Goal: Task Accomplishment & Management: Complete application form

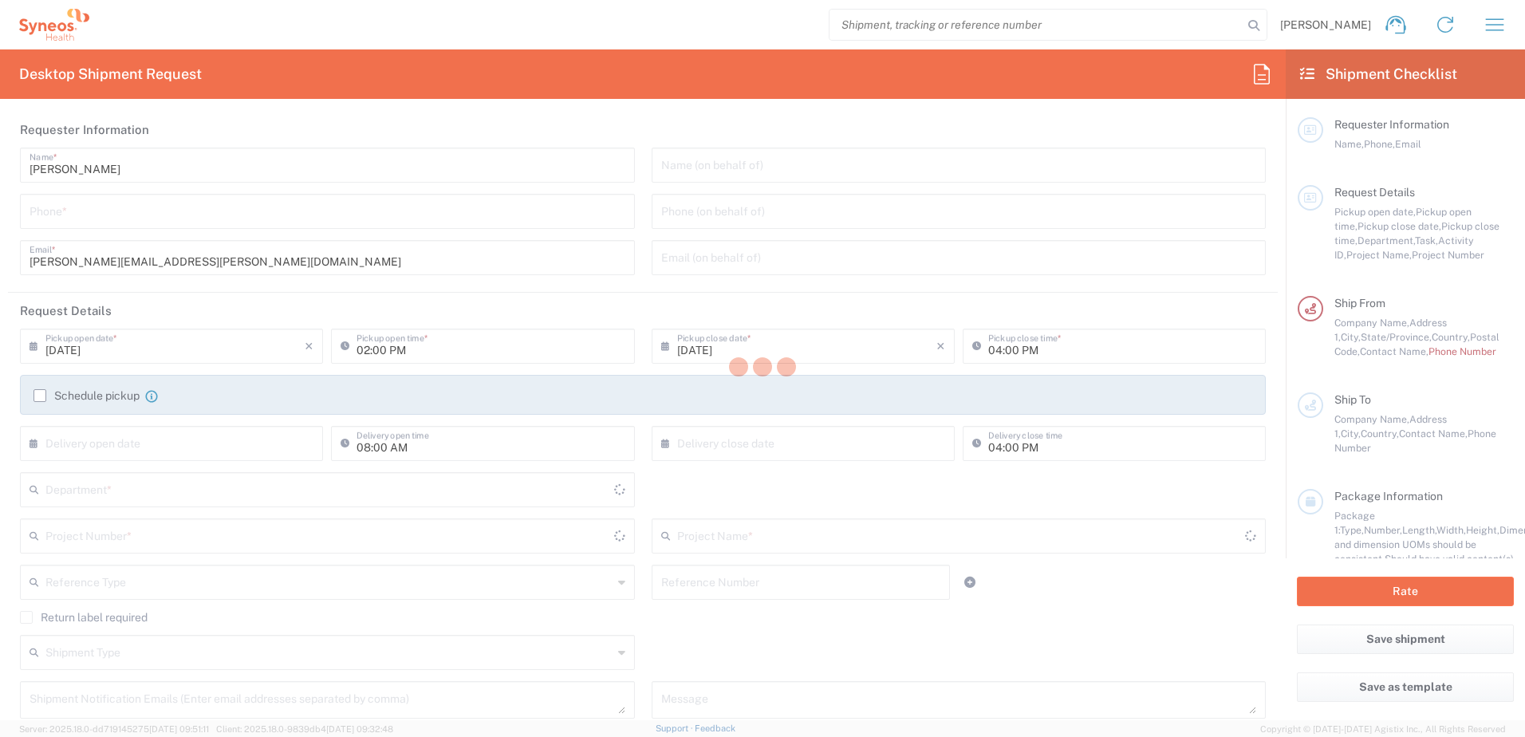
type input "[US_STATE]"
type input "[GEOGRAPHIC_DATA]"
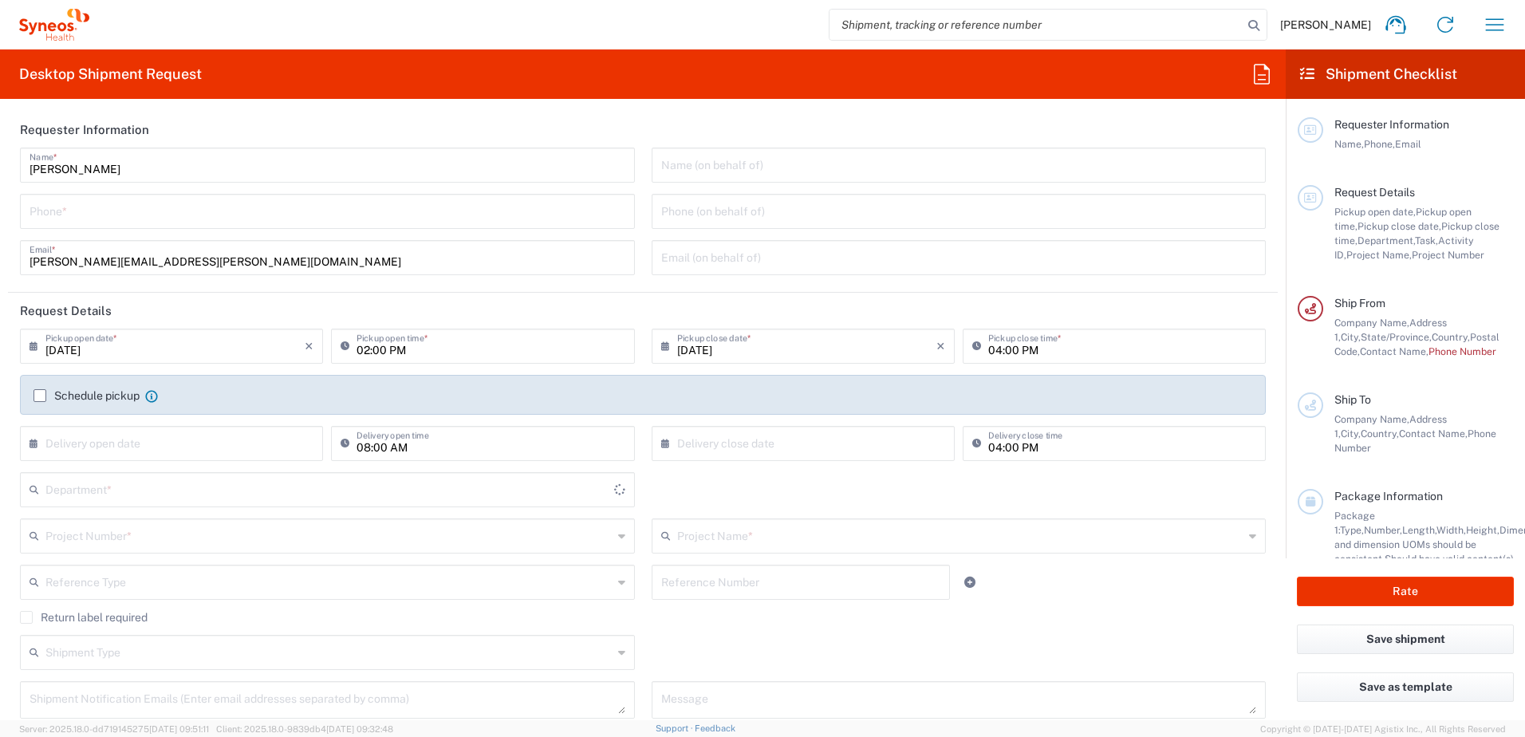
type input "3190"
type input "[PERSON_NAME] Rsrch Grp ([GEOGRAPHIC_DATA]) In"
click at [258, 211] on input "tel" at bounding box center [328, 210] width 596 height 28
type input "3035422248"
type input "[PERSON_NAME][EMAIL_ADDRESS][PERSON_NAME][DOMAIN_NAME]"
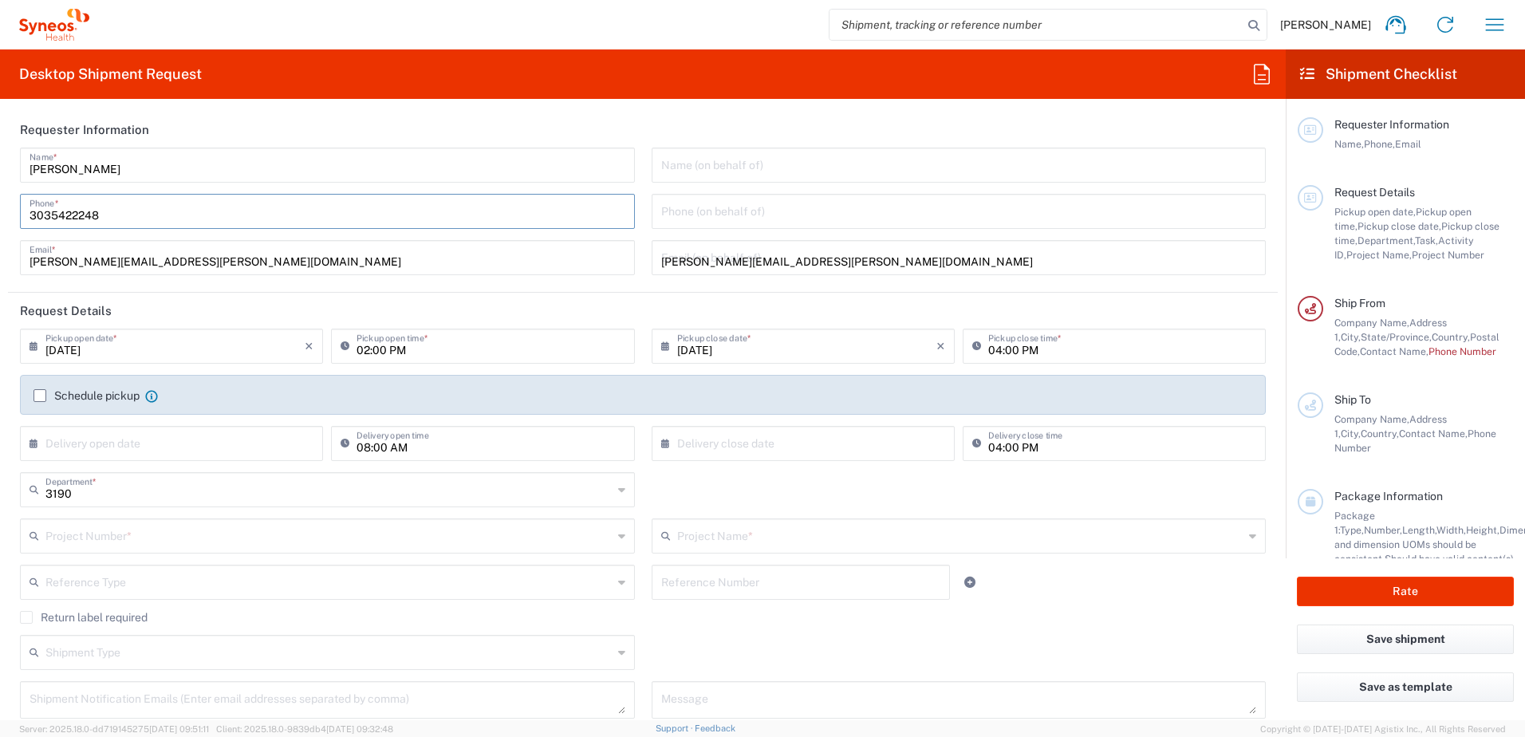
type input "APT 13DE"
type input "9174499194"
type input "[PERSON_NAME]"
type input "[STREET_ADDRESS][PERSON_NAME]"
type input "SUITE 111"
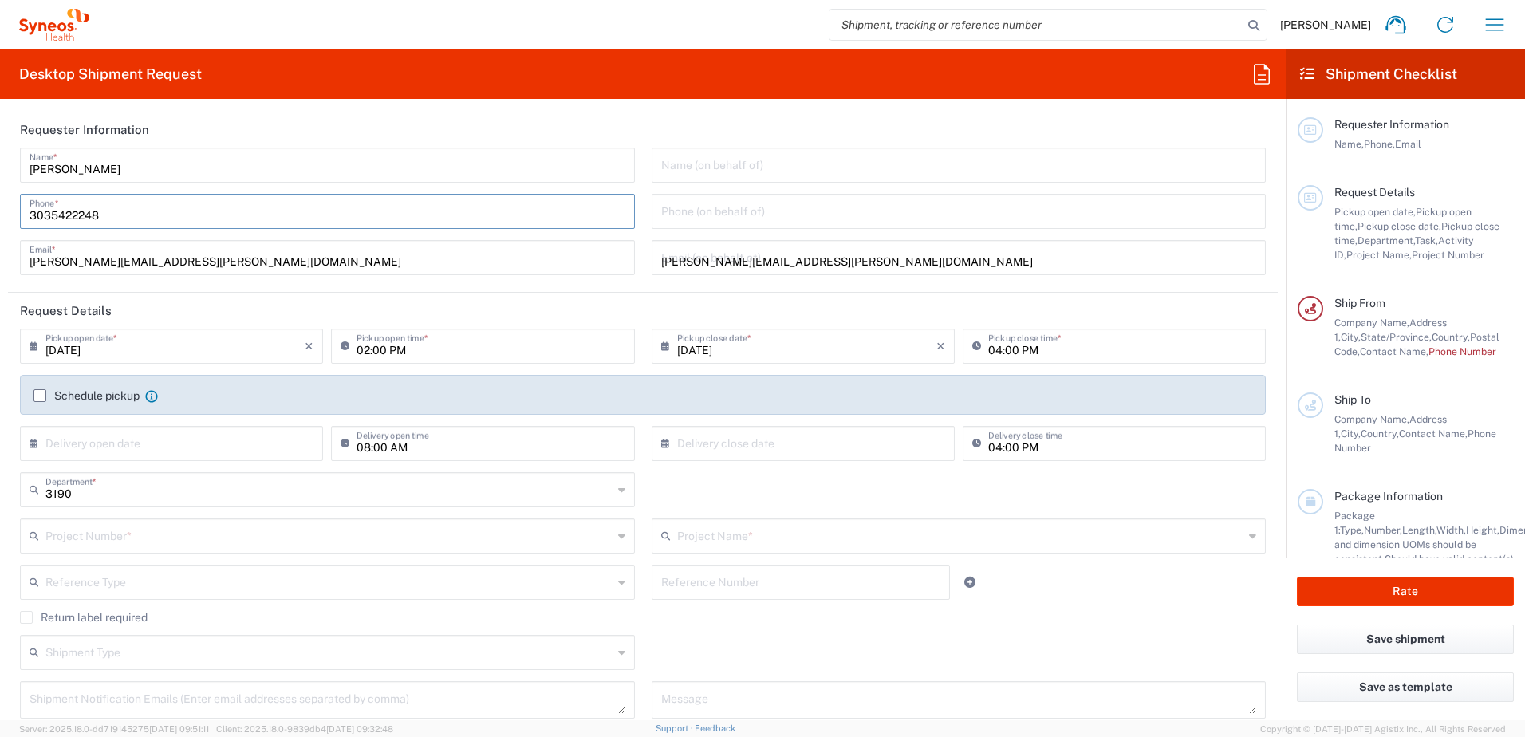
type input "ST. [PERSON_NAME]"
type input "63110"
type input "3142736097"
type input "[PERSON_NAME][EMAIL_ADDRESS][PERSON_NAME][DOMAIN_NAME]"
type input "[PERSON_NAME]"
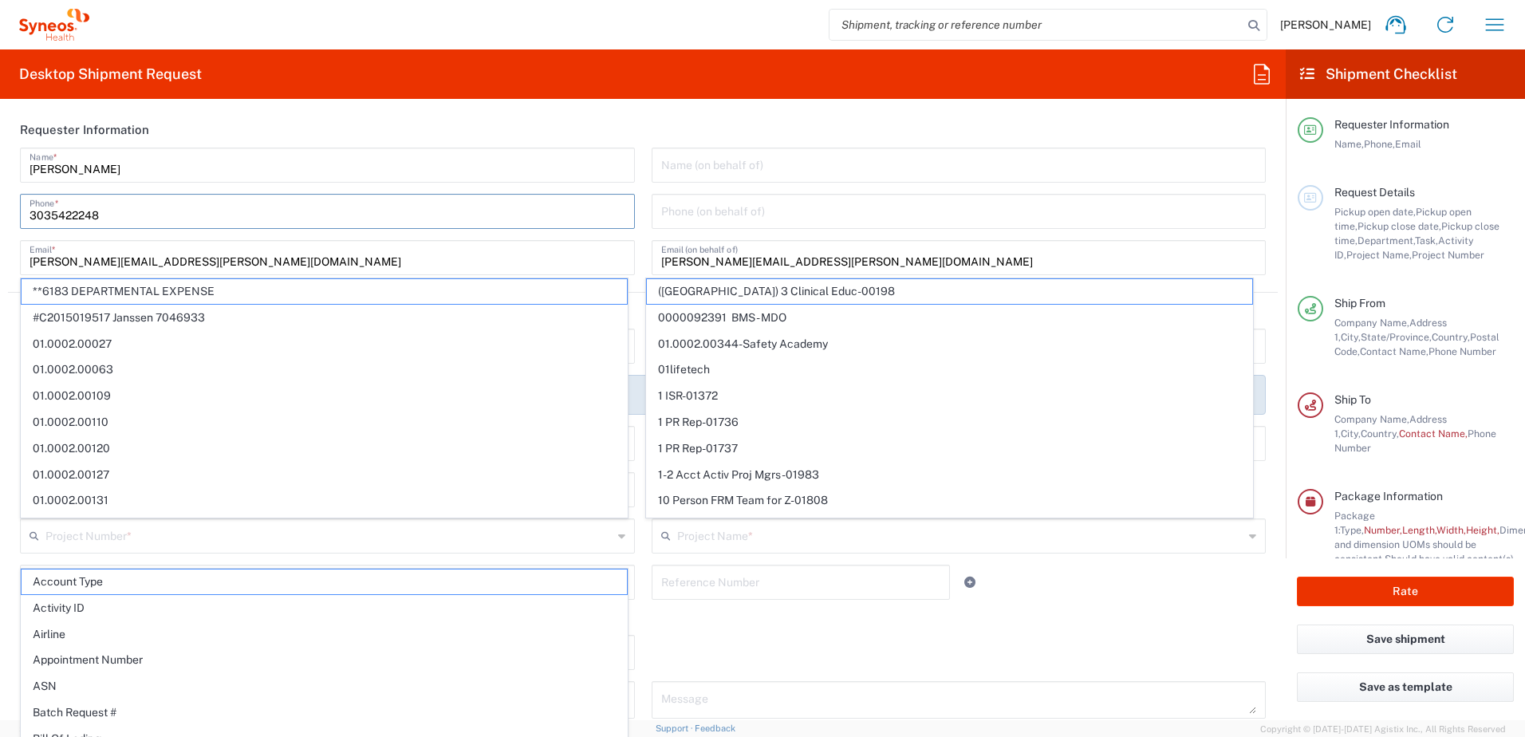
click at [243, 305] on span "#C2015019517 Janssen 7046933" at bounding box center [324, 317] width 605 height 25
type input "#C2015019517 Janssen 7046933"
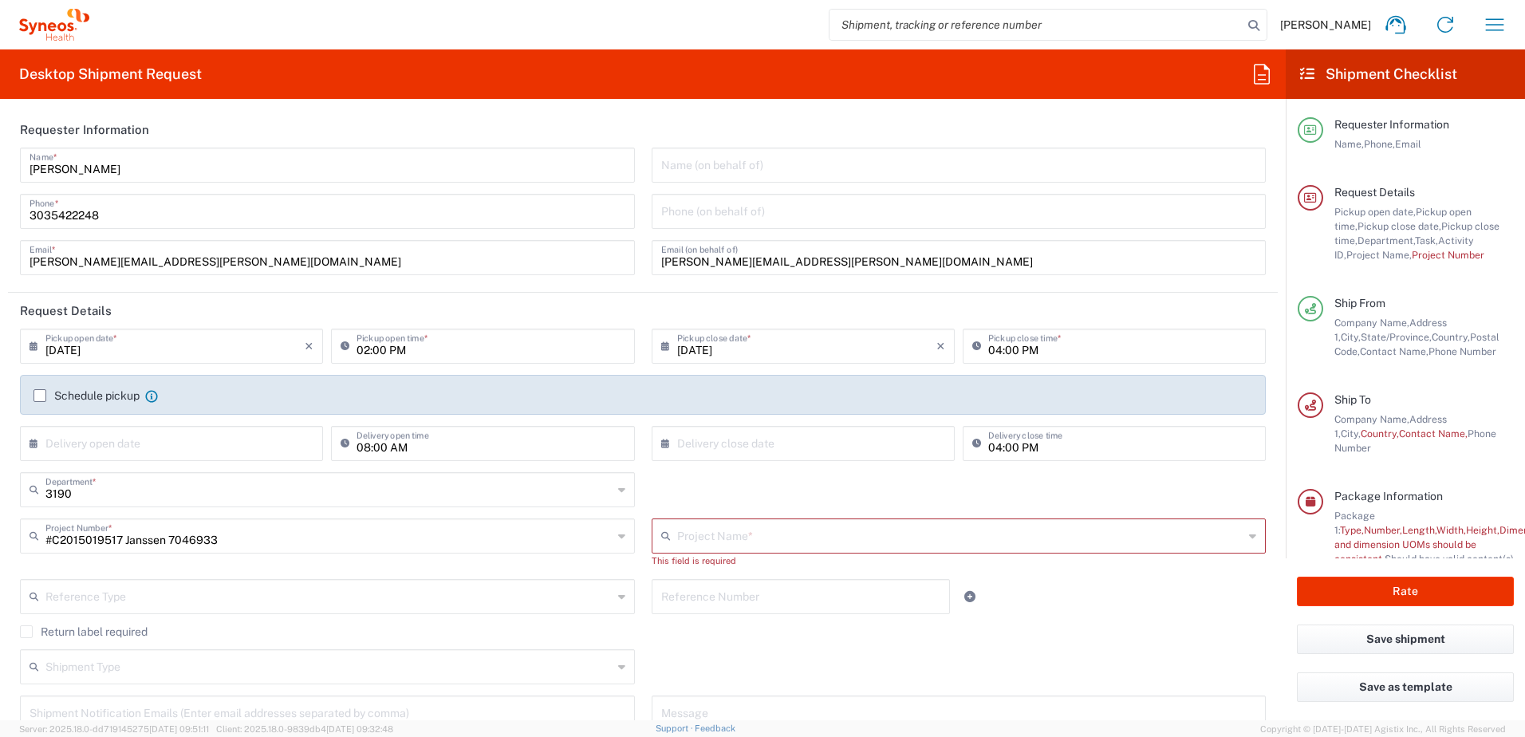
type input "7046933"
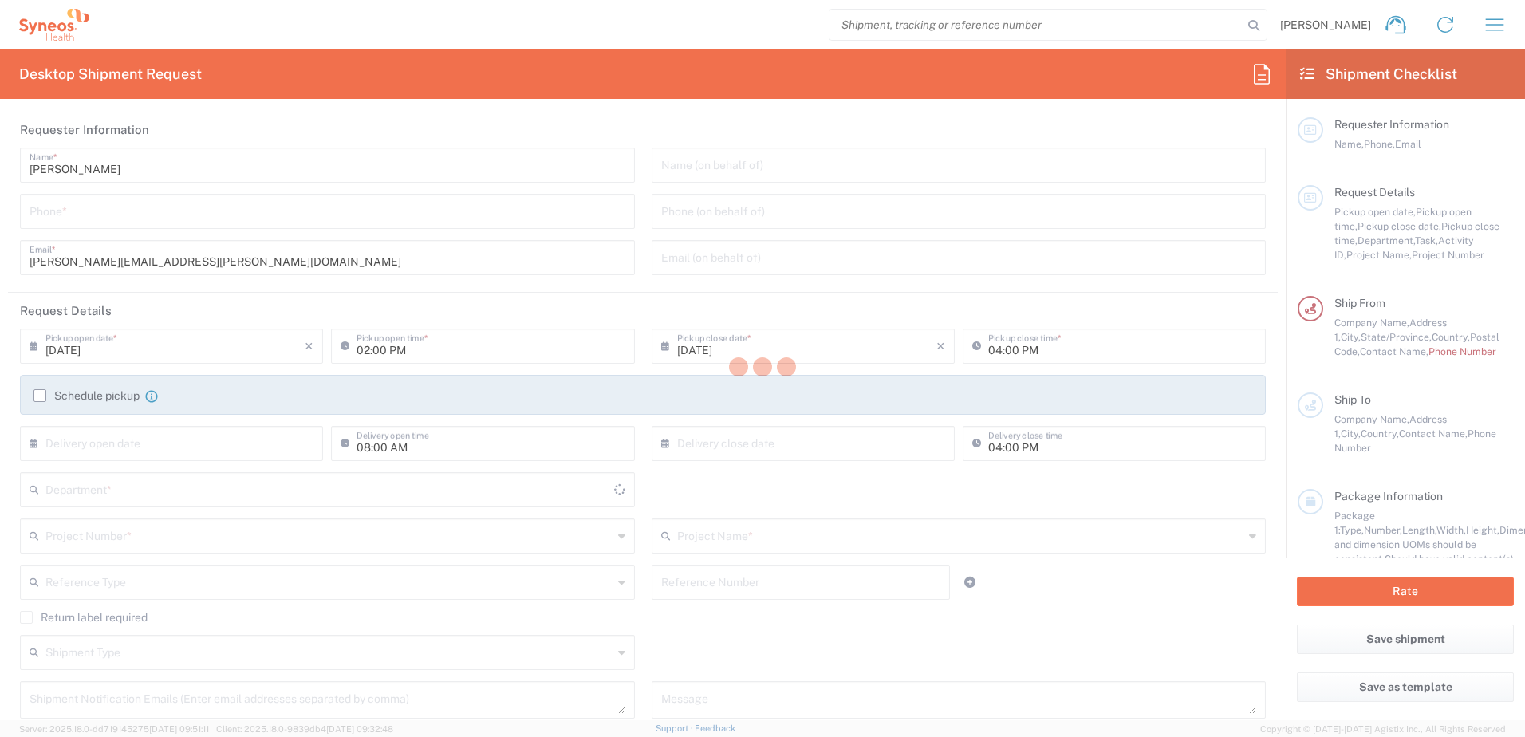
type input "[US_STATE]"
type input "[GEOGRAPHIC_DATA]"
type input "3190"
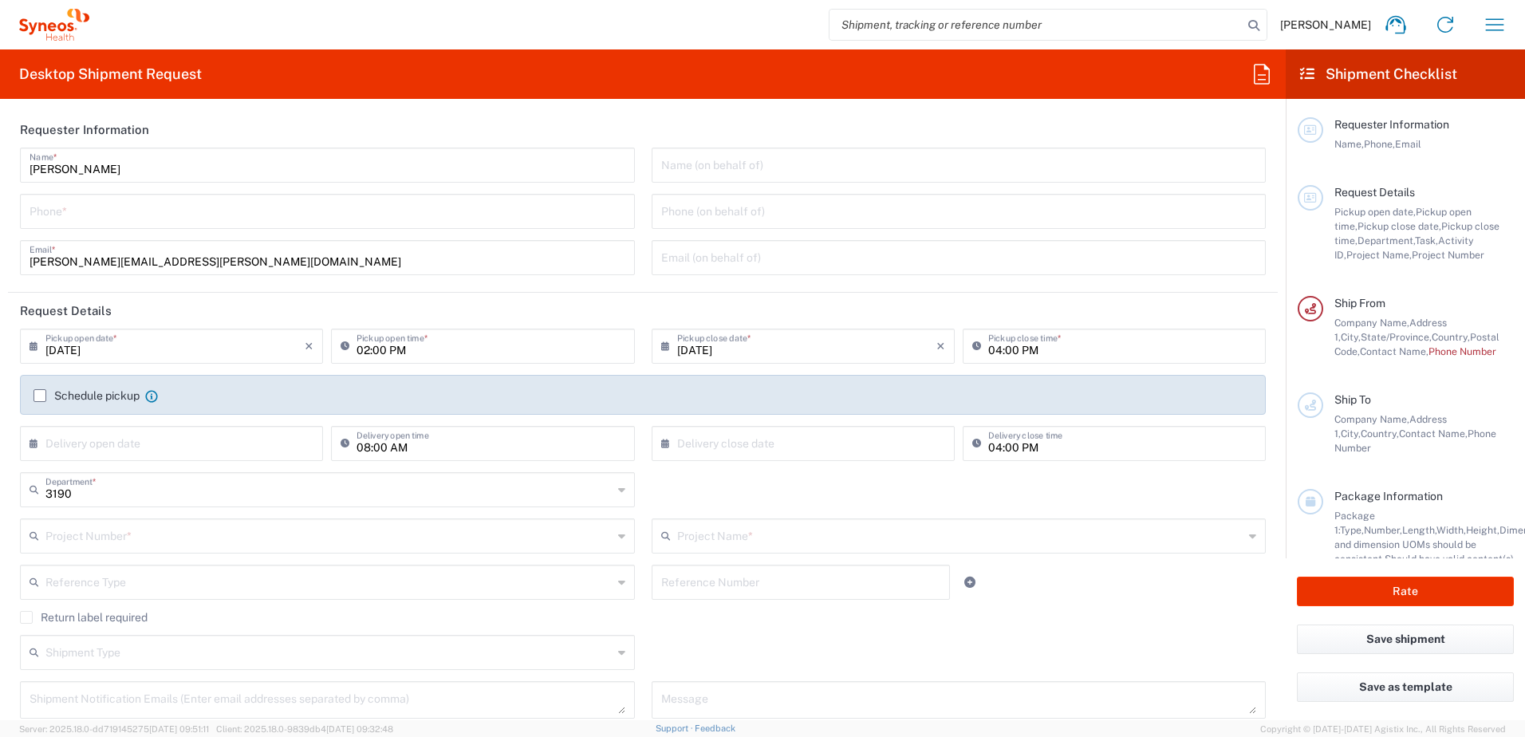
type input "[PERSON_NAME] Rsrch Grp ([GEOGRAPHIC_DATA]) In"
click at [117, 199] on input "tel" at bounding box center [328, 210] width 596 height 28
type input "3035422248"
type input "[PERSON_NAME][EMAIL_ADDRESS][PERSON_NAME][DOMAIN_NAME]"
type input "APT 13DE"
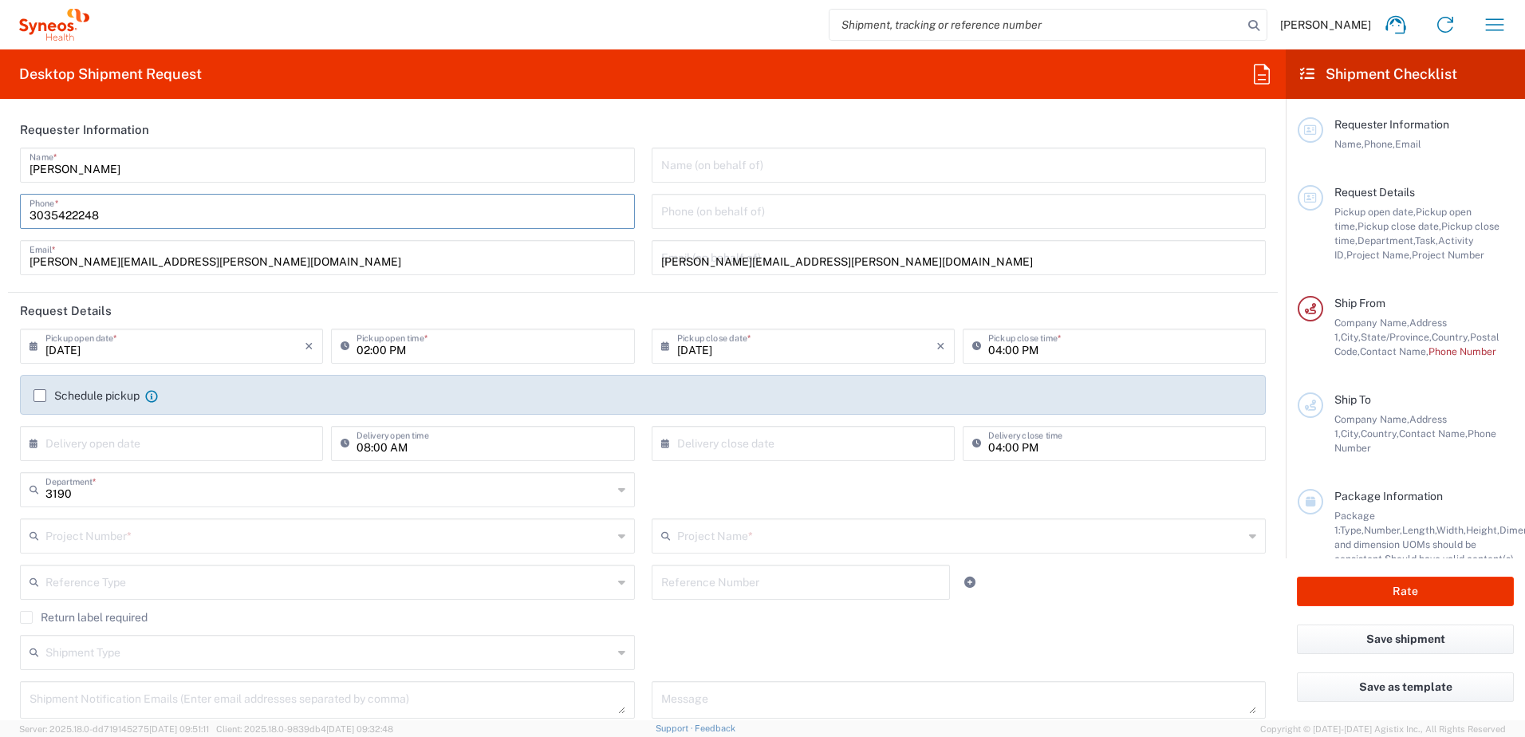
type input "9174499194"
type input "[PERSON_NAME]"
type input "[STREET_ADDRESS][PERSON_NAME]"
type input "SUITE 111"
type input "ST. [PERSON_NAME]"
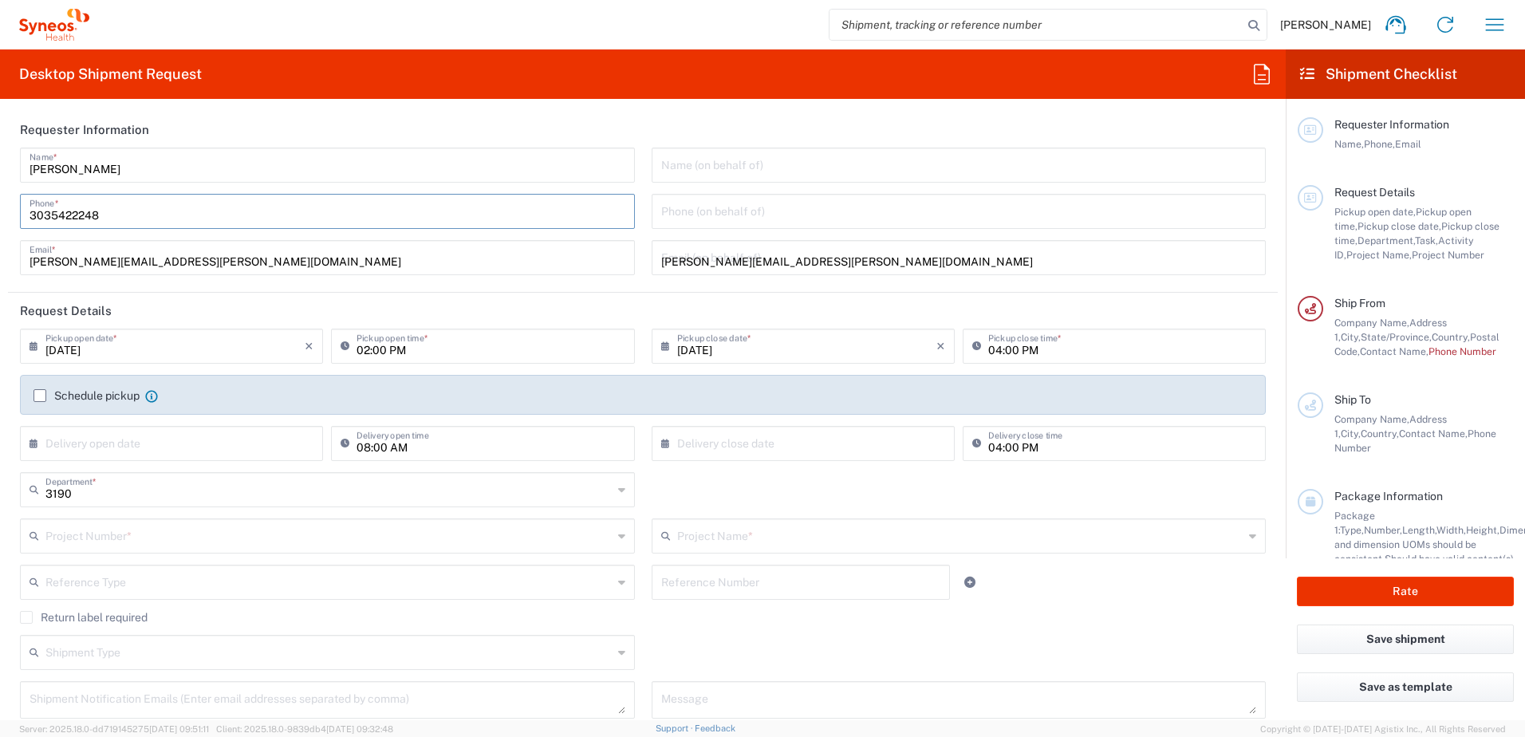
type input "63110"
type input "3142736097"
type input "[PERSON_NAME][EMAIL_ADDRESS][PERSON_NAME][DOMAIN_NAME]"
type input "[PERSON_NAME]"
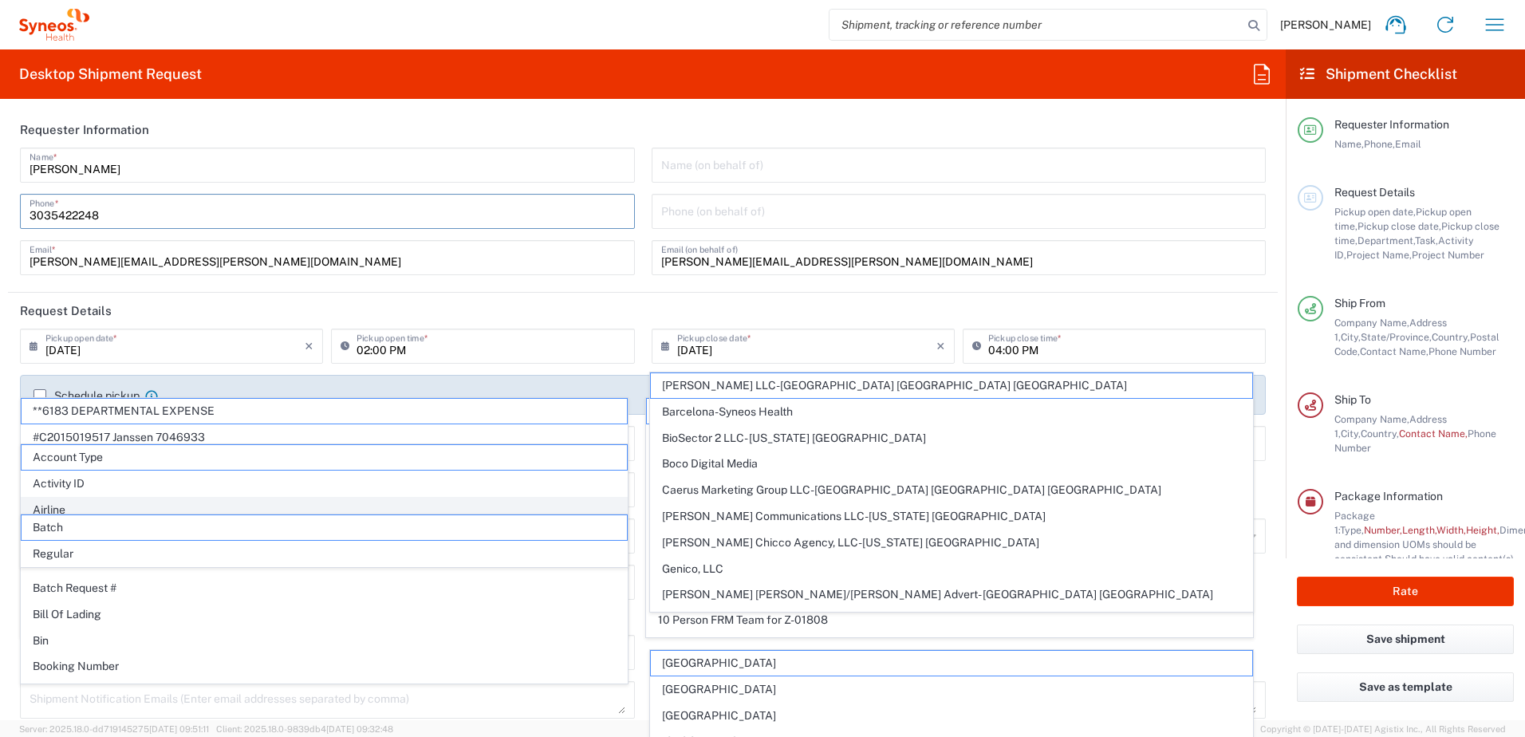
scroll to position [159, 0]
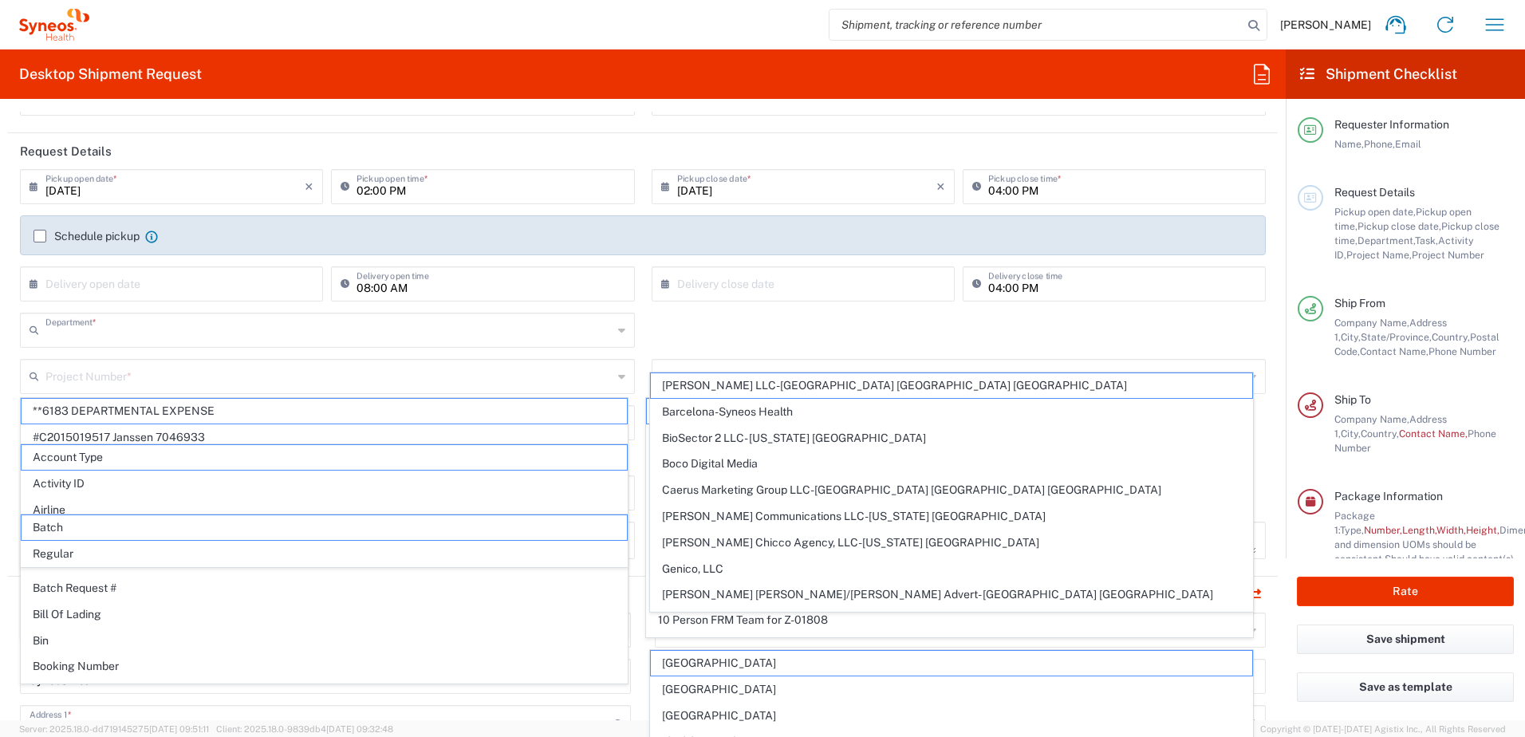
click at [229, 335] on input "text" at bounding box center [328, 329] width 567 height 28
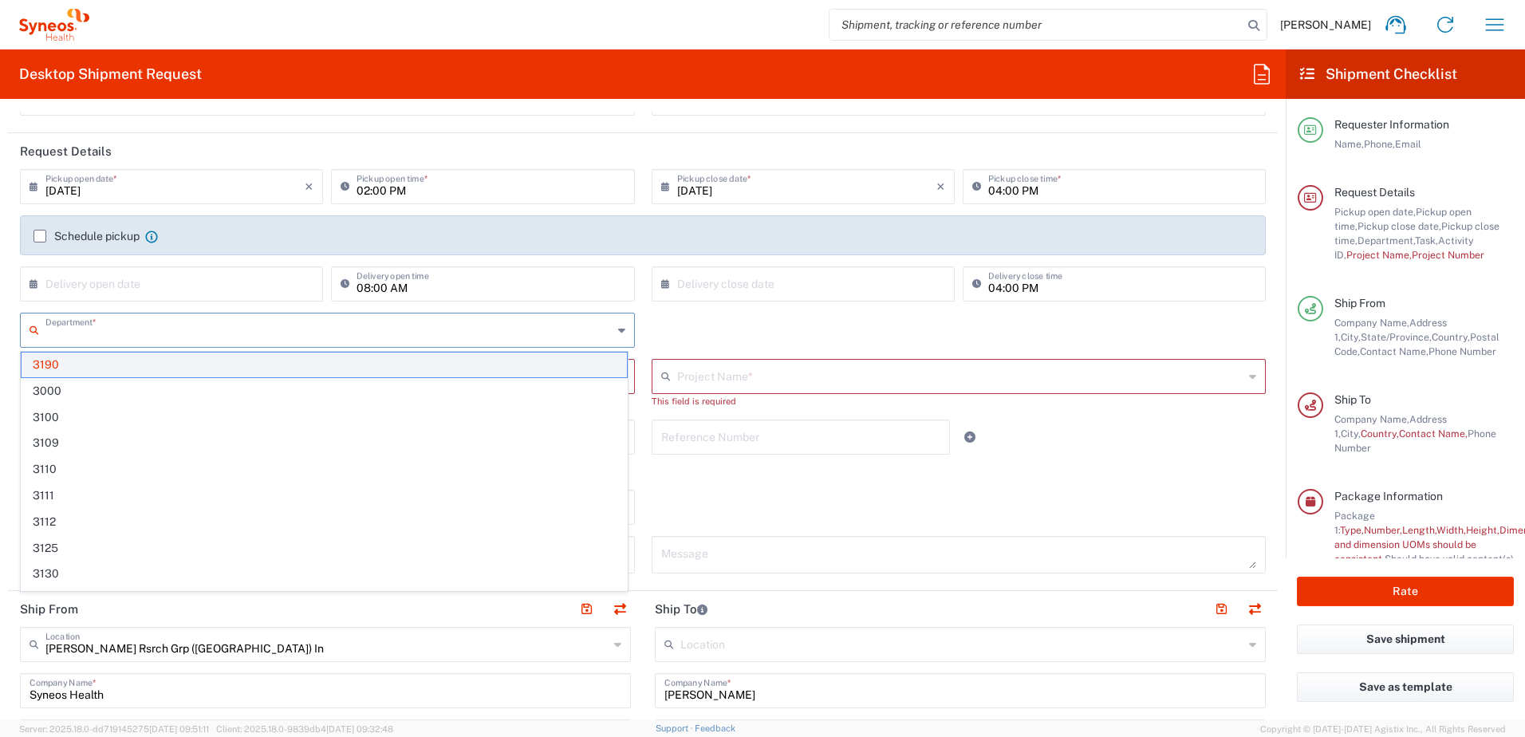
click at [161, 367] on span "3190" at bounding box center [324, 364] width 605 height 25
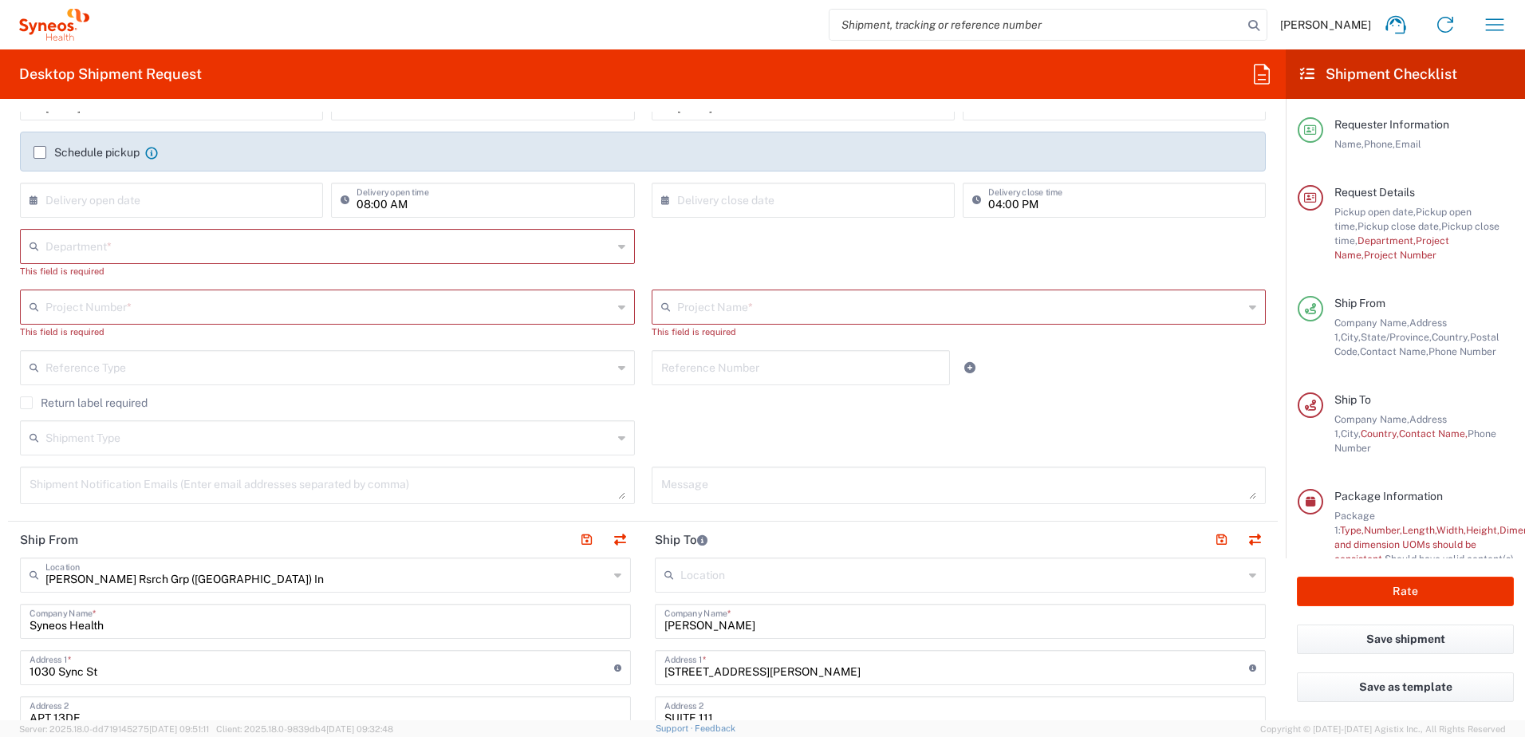
scroll to position [239, 0]
click at [93, 250] on input "text" at bounding box center [328, 249] width 567 height 28
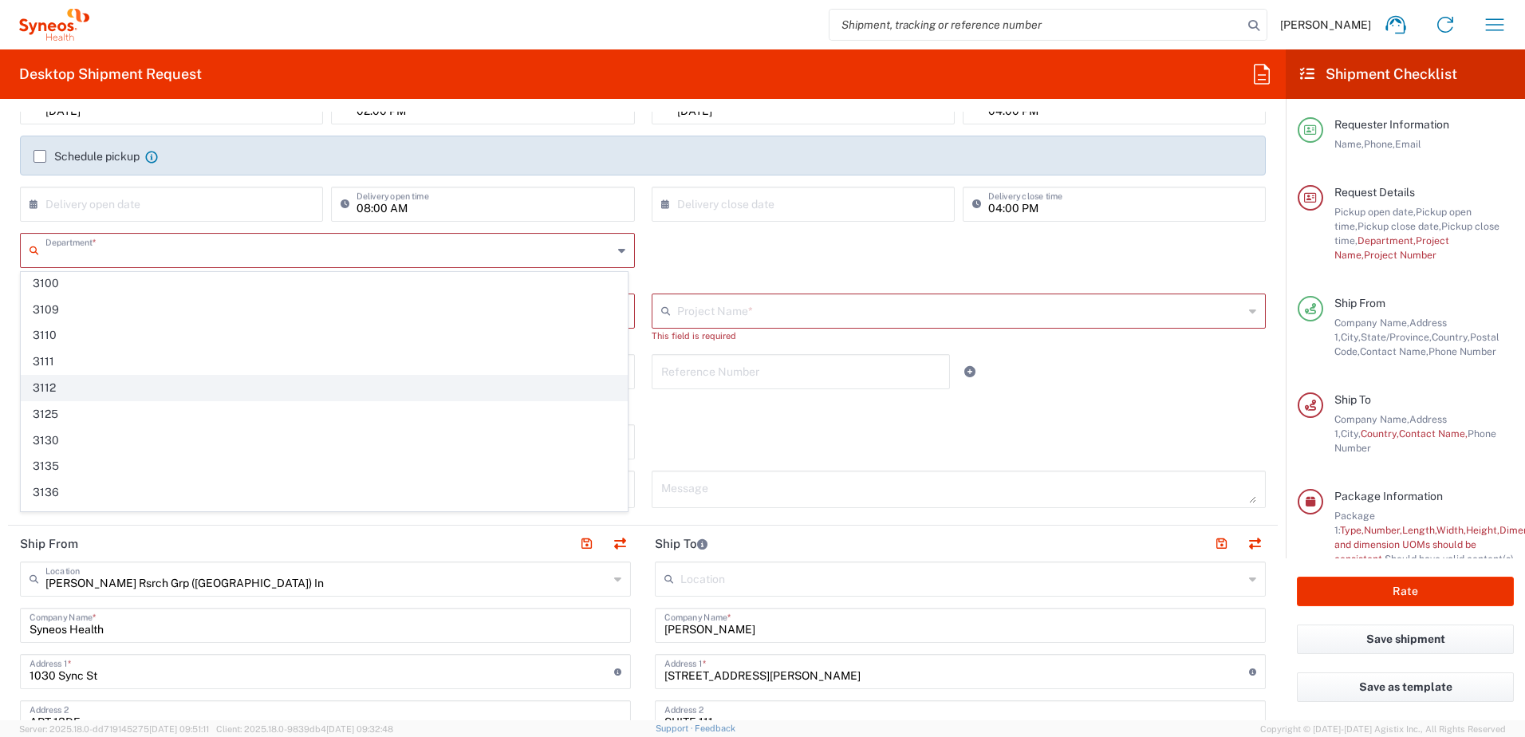
scroll to position [0, 0]
click at [203, 229] on div "× Delivery open date Cancel Apply" at bounding box center [171, 210] width 311 height 46
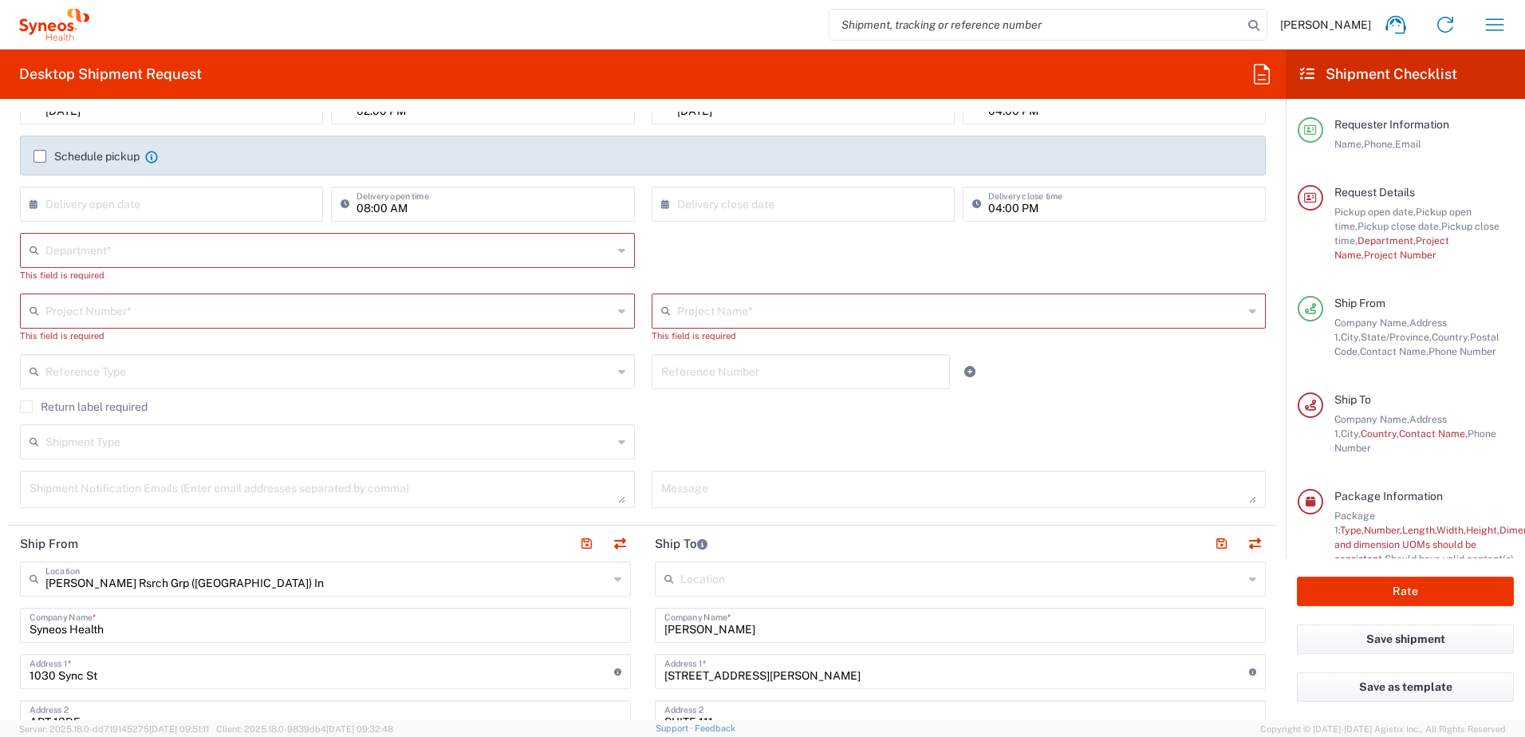
click at [201, 247] on input "text" at bounding box center [328, 249] width 567 height 28
type input "3190"
click at [52, 279] on span "3190" at bounding box center [324, 285] width 605 height 25
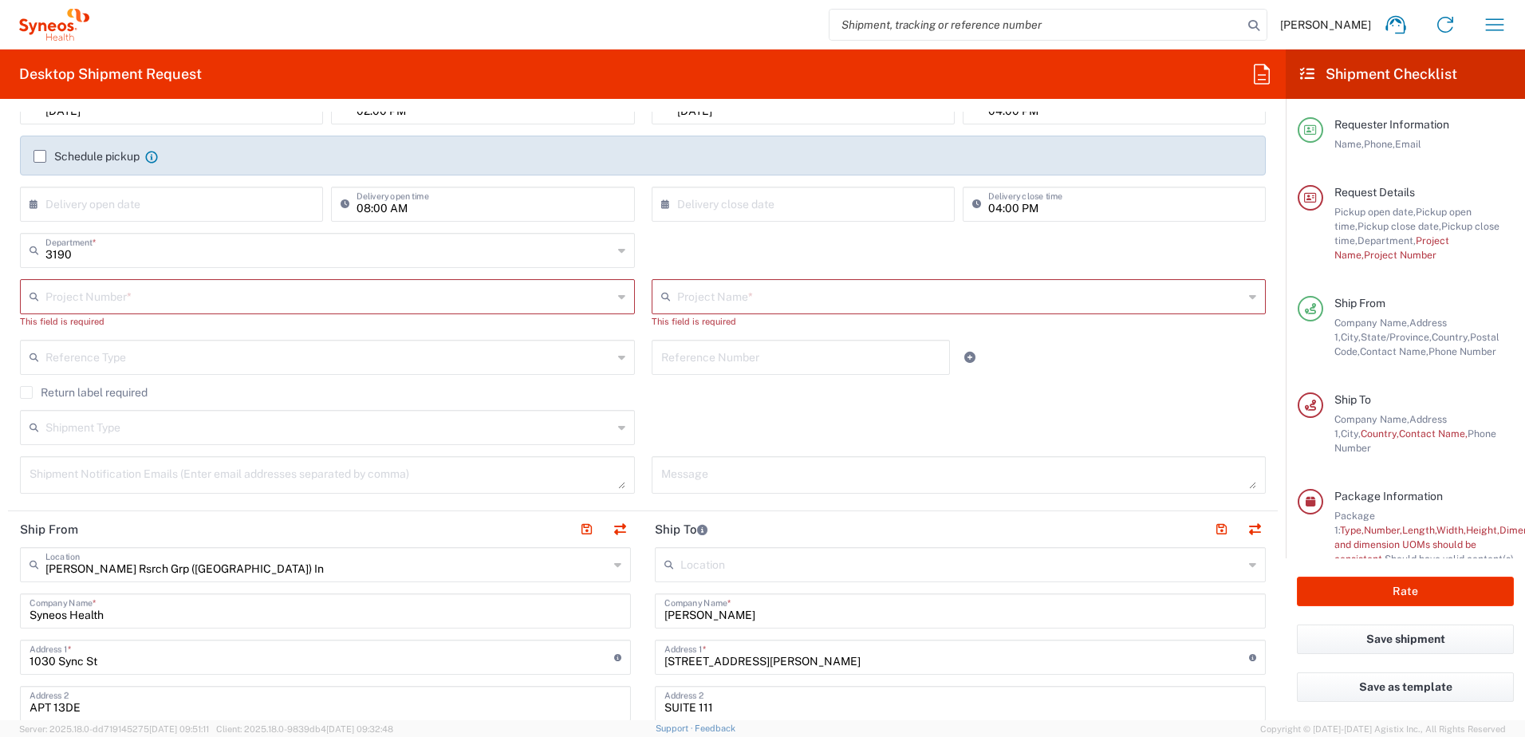
click at [91, 305] on input "text" at bounding box center [328, 296] width 567 height 28
click at [77, 377] on span "OPP 00952" at bounding box center [324, 384] width 605 height 25
type input "OPP 00952"
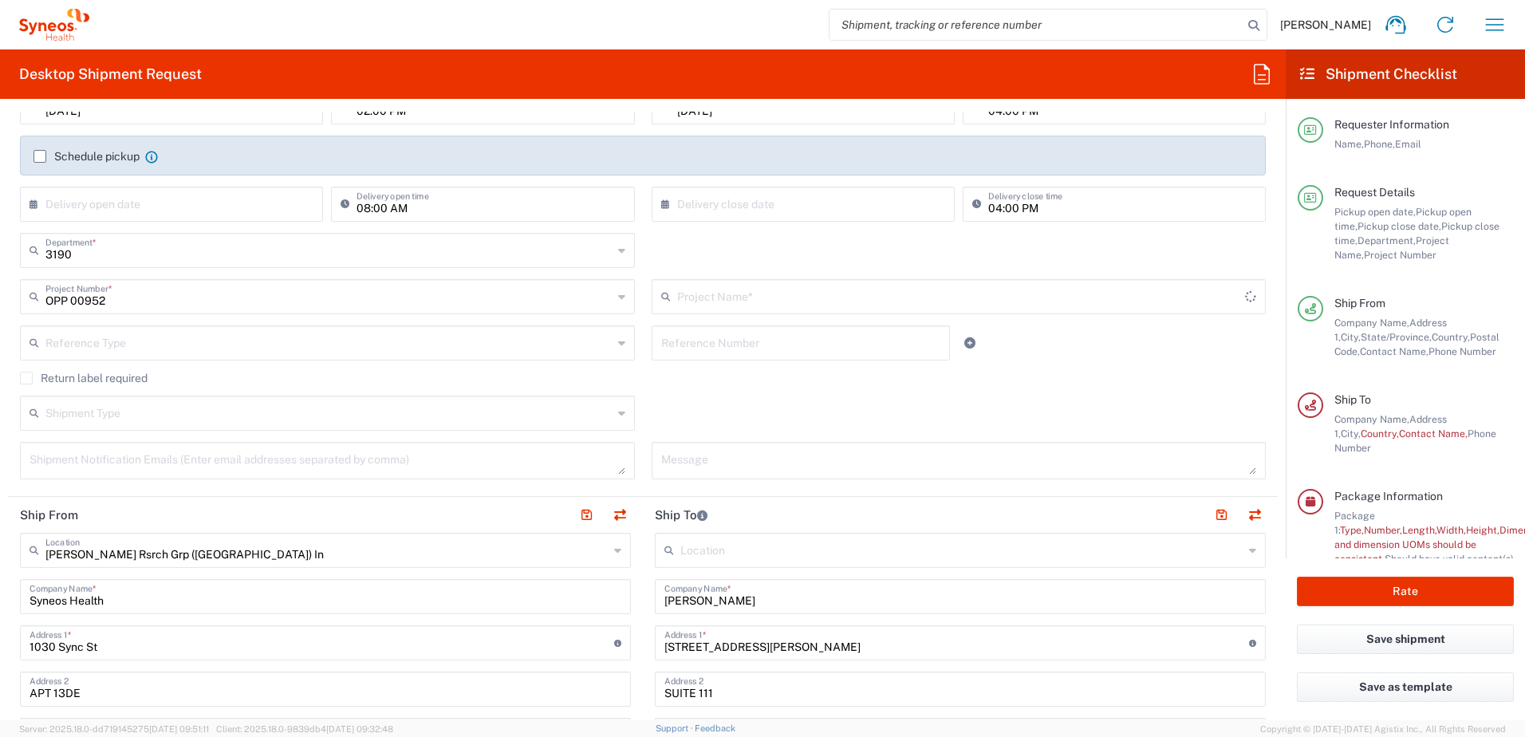
type input "802-WWC-006"
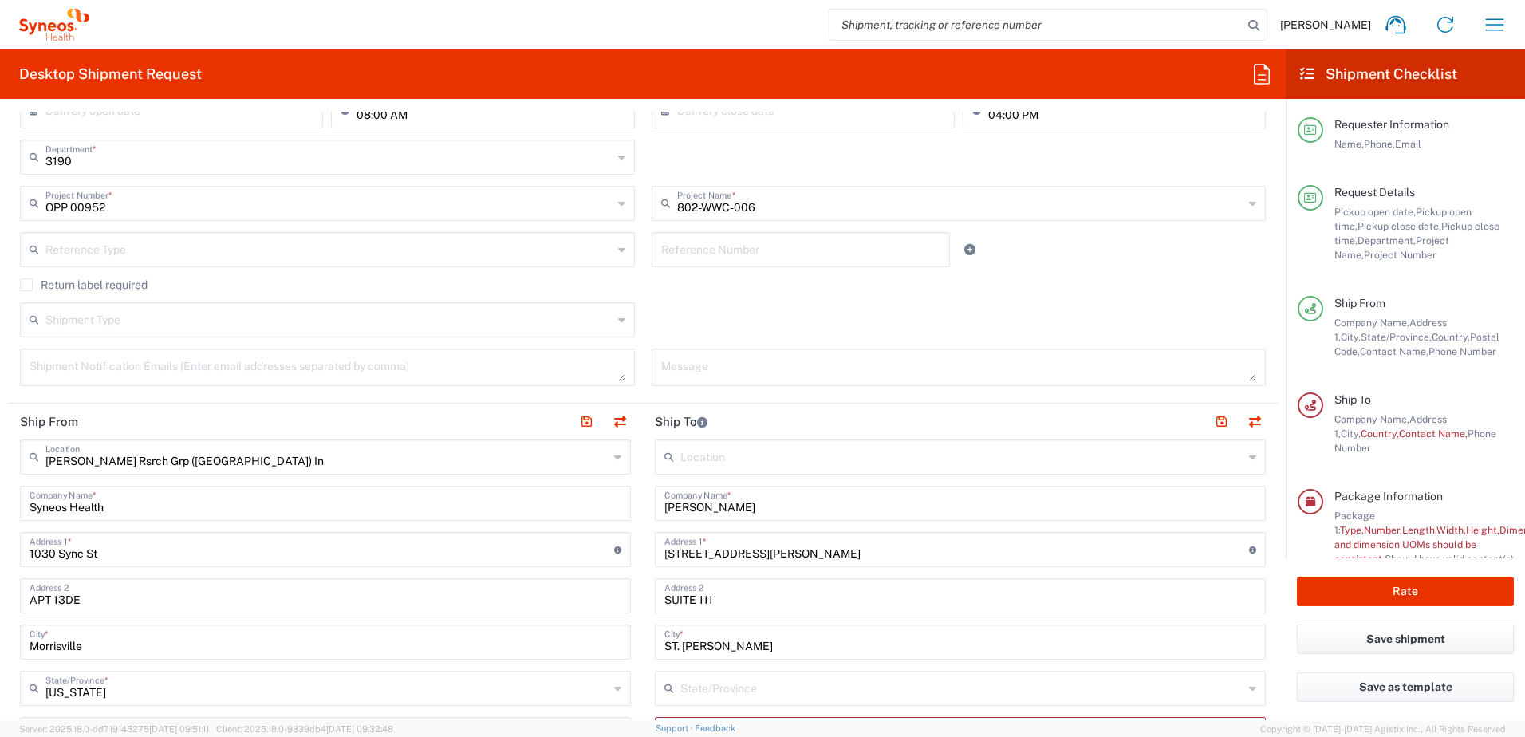
scroll to position [478, 0]
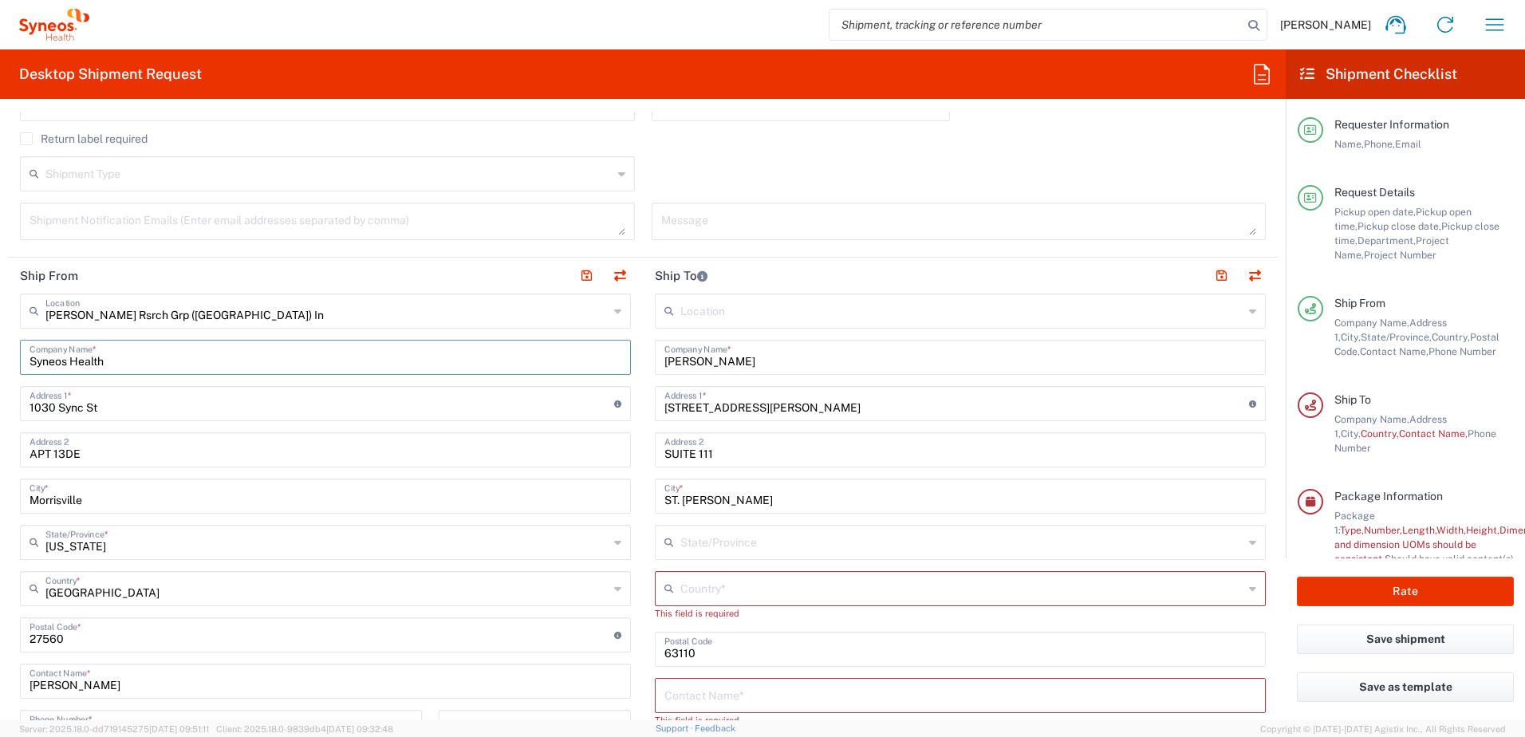
drag, startPoint x: 190, startPoint y: 358, endPoint x: -199, endPoint y: 337, distance: 389.0
click at [0, 337] on html "[PERSON_NAME] Home Shipment estimator Shipment tracking Desktop shipment reques…" at bounding box center [762, 368] width 1525 height 737
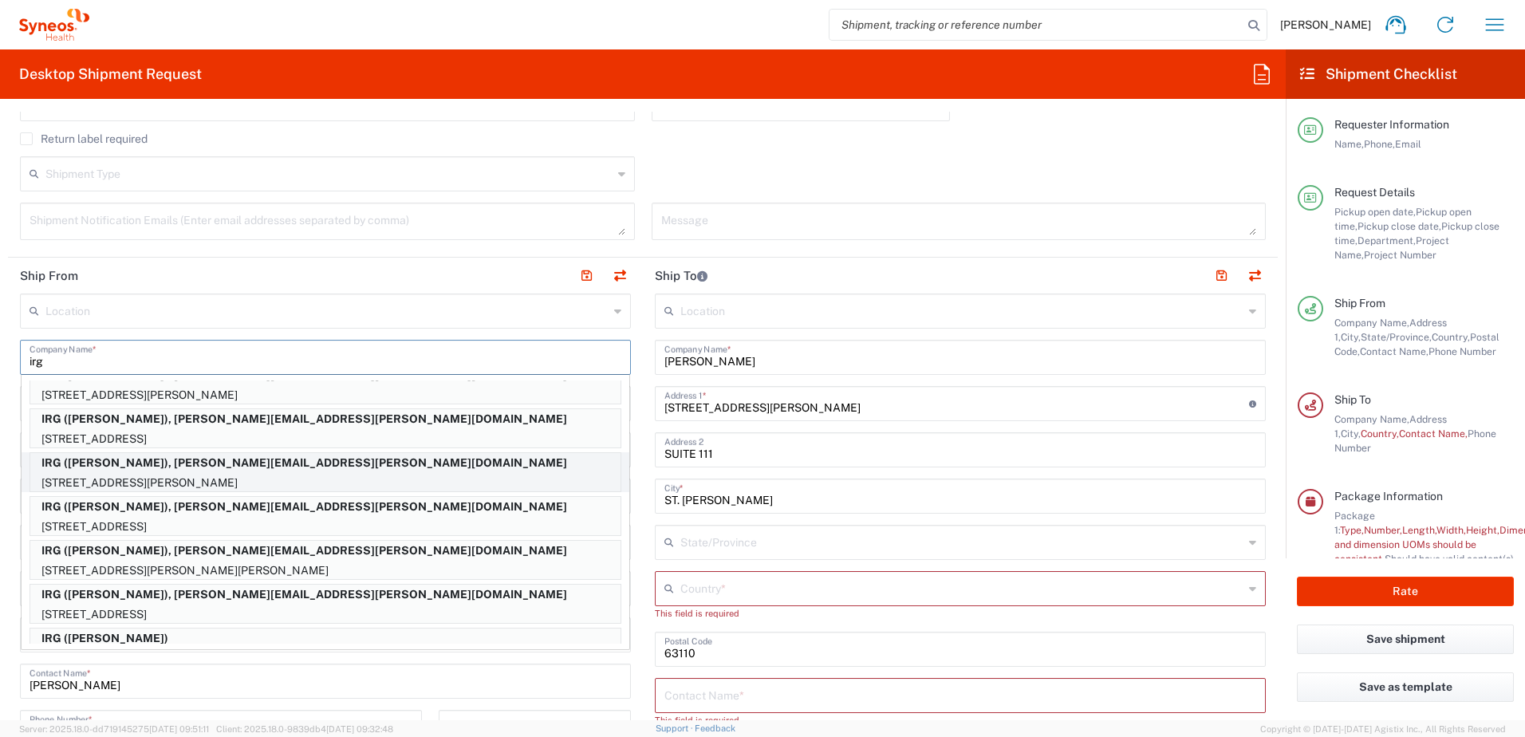
scroll to position [239, 0]
click at [194, 484] on p "[STREET_ADDRESS][PERSON_NAME]" at bounding box center [325, 484] width 590 height 20
type input "IRG"
type input "[STREET_ADDRESS][PERSON_NAME]"
type input "BENNINGTON"
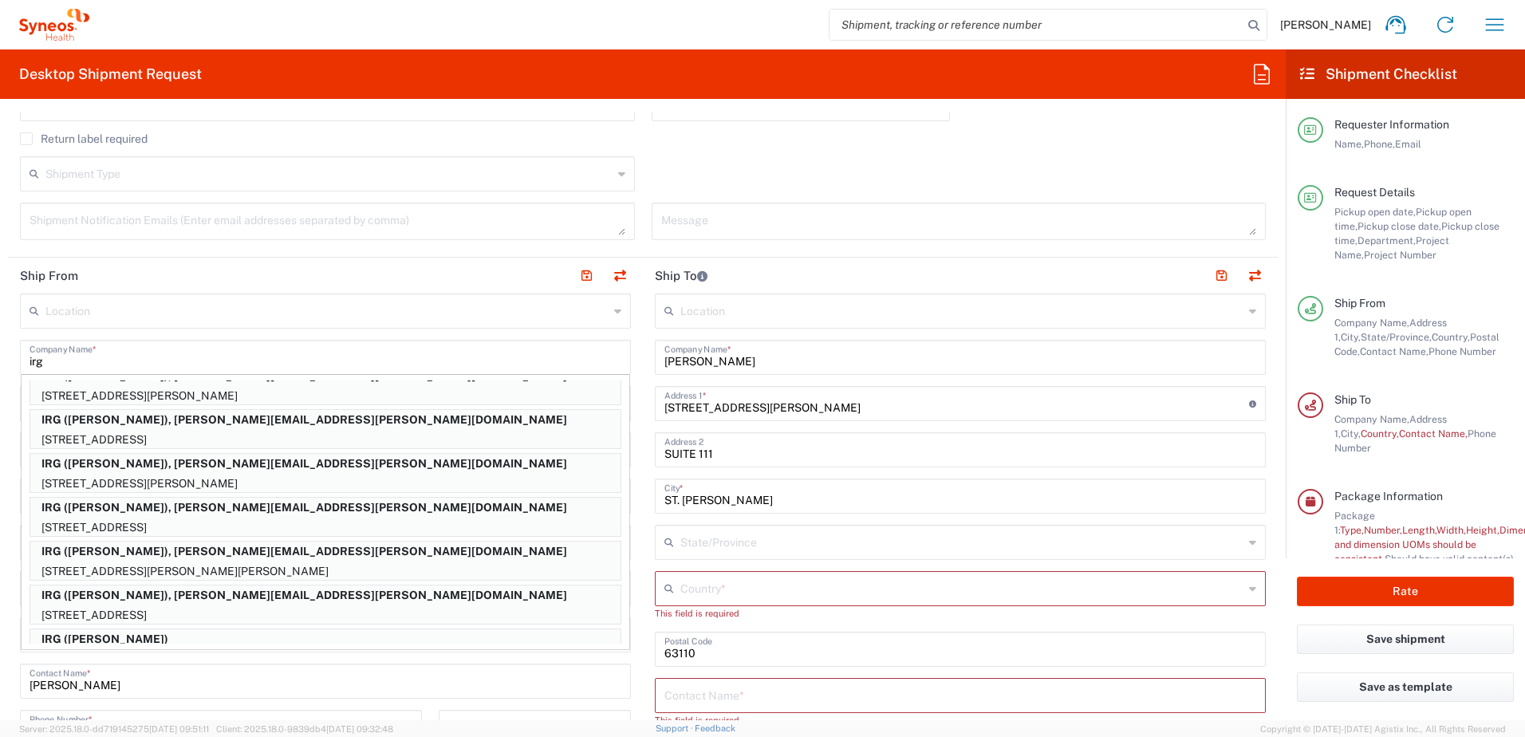
type input "[US_STATE]"
type input "05201"
type input "[PERSON_NAME]"
type input "7724753611"
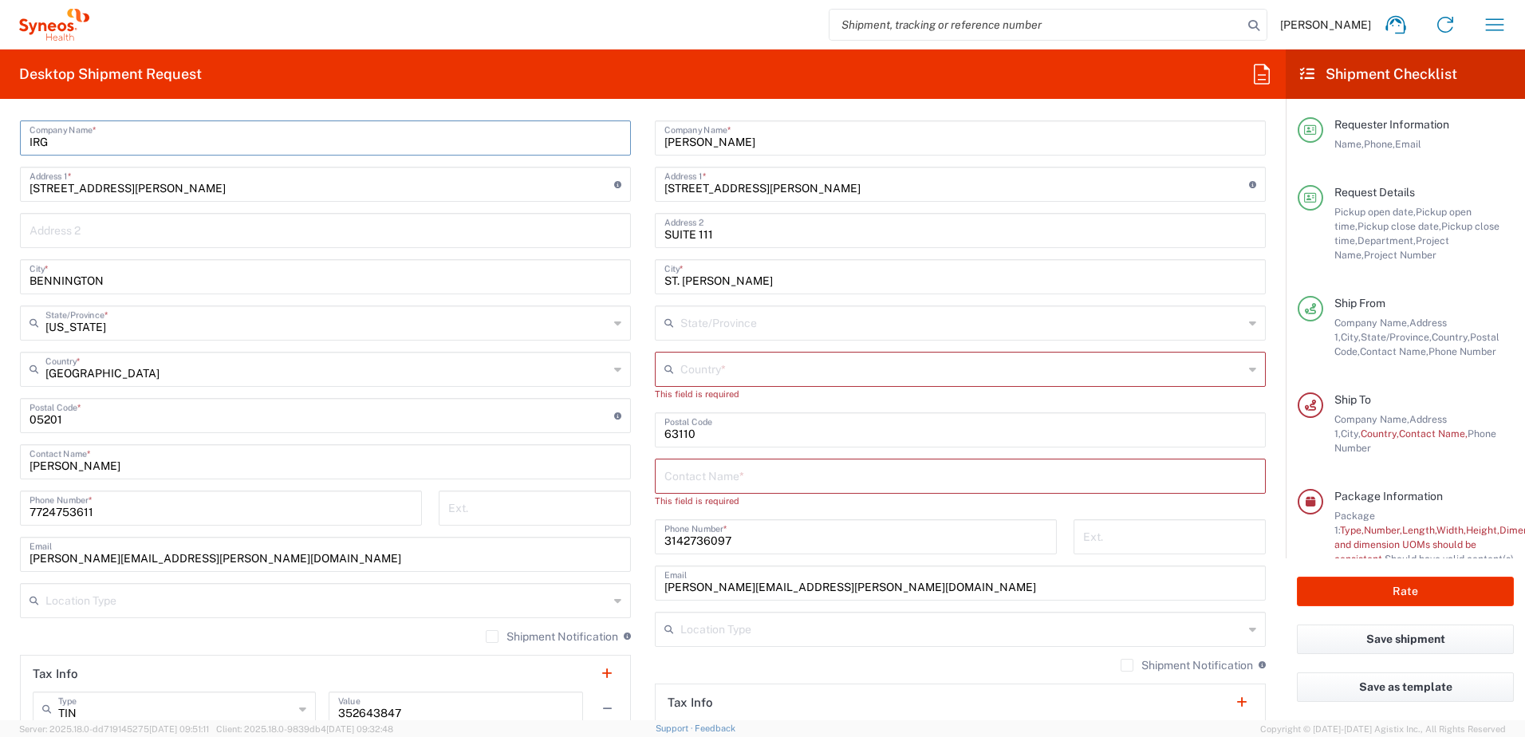
scroll to position [718, 0]
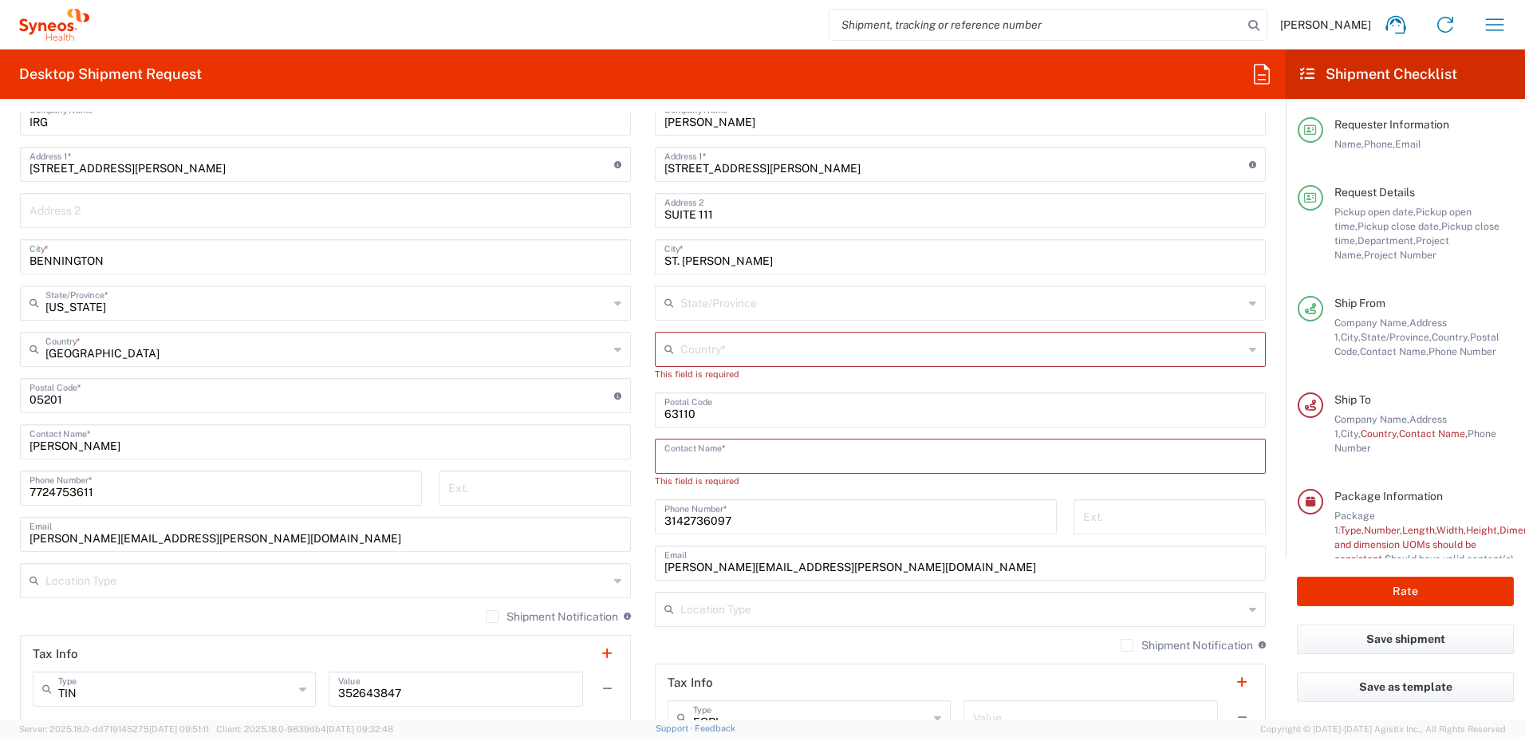
click at [765, 450] on input "text" at bounding box center [960, 455] width 592 height 28
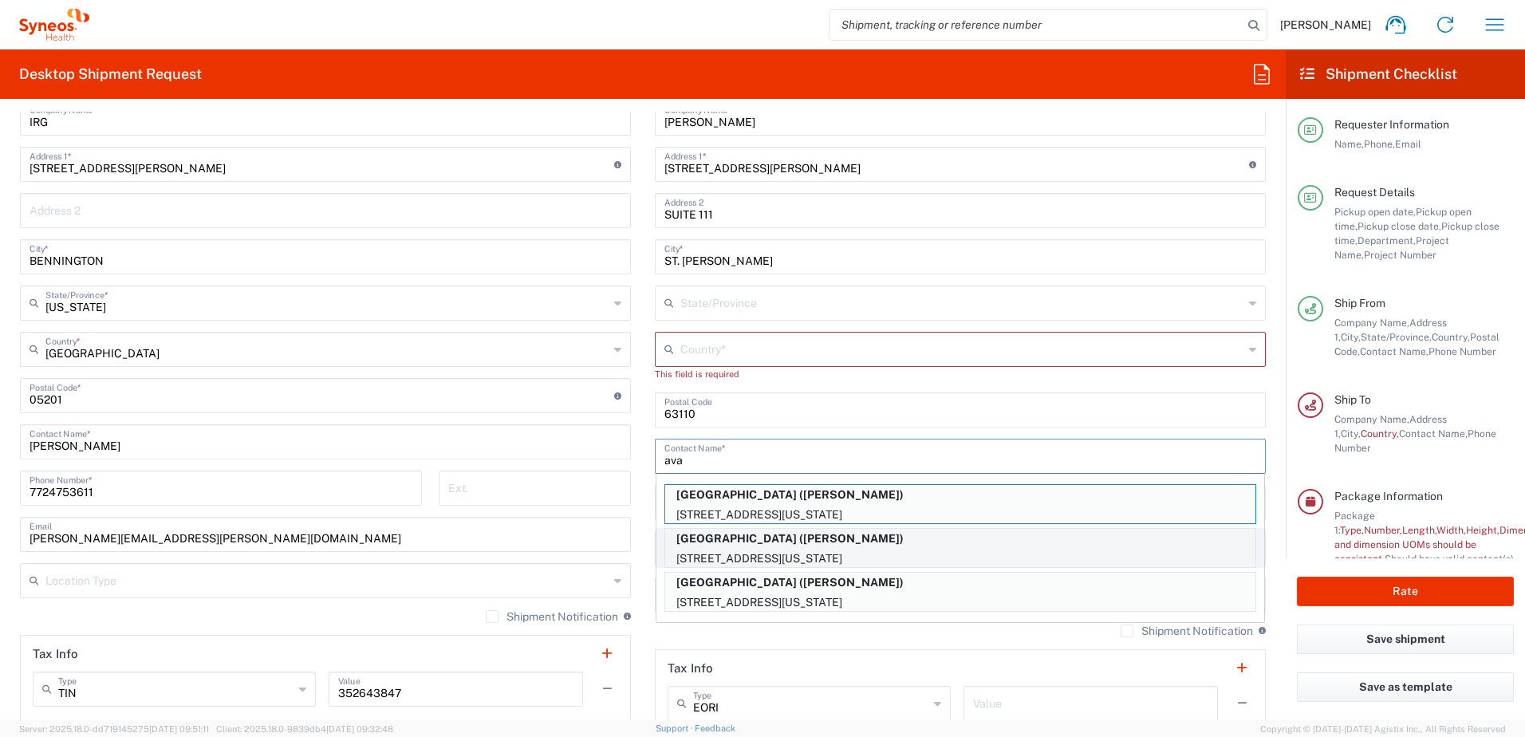
type input "ava"
click at [799, 545] on p "[GEOGRAPHIC_DATA] ([PERSON_NAME])" at bounding box center [960, 539] width 590 height 20
type input "[GEOGRAPHIC_DATA]"
type input "[STREET_ADDRESS]"
type input "BLDG D STE 177"
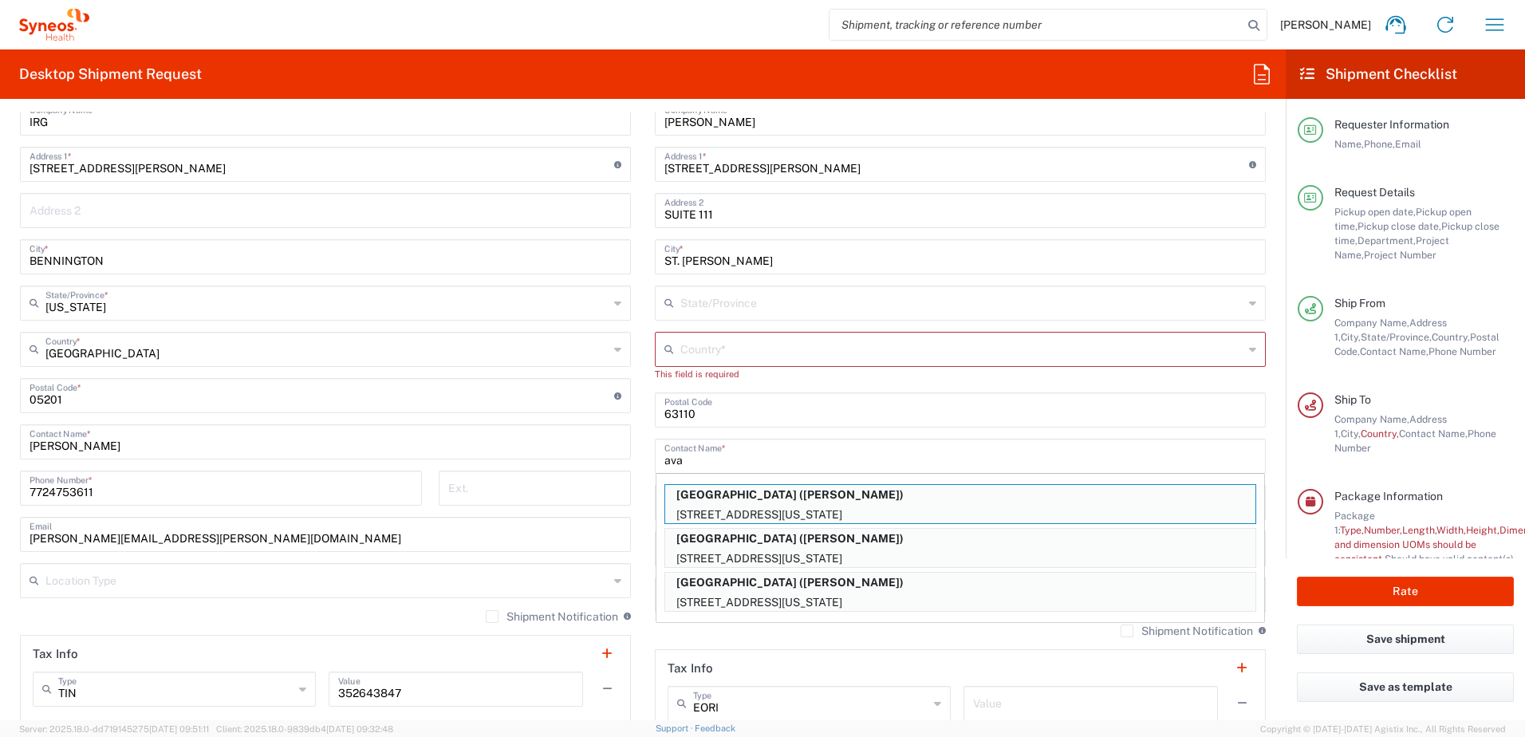
type input "[US_STATE]"
type input "[GEOGRAPHIC_DATA]"
type input "20007"
type input "[PERSON_NAME]"
type input "2026874074"
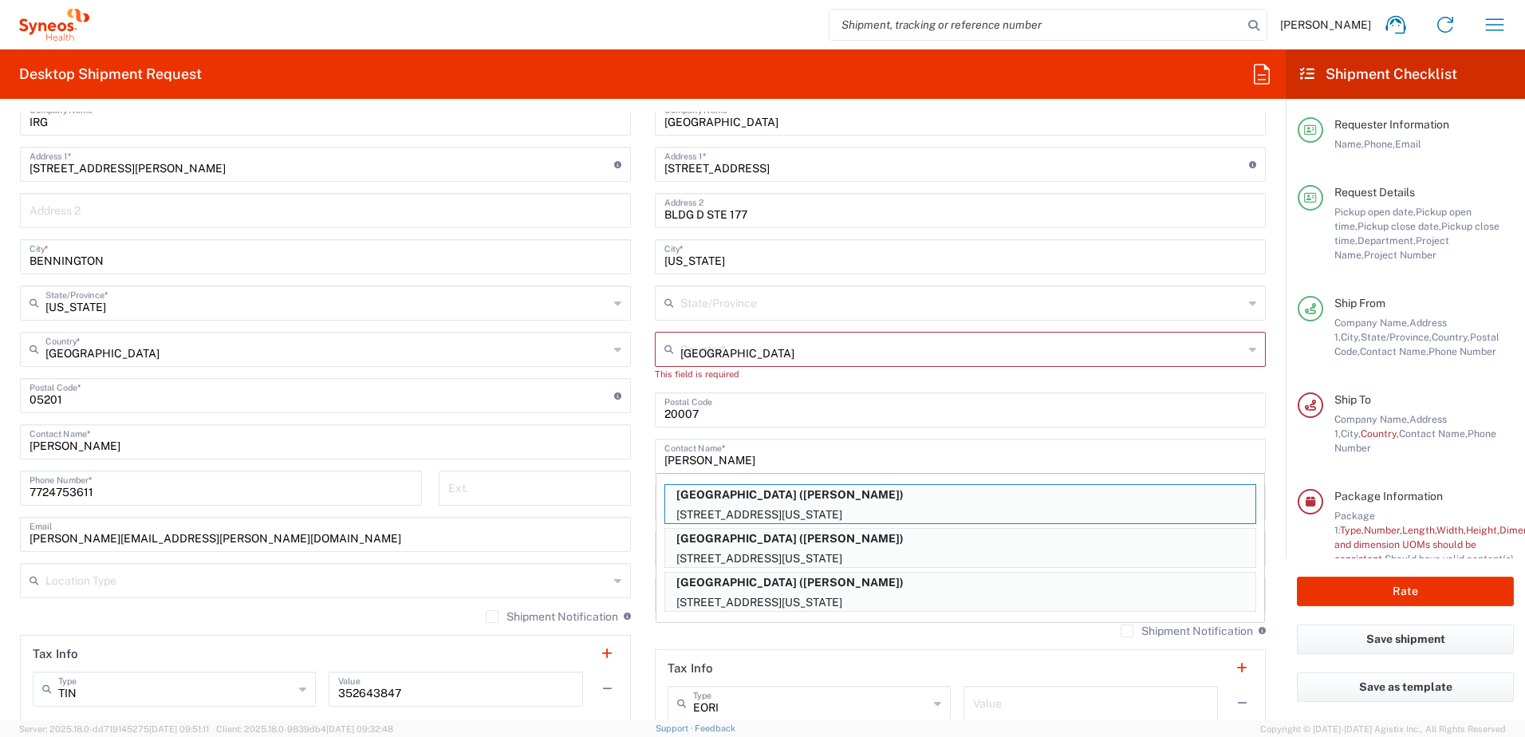
type input "[US_STATE]"
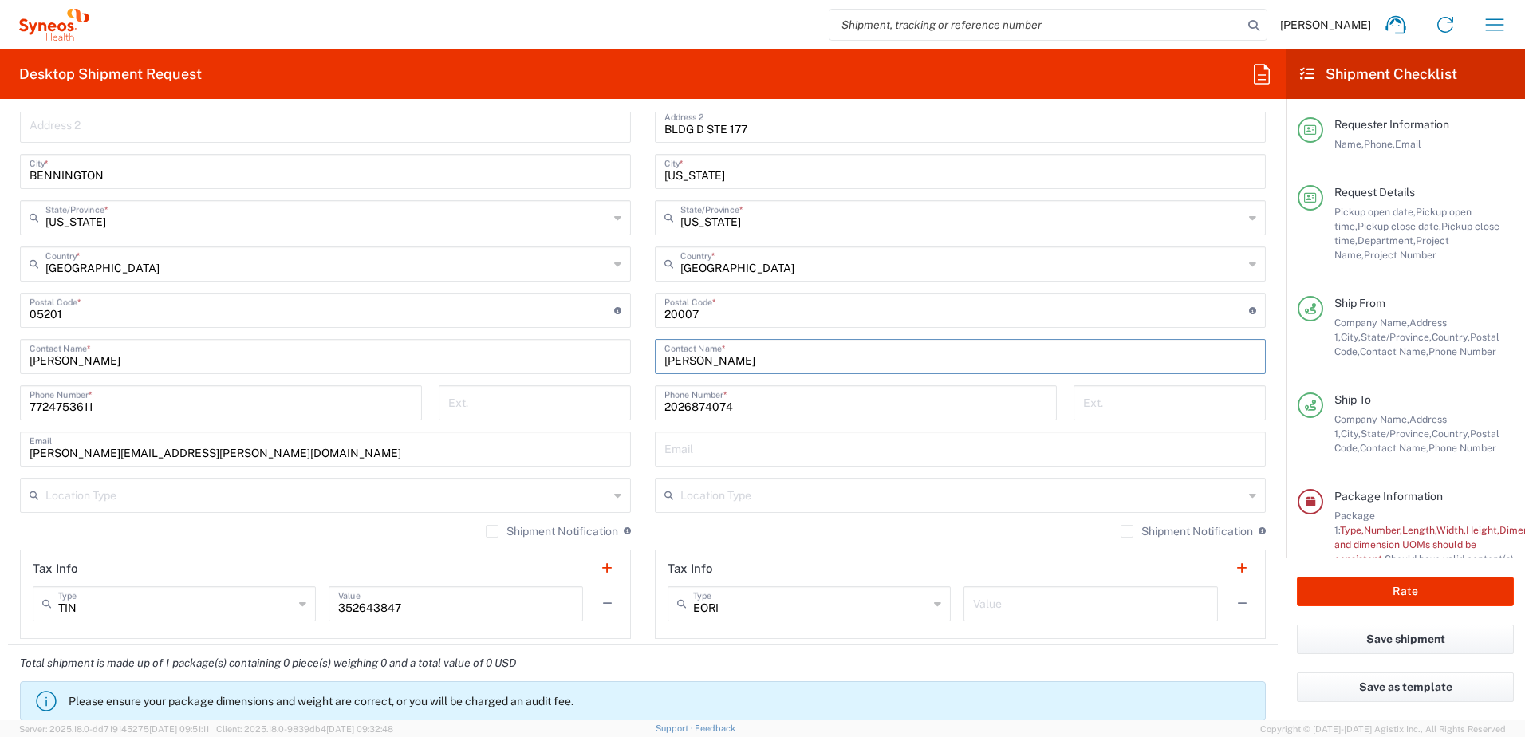
scroll to position [1037, 0]
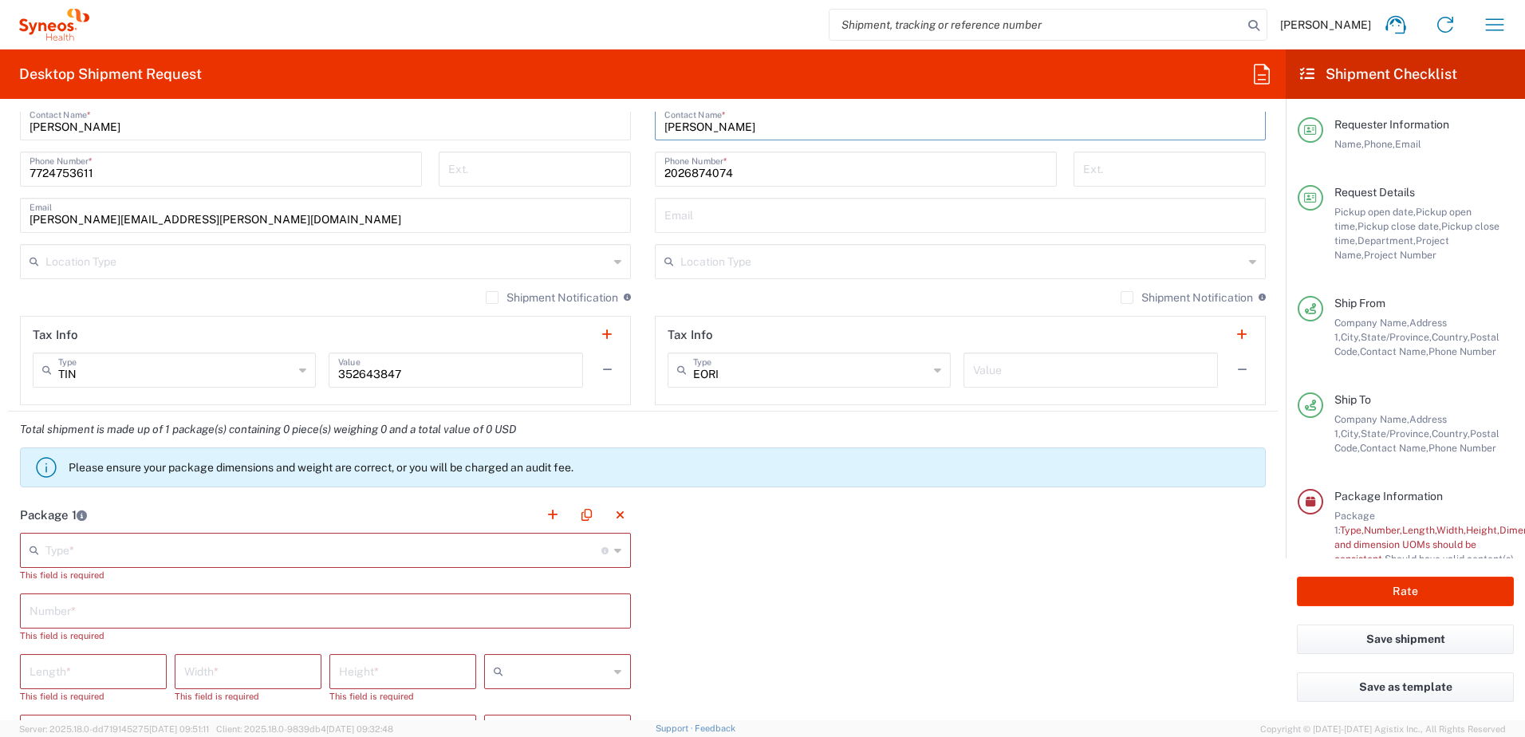
drag, startPoint x: 112, startPoint y: 542, endPoint x: 117, endPoint y: 533, distance: 11.1
click at [115, 536] on input "text" at bounding box center [323, 549] width 556 height 28
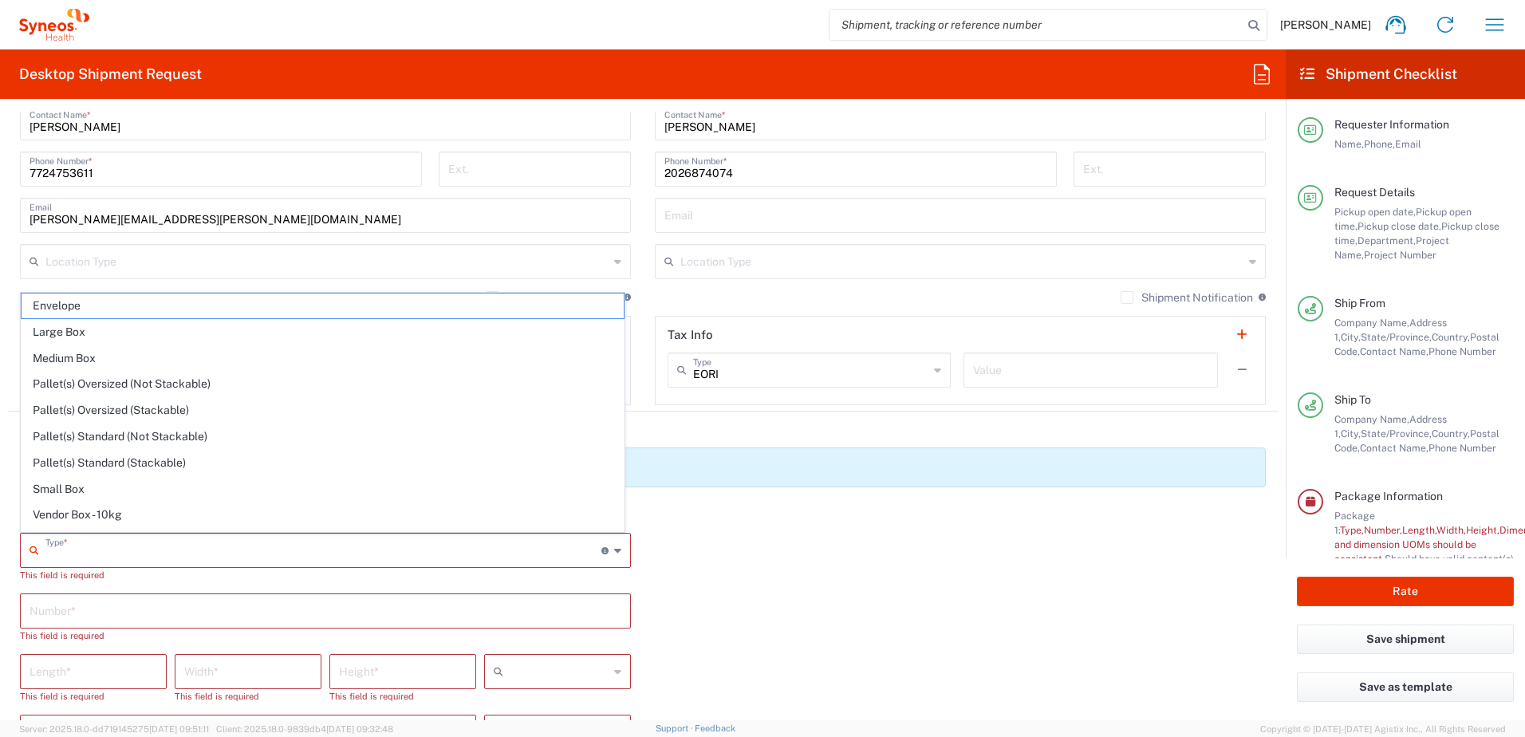
click at [145, 300] on span "Envelope" at bounding box center [323, 305] width 602 height 25
type input "Envelope"
type input "1"
type input "9.5"
type input "12.5"
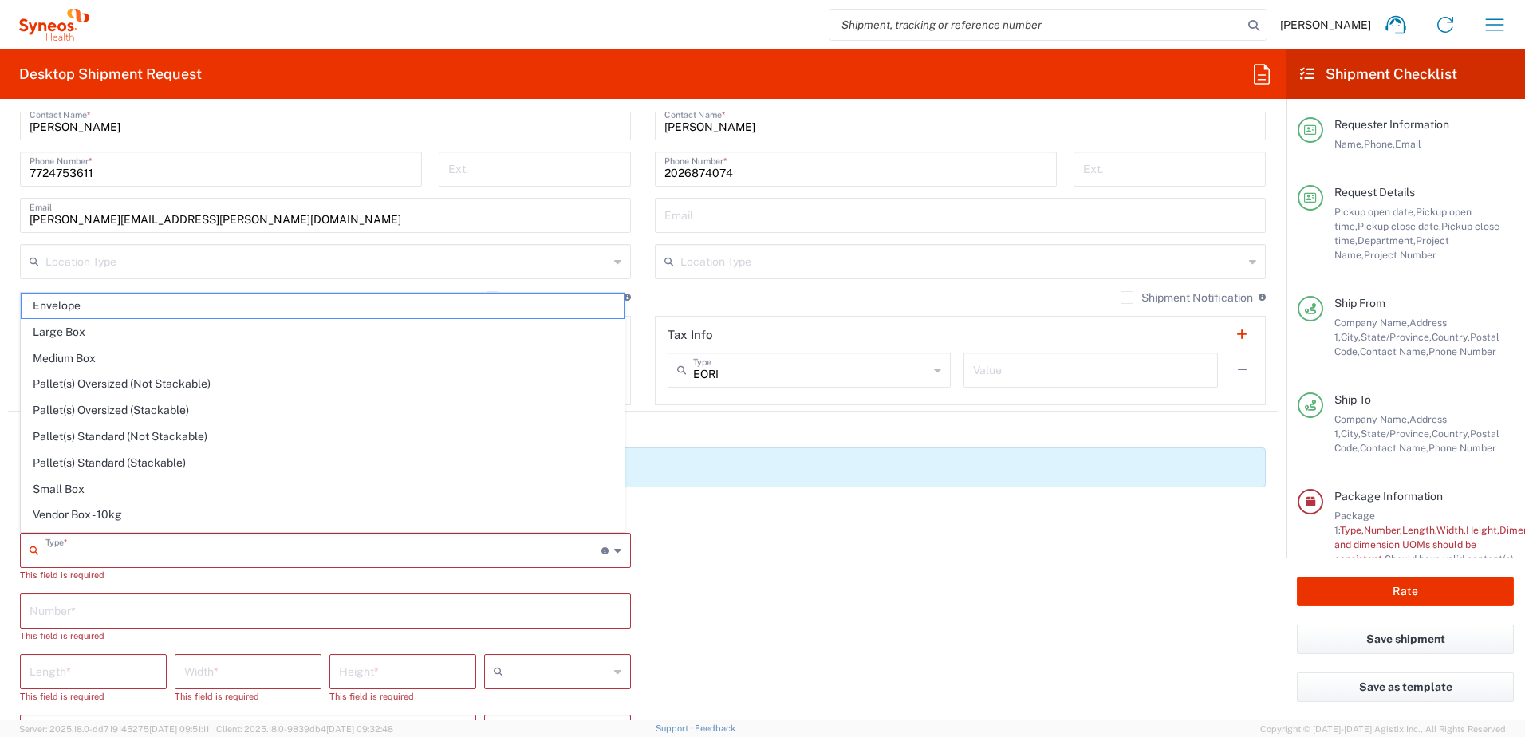
type input "0.25"
type input "in"
type input "0.45"
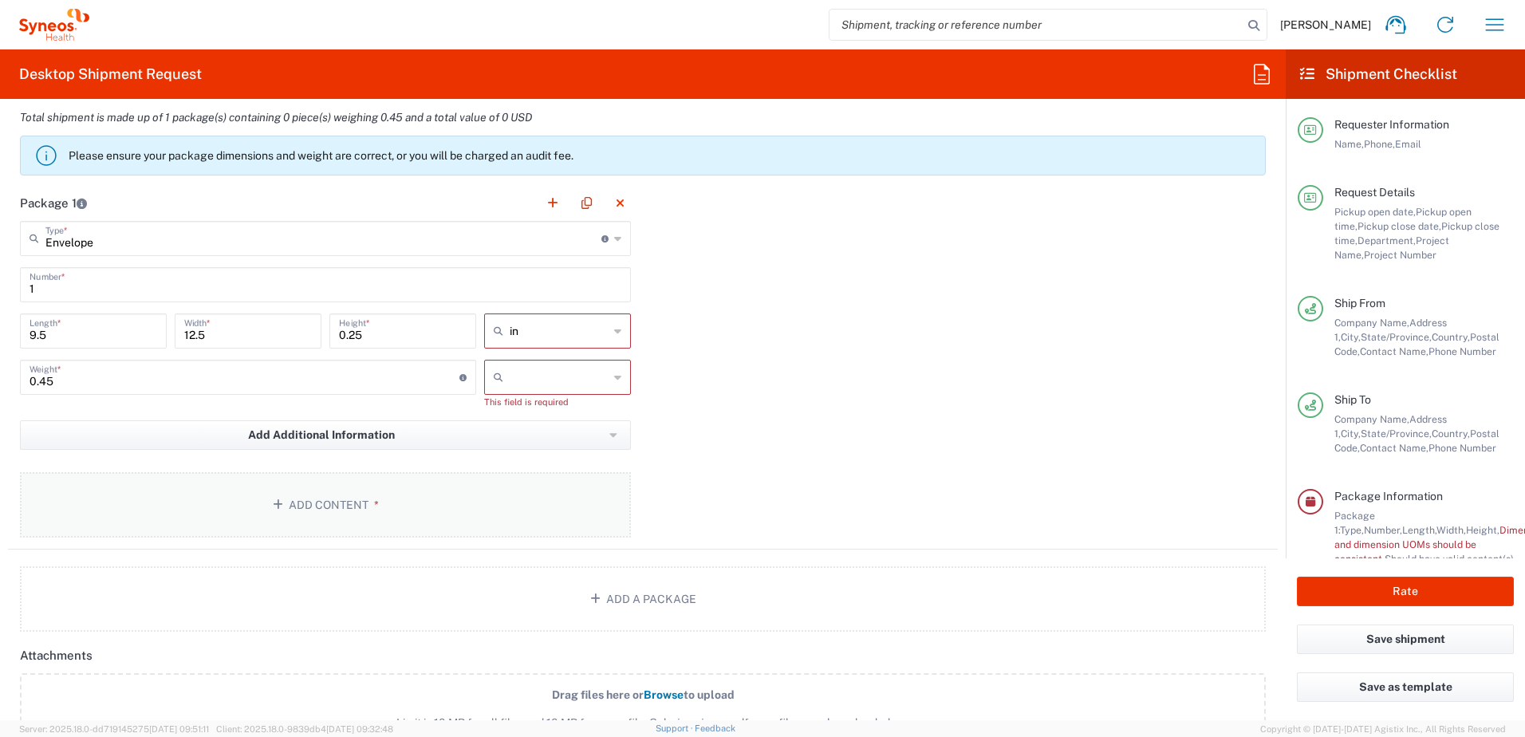
scroll to position [1356, 0]
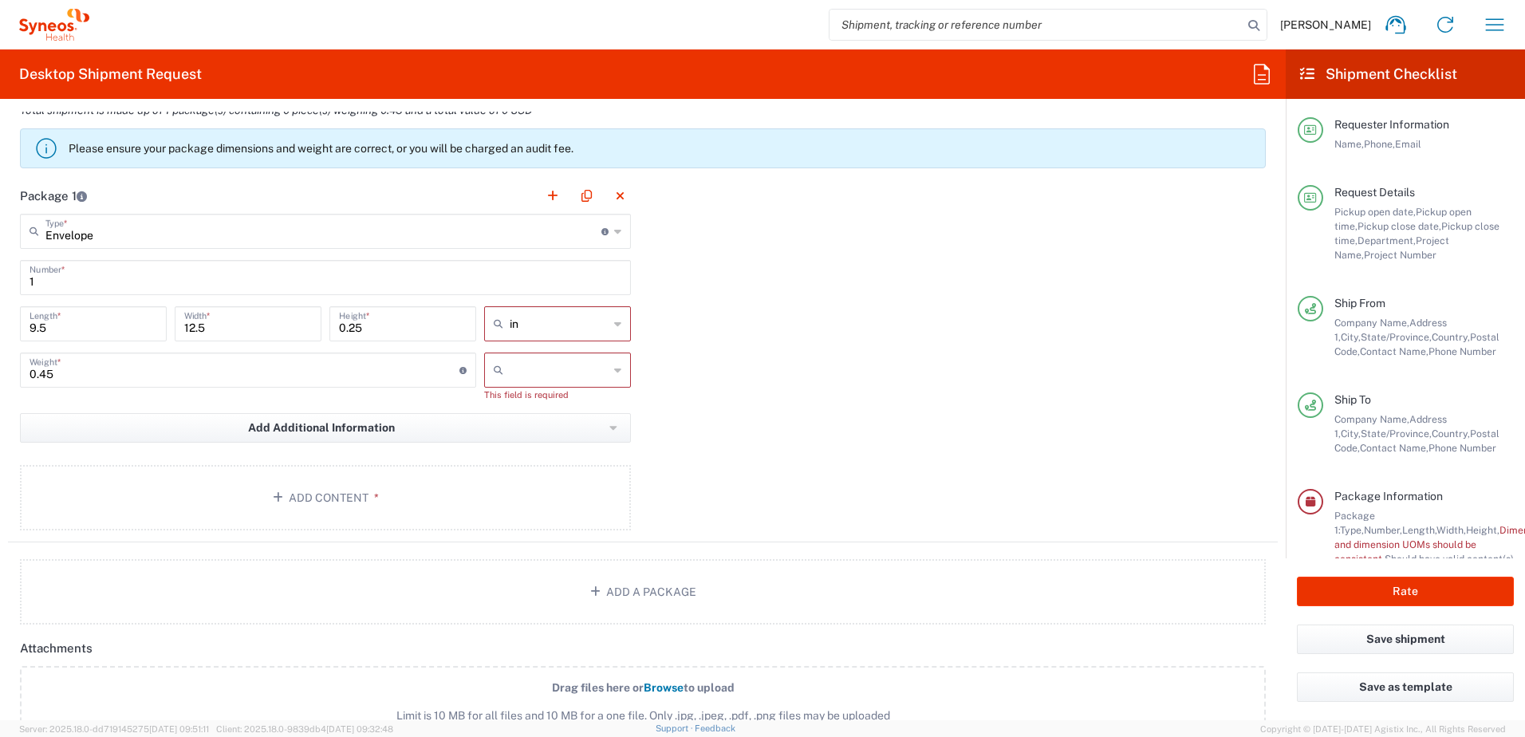
click at [546, 374] on input "text" at bounding box center [559, 370] width 99 height 26
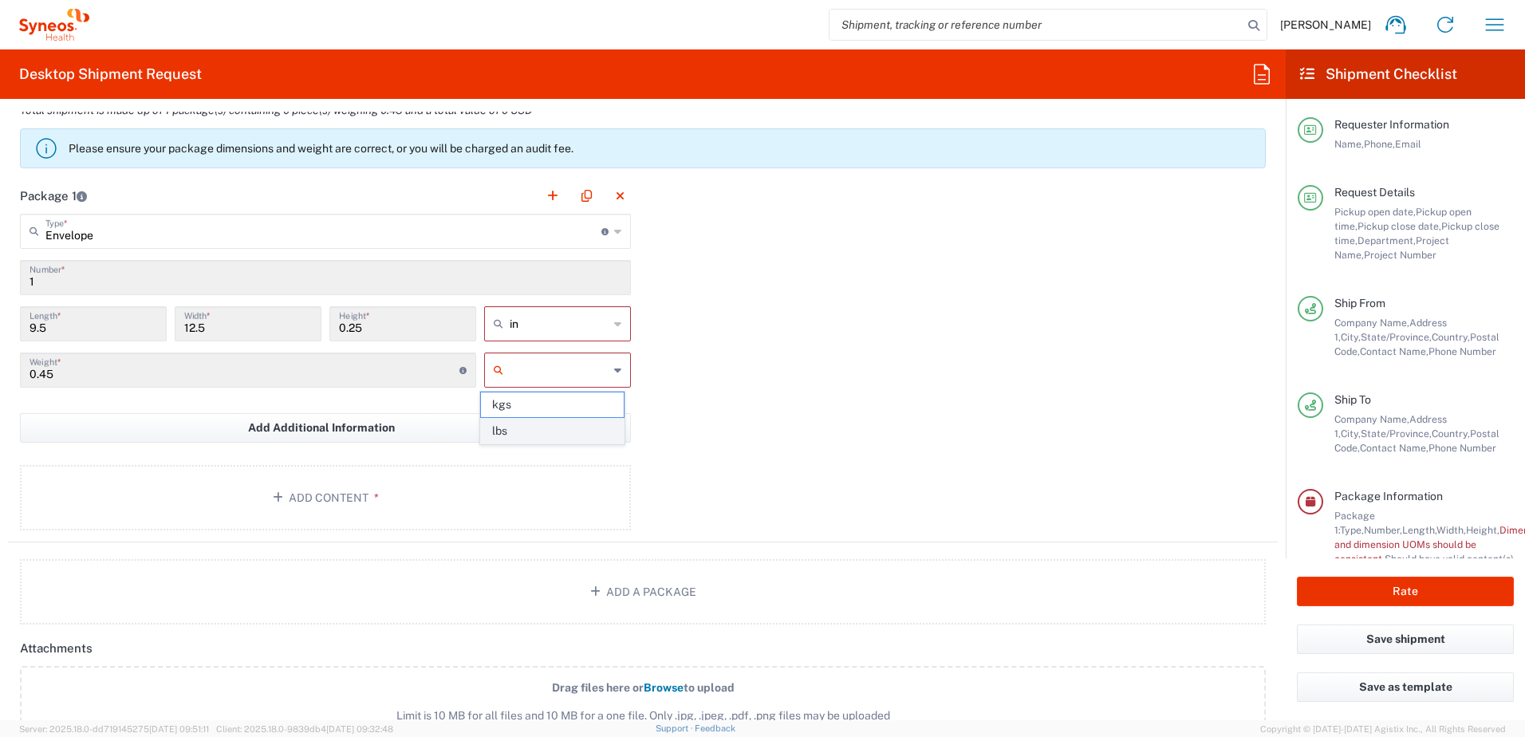
click at [539, 426] on span "lbs" at bounding box center [552, 431] width 142 height 25
type input "lbs"
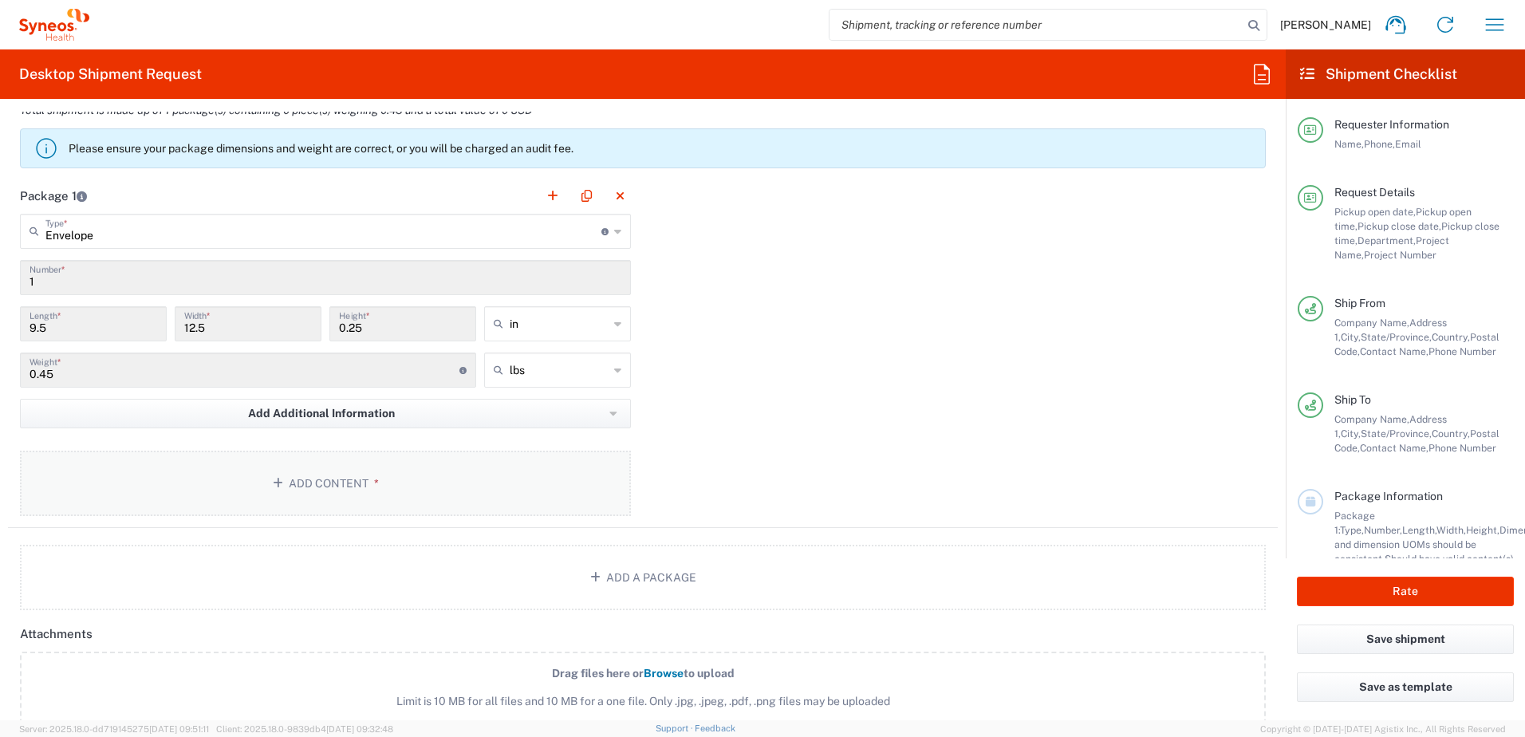
click at [419, 483] on button "Add Content *" at bounding box center [325, 483] width 611 height 65
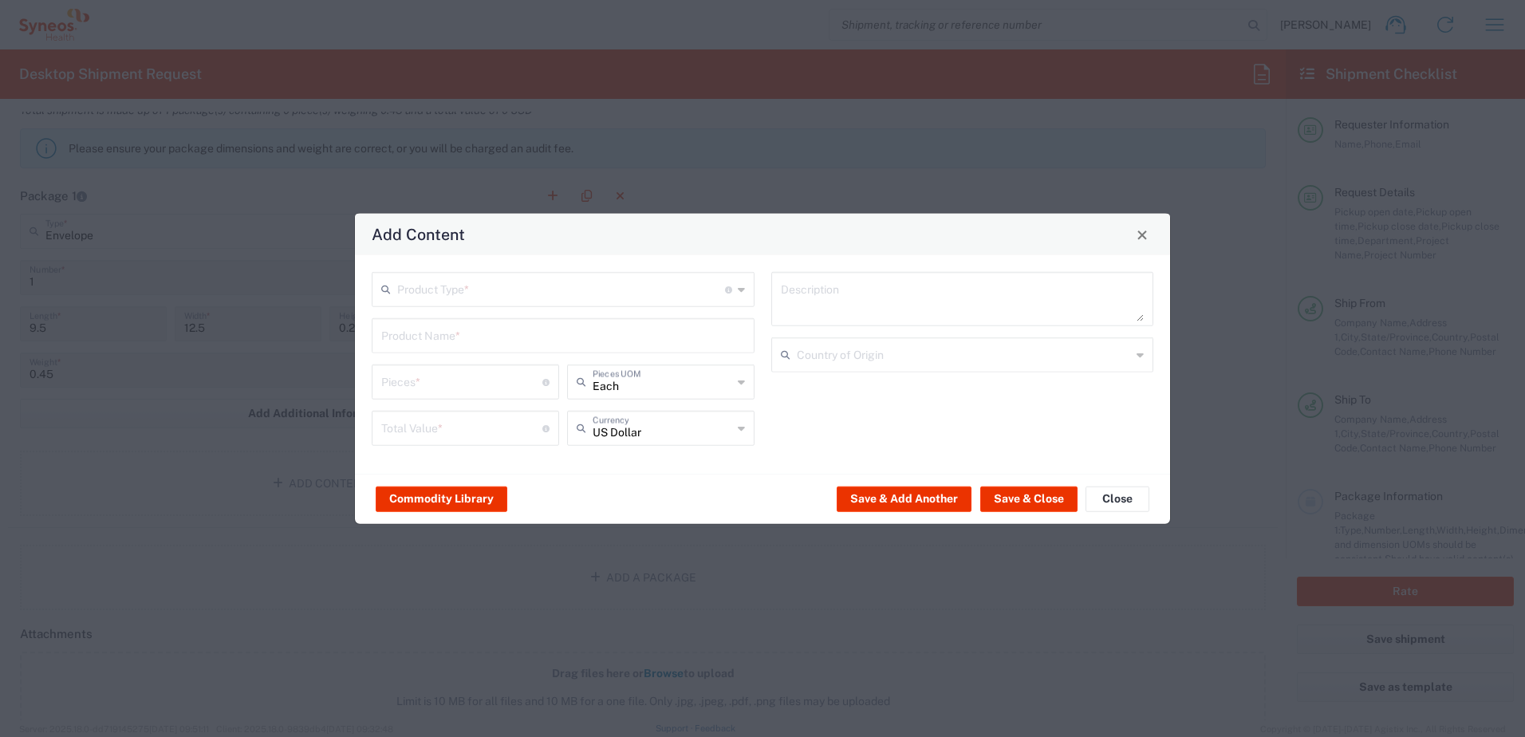
click at [427, 305] on div "Product Type * Document: Paper document generated internally by Syneos, a clien…" at bounding box center [563, 289] width 383 height 35
click at [433, 300] on input "text" at bounding box center [561, 288] width 328 height 28
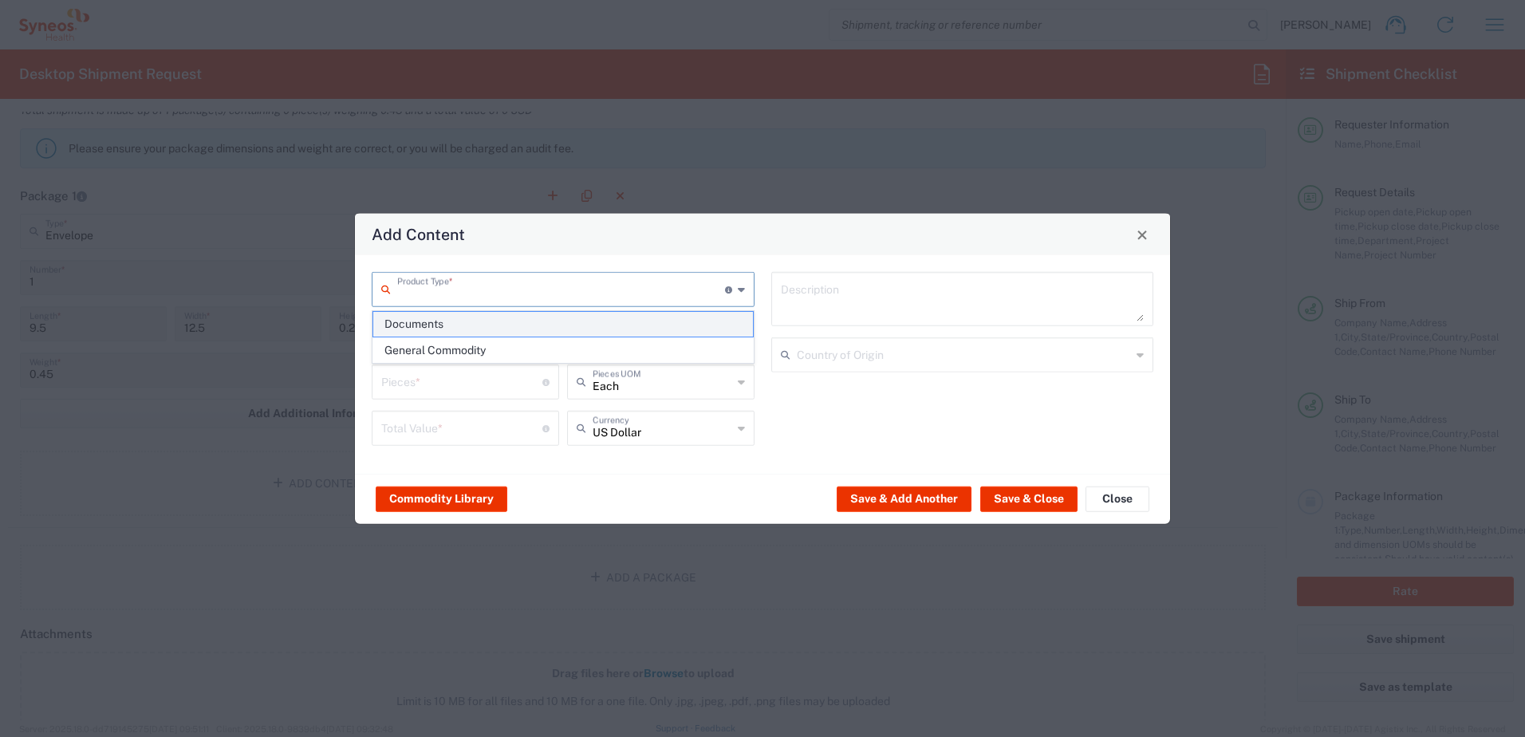
click at [435, 335] on span "Documents" at bounding box center [563, 324] width 380 height 25
type input "Documents"
type input "1"
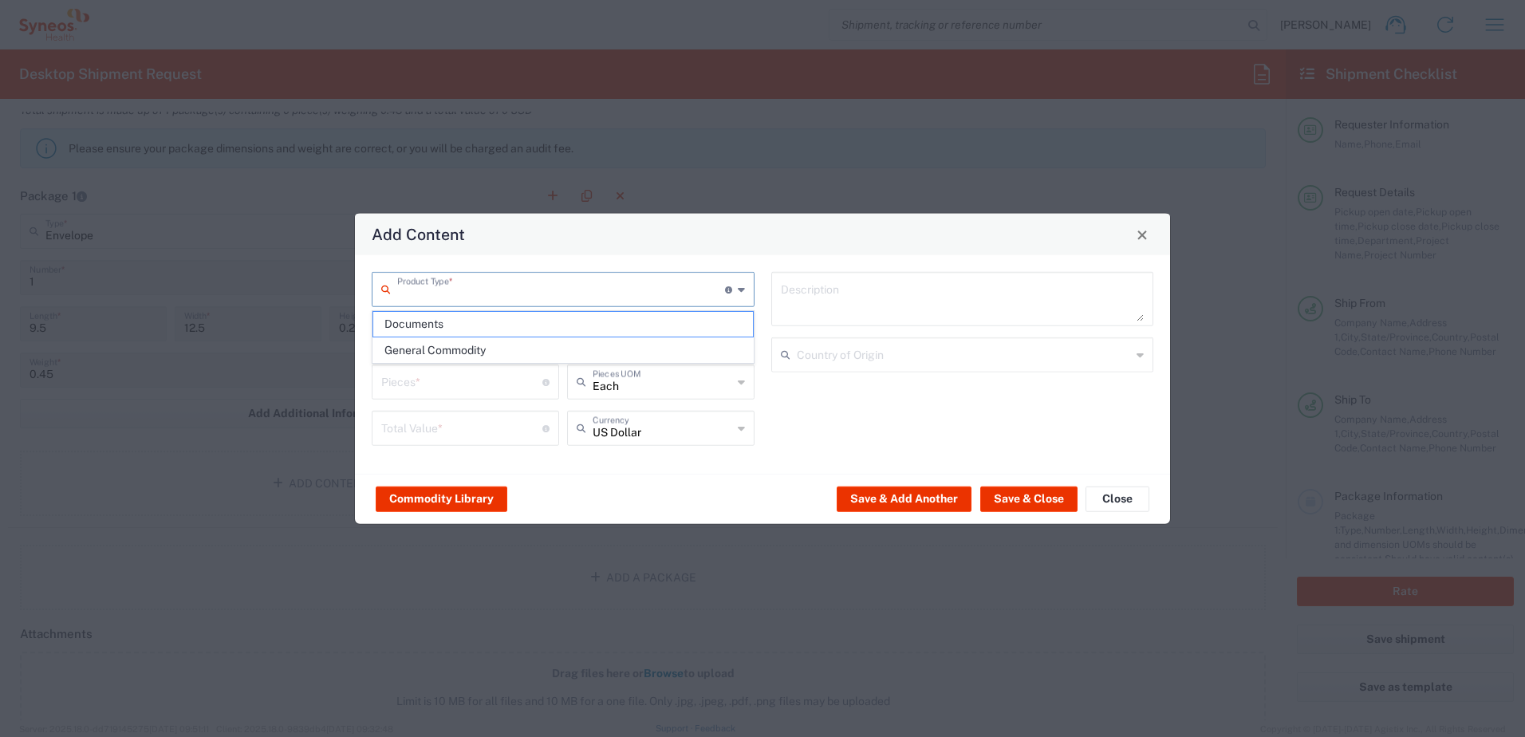
type textarea "Documents"
click at [1022, 492] on button "Save & Close" at bounding box center [1028, 499] width 97 height 26
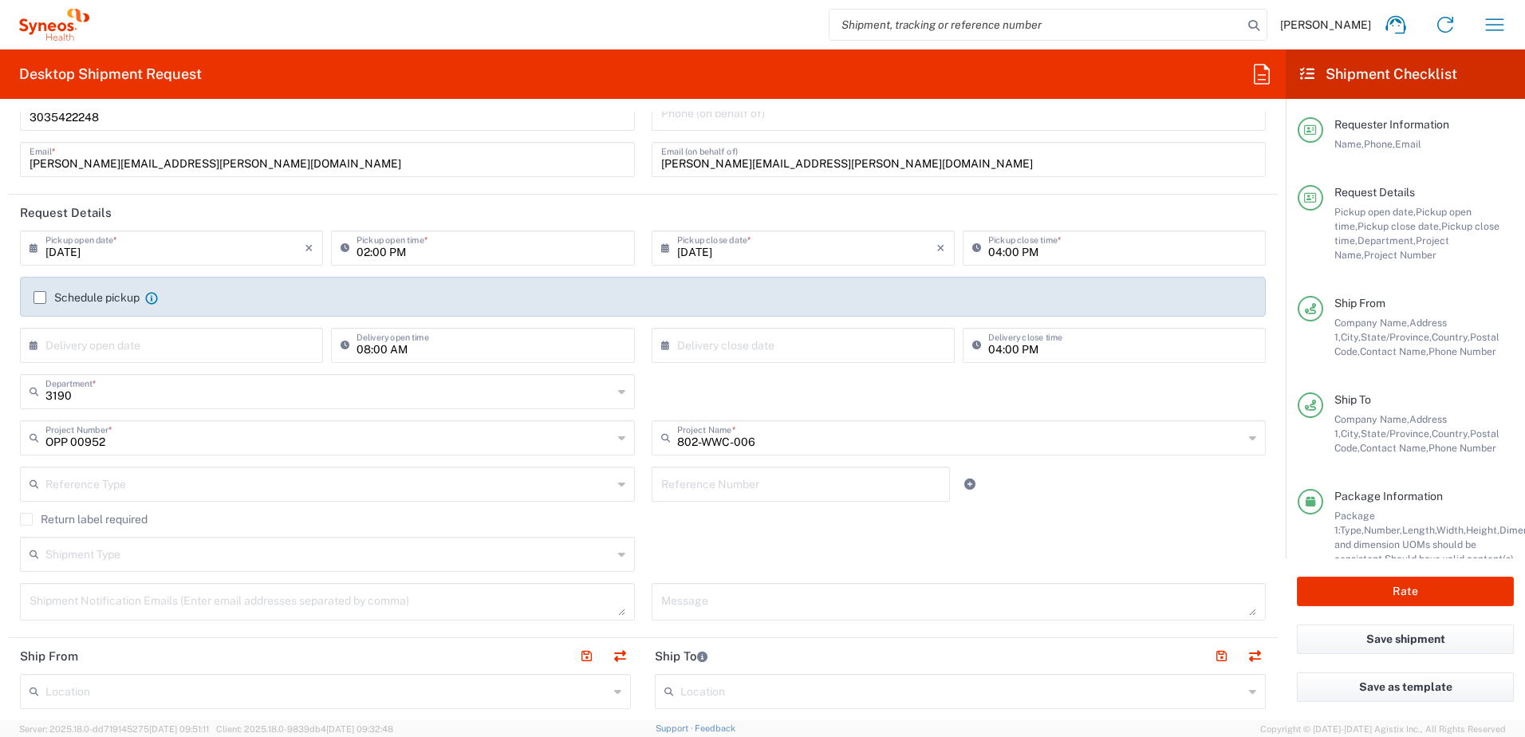
scroll to position [319, 0]
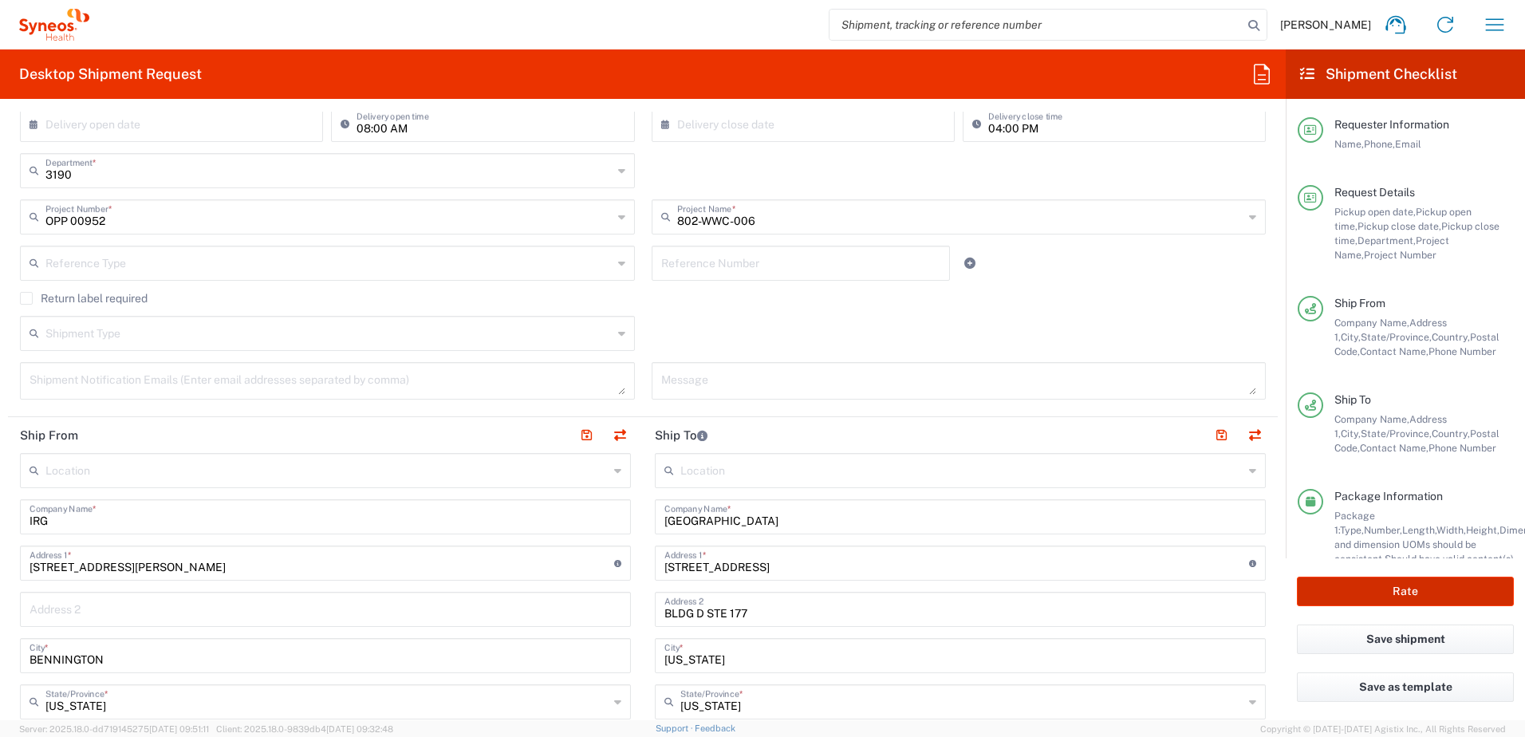
click at [1327, 591] on button "Rate" at bounding box center [1405, 592] width 217 height 30
type input "OPP 00952"
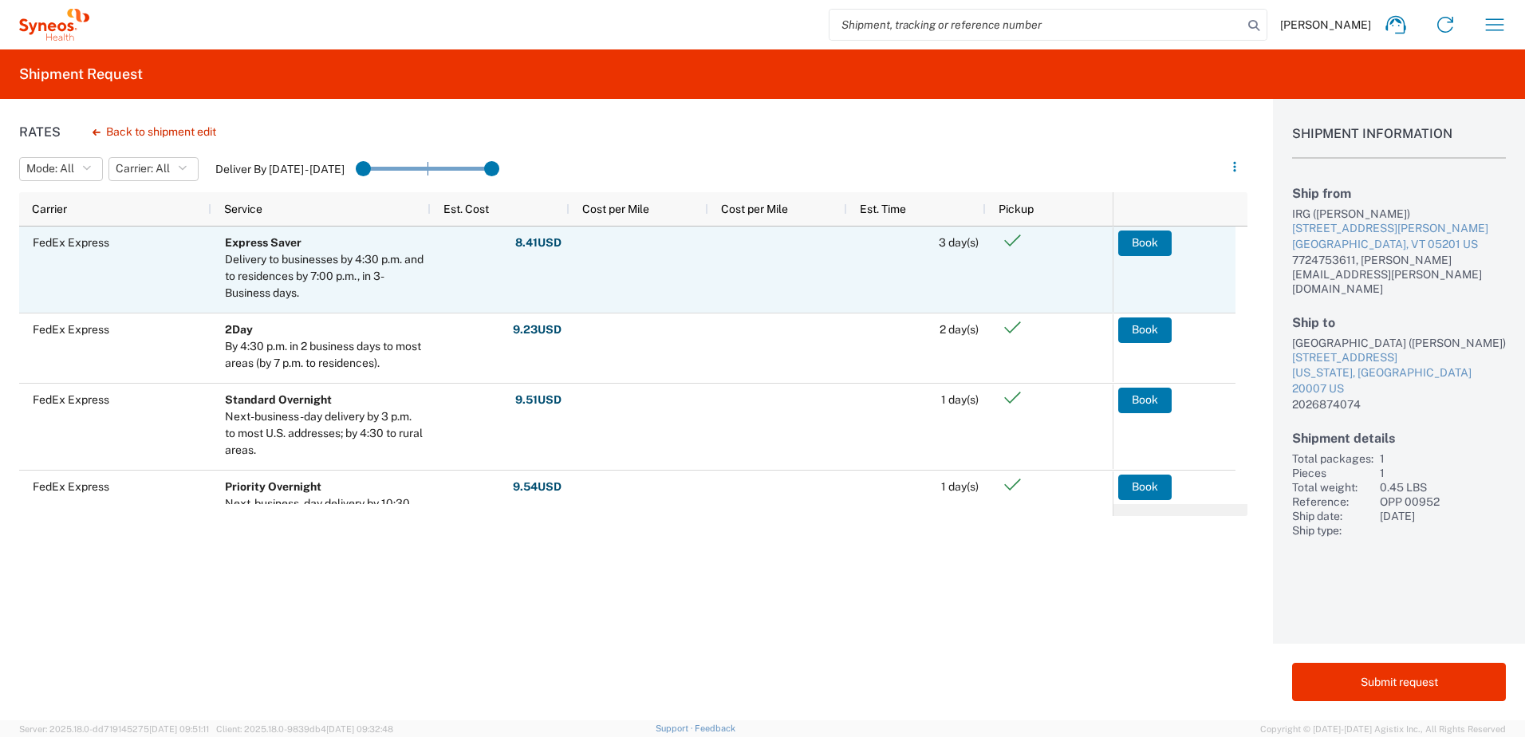
click at [1132, 241] on button "Book" at bounding box center [1144, 243] width 53 height 26
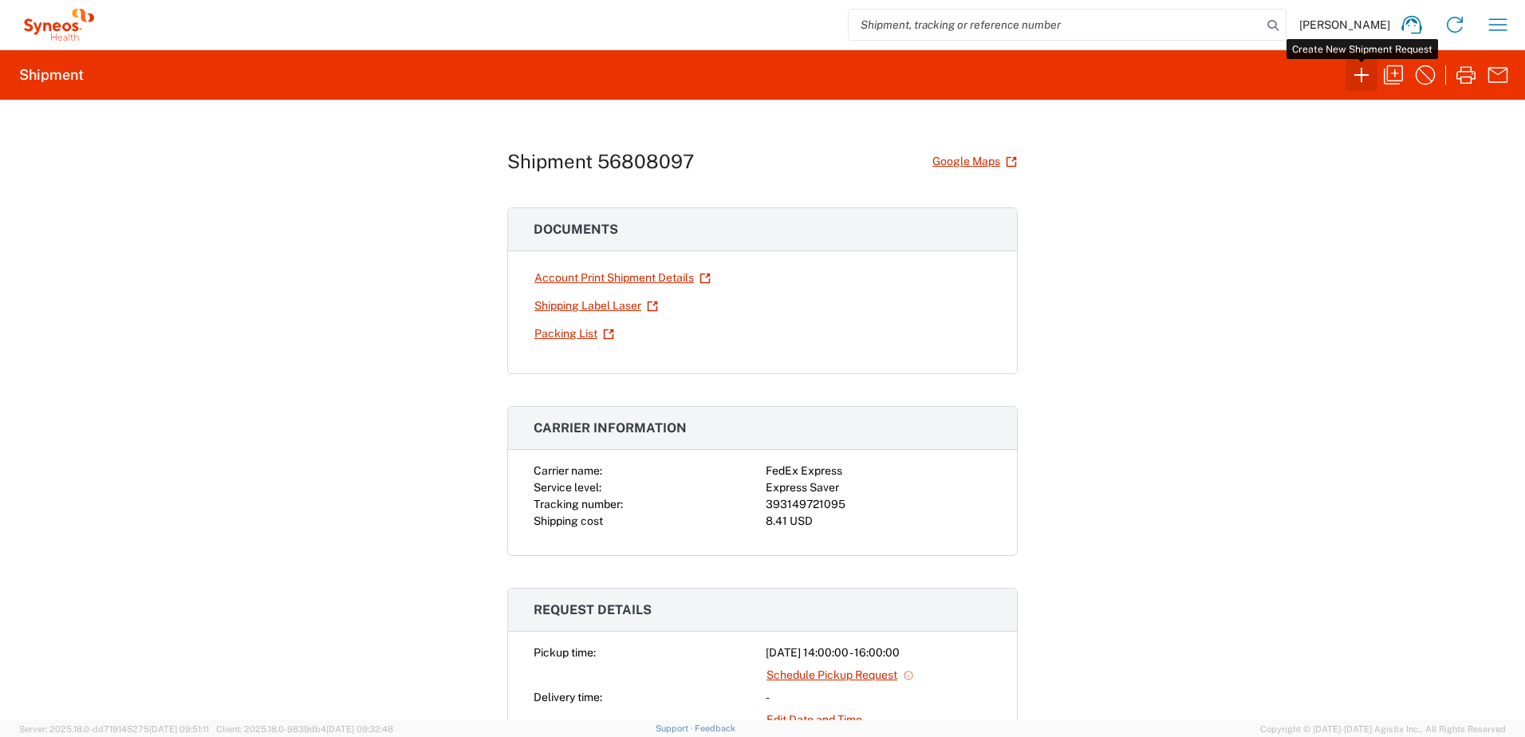
click at [1355, 87] on icon "button" at bounding box center [1362, 75] width 26 height 26
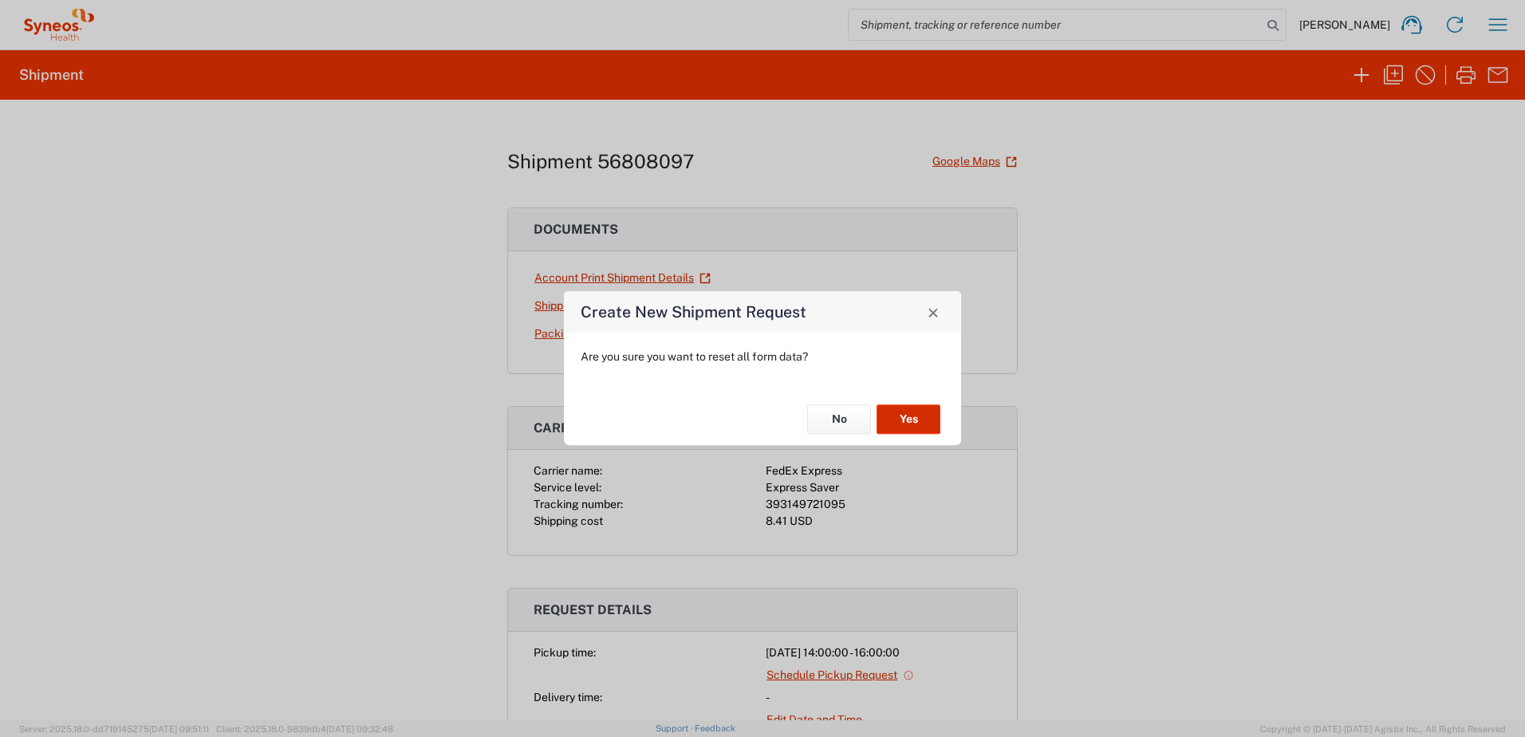
click at [892, 419] on button "Yes" at bounding box center [908, 419] width 64 height 30
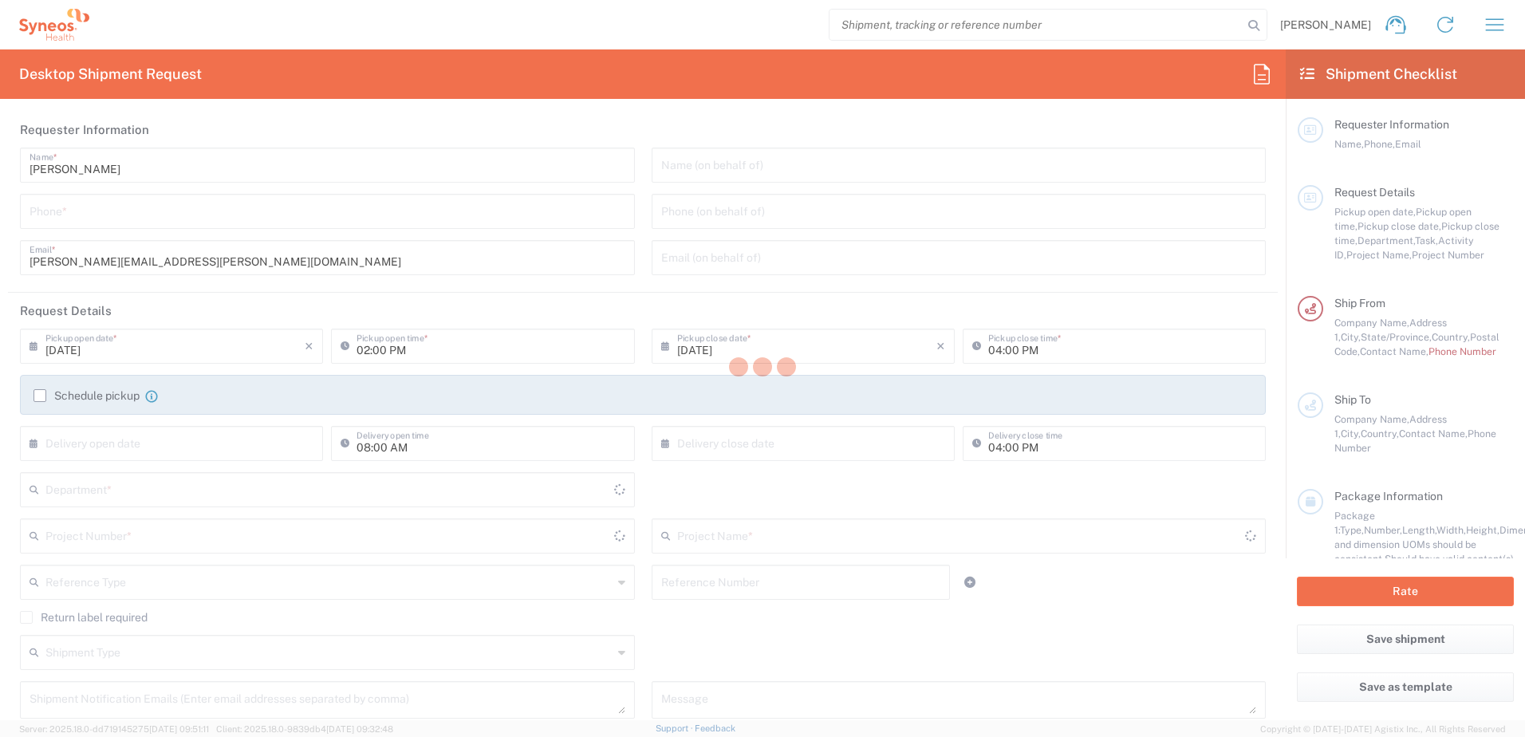
type input "[US_STATE]"
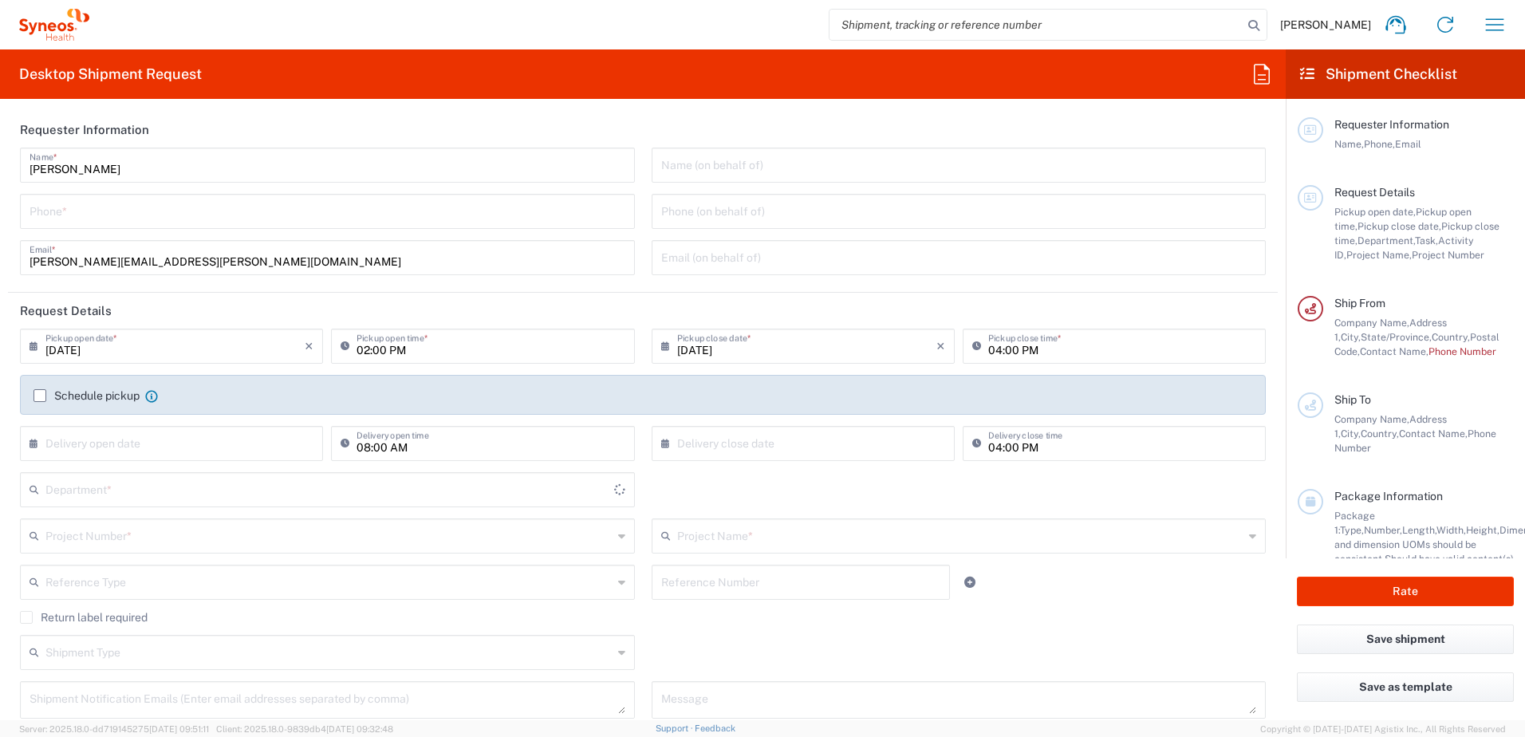
type input "3190"
click at [171, 213] on input "tel" at bounding box center [328, 210] width 596 height 28
type input "3035422248"
type input "[PERSON_NAME][EMAIL_ADDRESS][PERSON_NAME][DOMAIN_NAME]"
type input "7724753611"
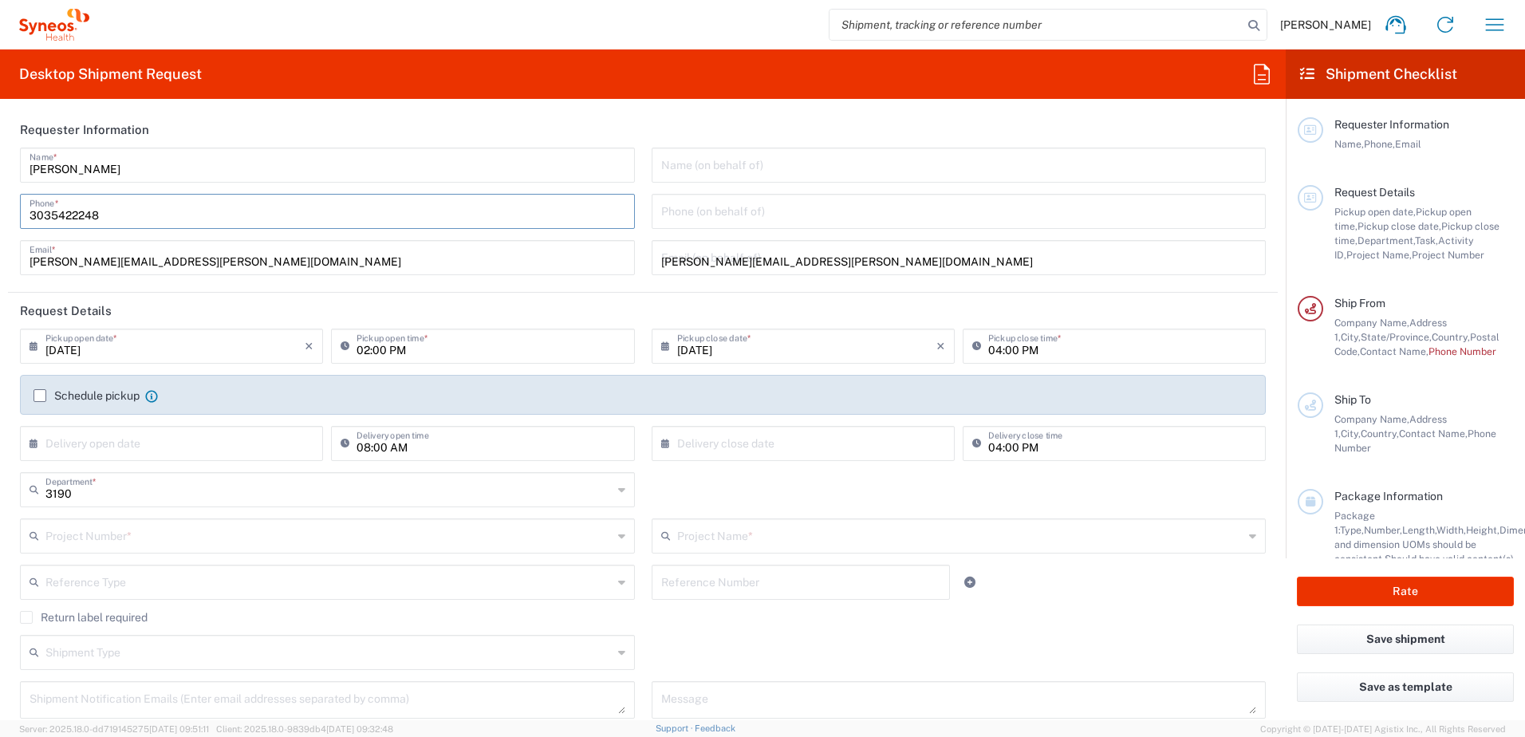
type input "[PERSON_NAME]"
type input "[STREET_ADDRESS][PERSON_NAME]"
type input "SUITE 111"
type input "ST. [PERSON_NAME]"
type input "63110"
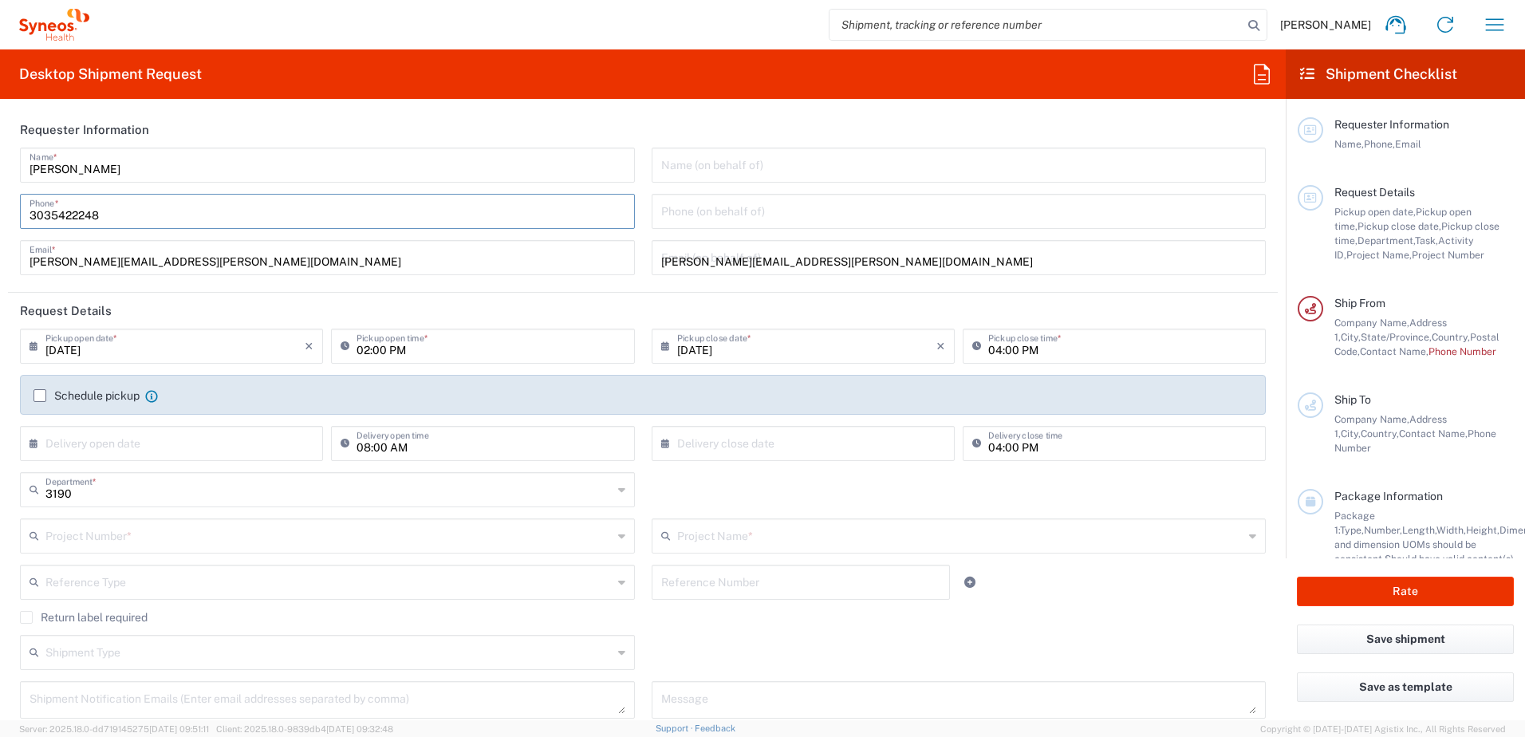
type input "3142736097"
type input "[PERSON_NAME][EMAIL_ADDRESS][PERSON_NAME][DOMAIN_NAME]"
type input "[PERSON_NAME]"
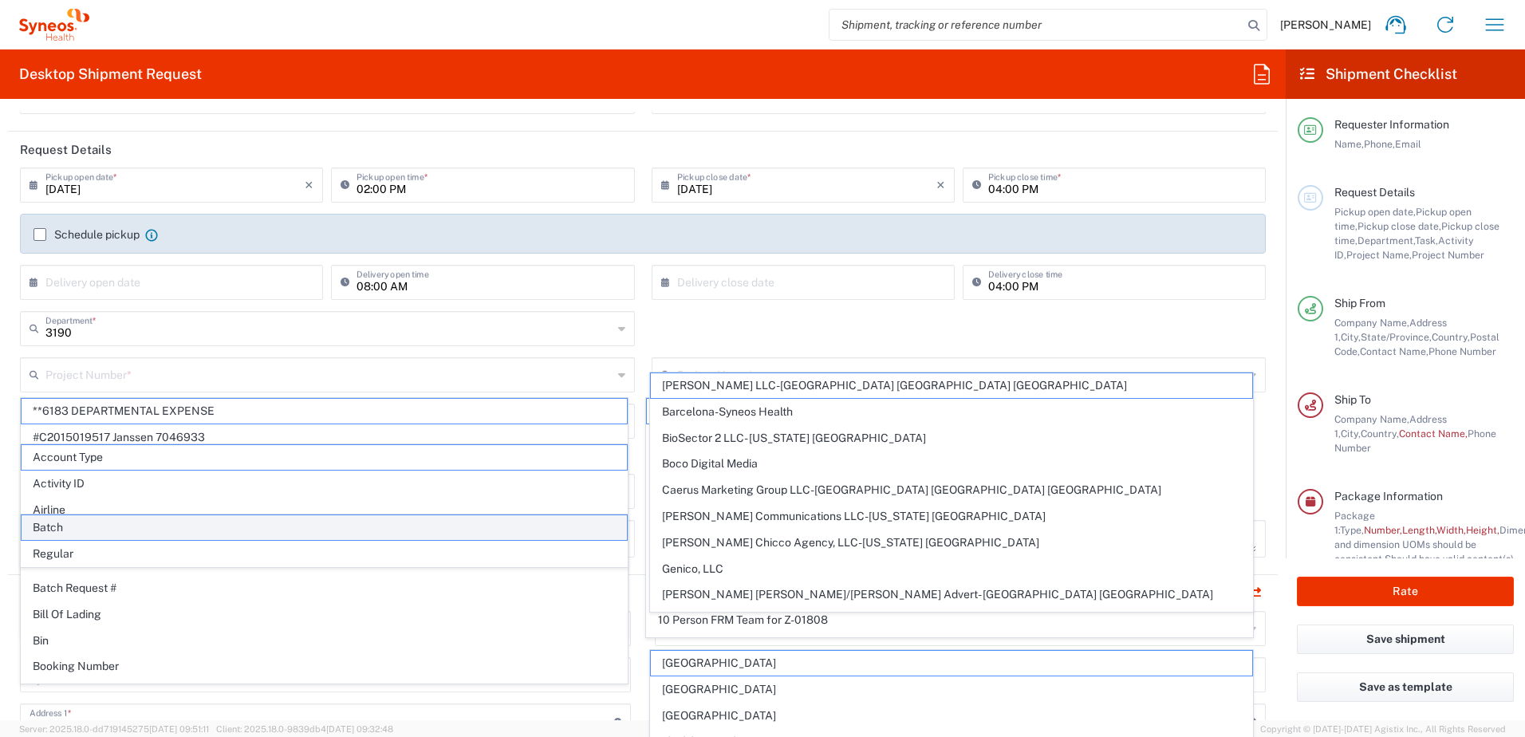
scroll to position [159, 0]
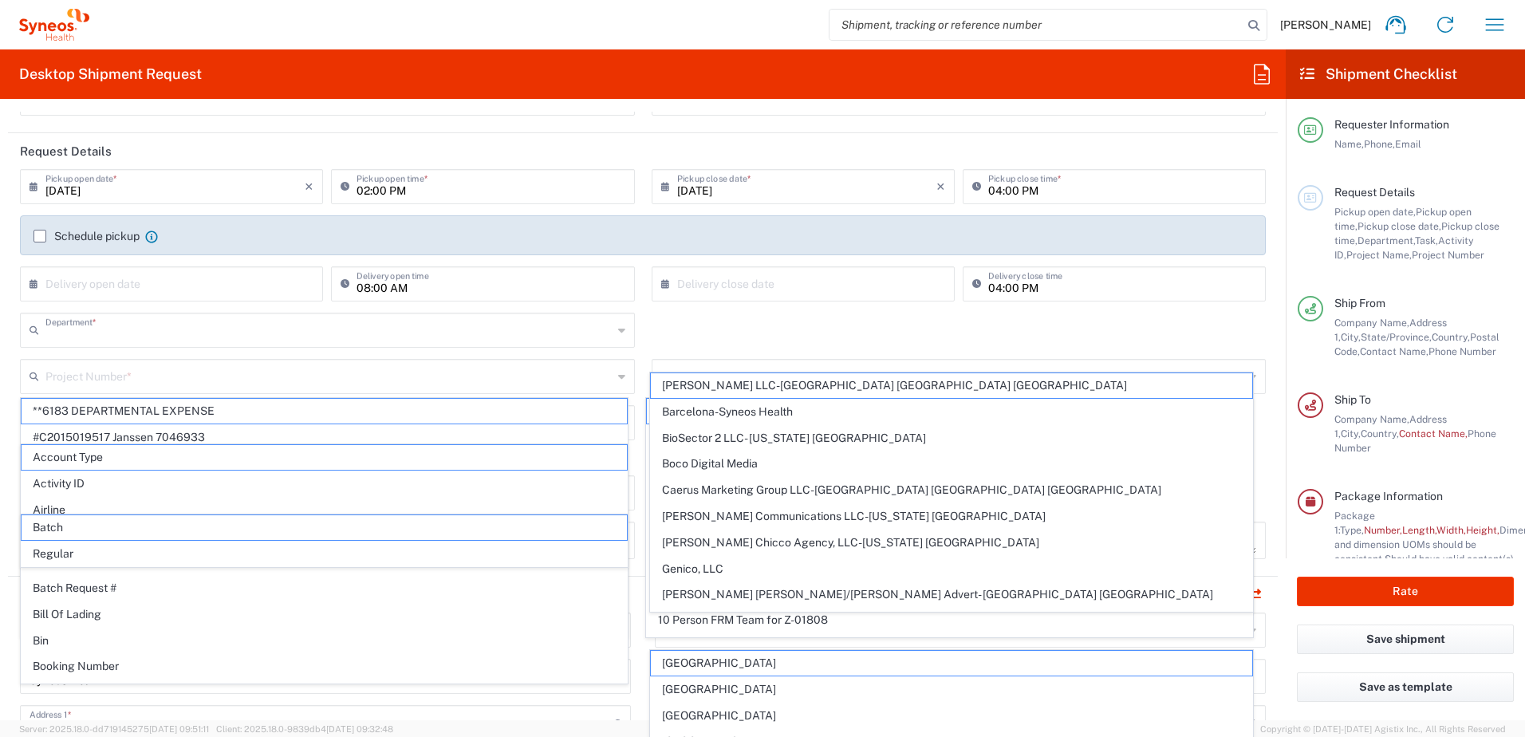
click at [151, 340] on input "text" at bounding box center [328, 329] width 567 height 28
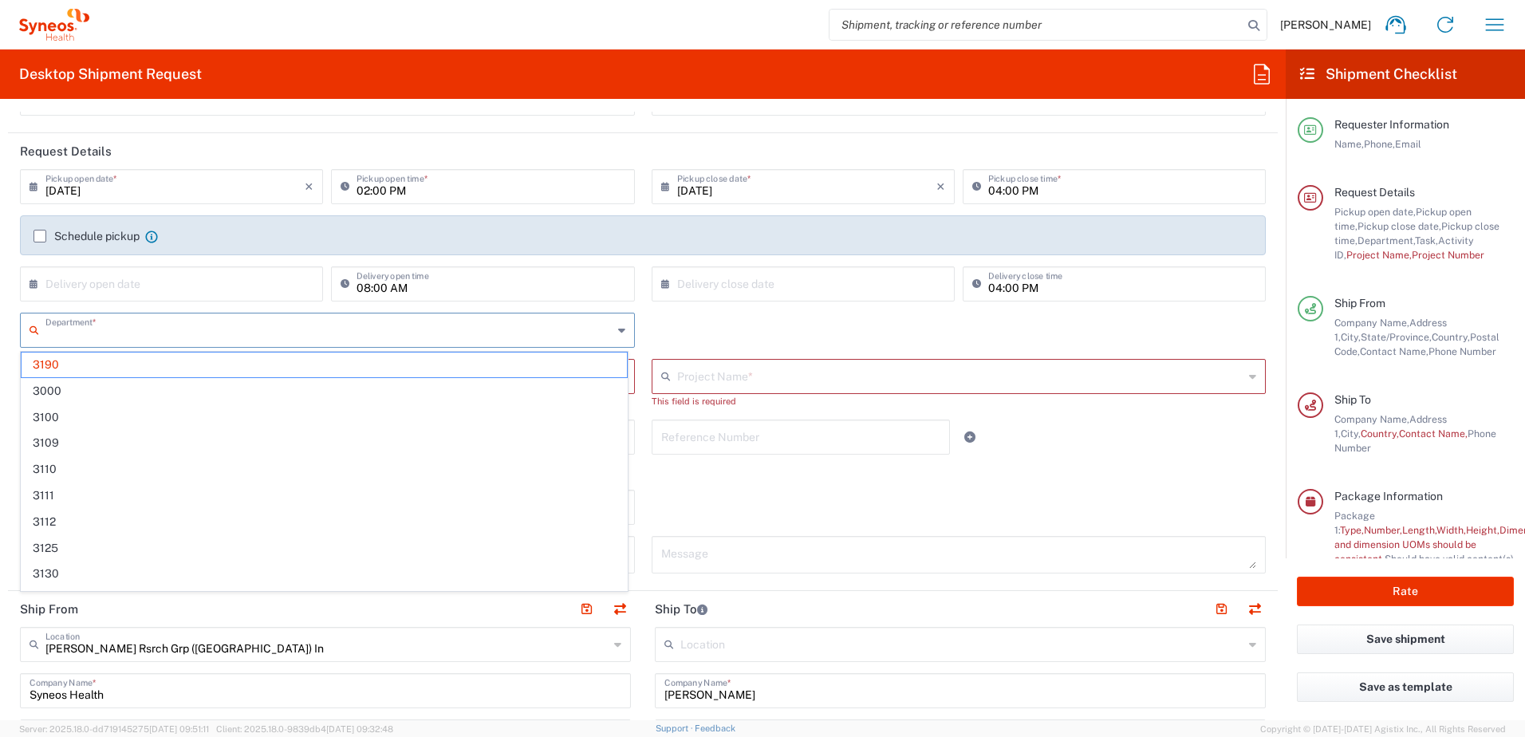
click at [151, 340] on input "text" at bounding box center [328, 329] width 567 height 28
click at [155, 360] on span "3190" at bounding box center [324, 364] width 605 height 25
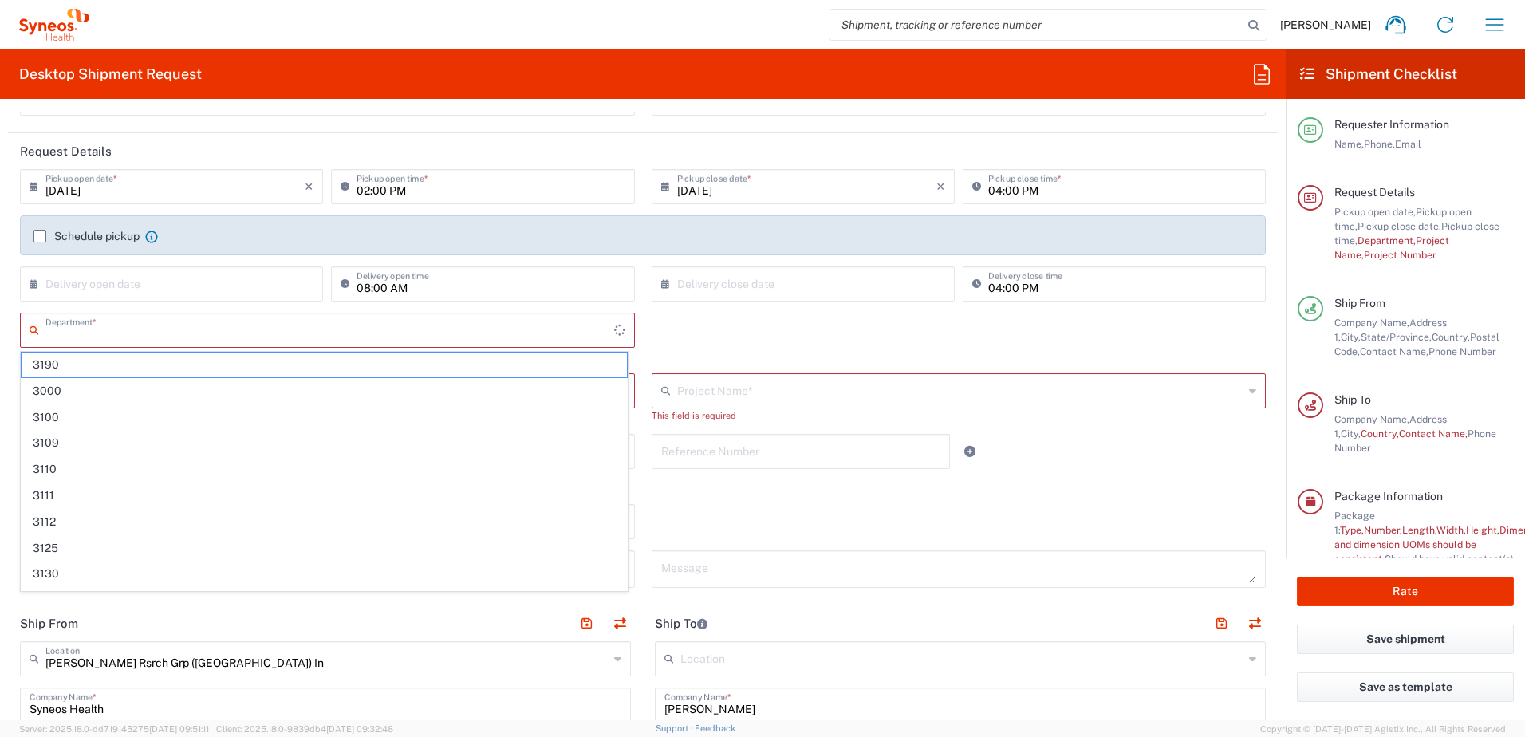
click at [147, 335] on input "text" at bounding box center [329, 329] width 569 height 28
type input "3190"
click at [122, 365] on span "3190" at bounding box center [324, 364] width 605 height 25
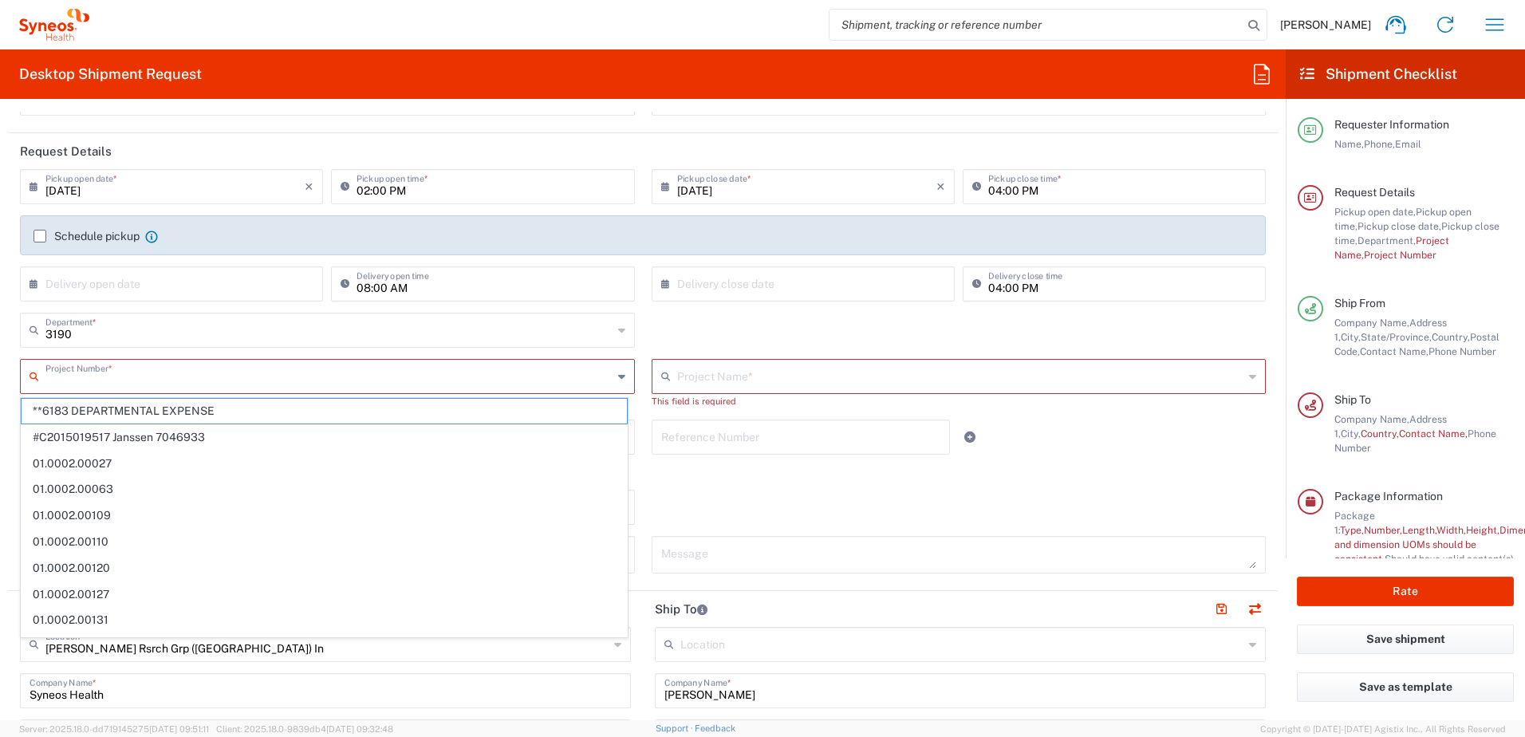
click at [123, 386] on input "text" at bounding box center [328, 375] width 567 height 28
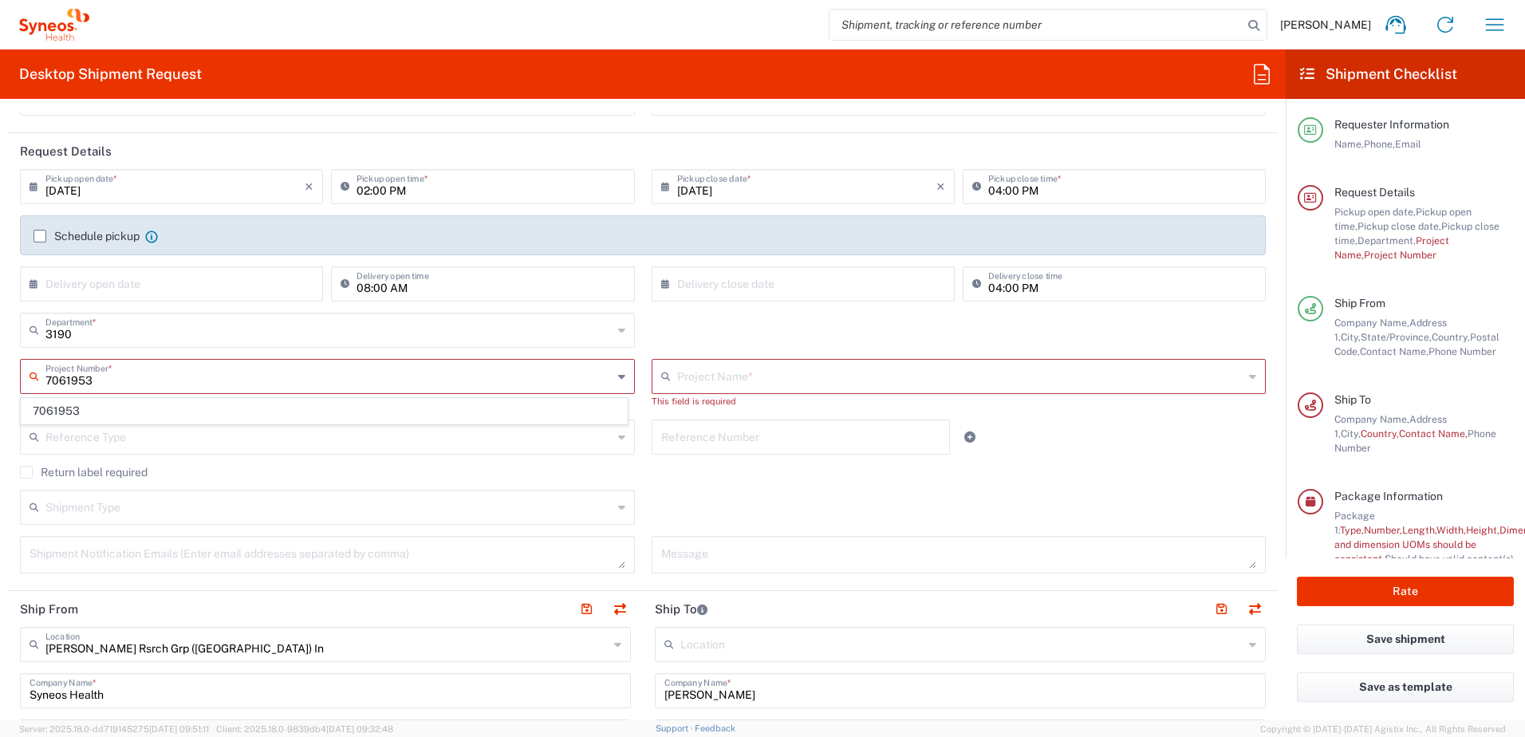
type input "7061953"
click at [126, 412] on span "7061953" at bounding box center [324, 411] width 605 height 25
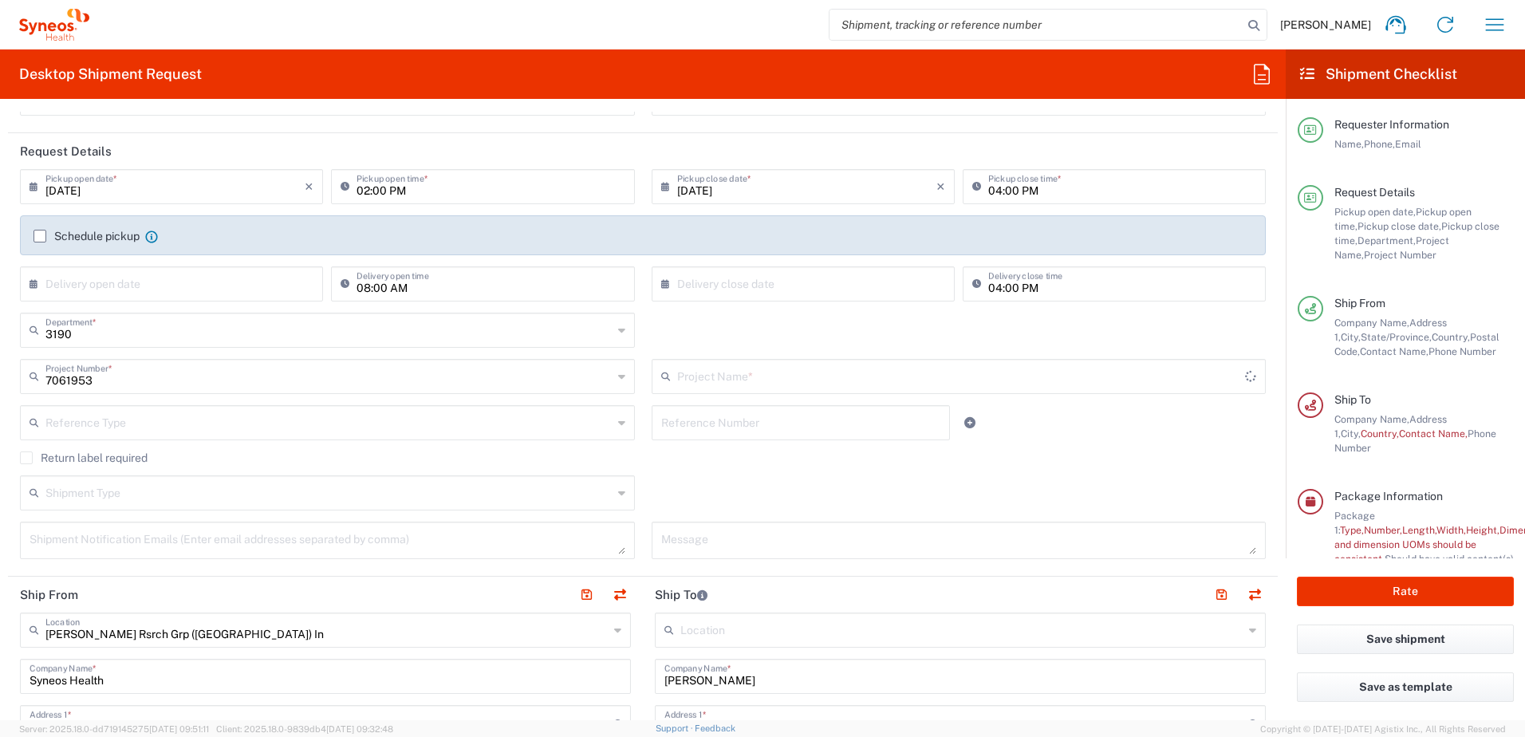
type input "802-ALX-002"
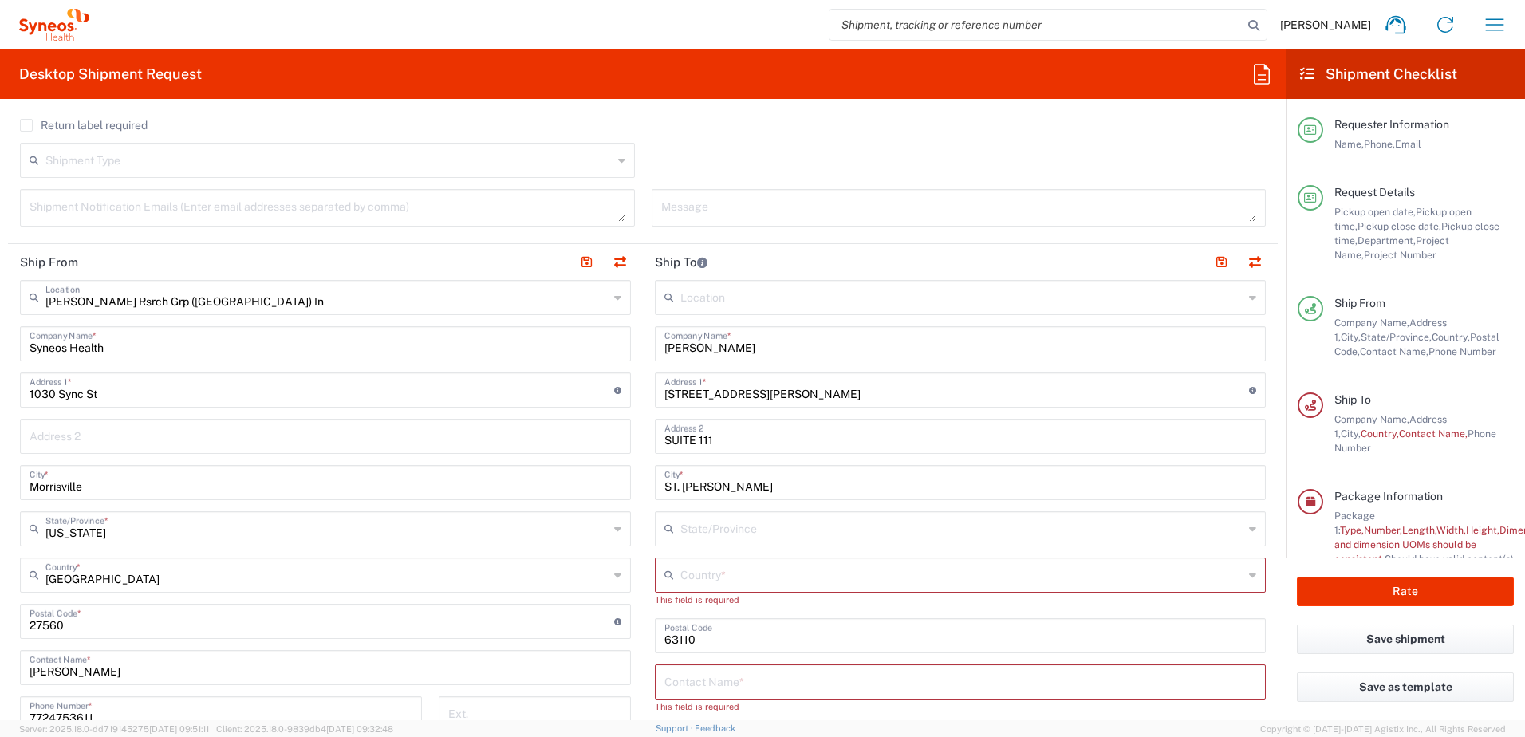
scroll to position [638, 0]
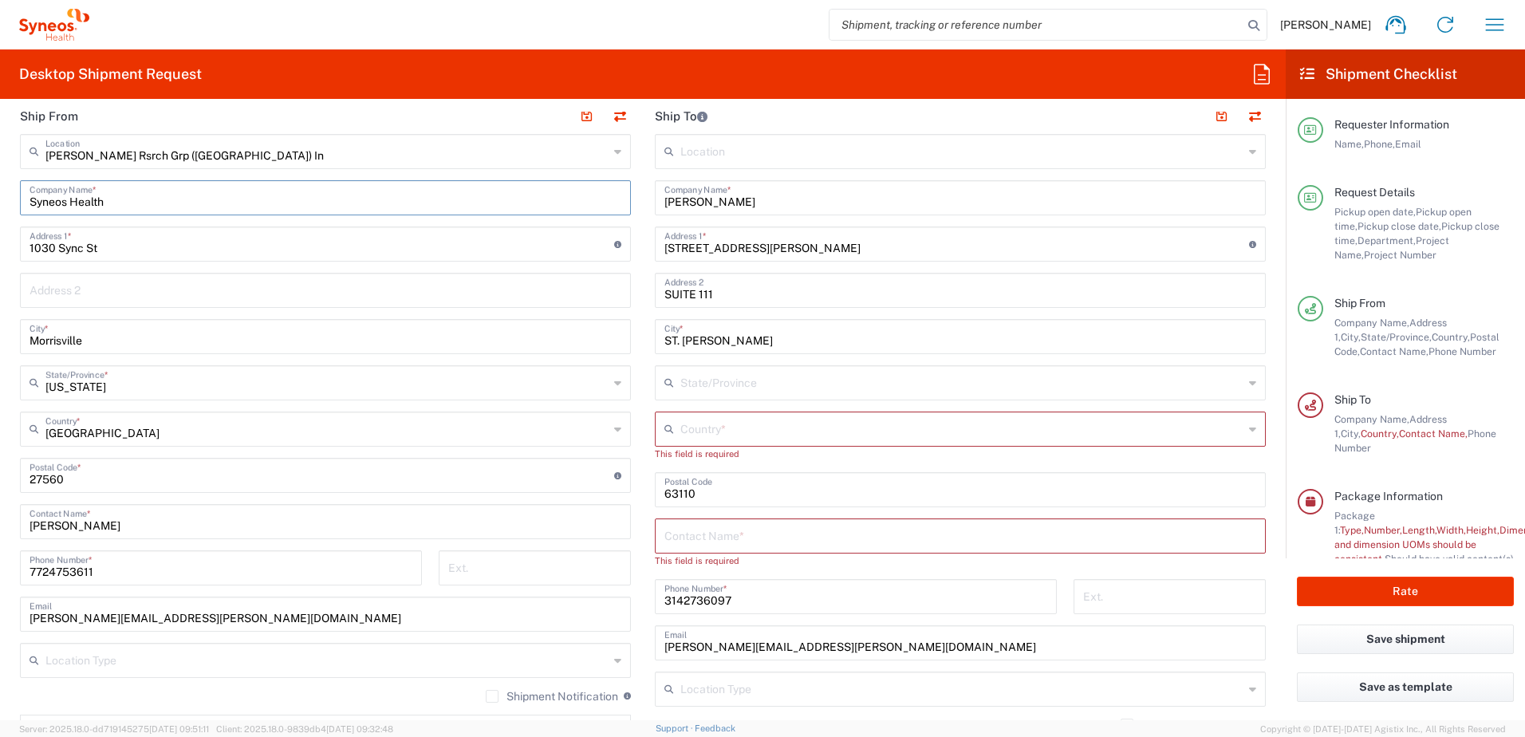
drag, startPoint x: 125, startPoint y: 199, endPoint x: -81, endPoint y: 197, distance: 205.8
click at [0, 197] on html "[PERSON_NAME] Home Shipment estimator Shipment tracking Desktop shipment reques…" at bounding box center [762, 368] width 1525 height 737
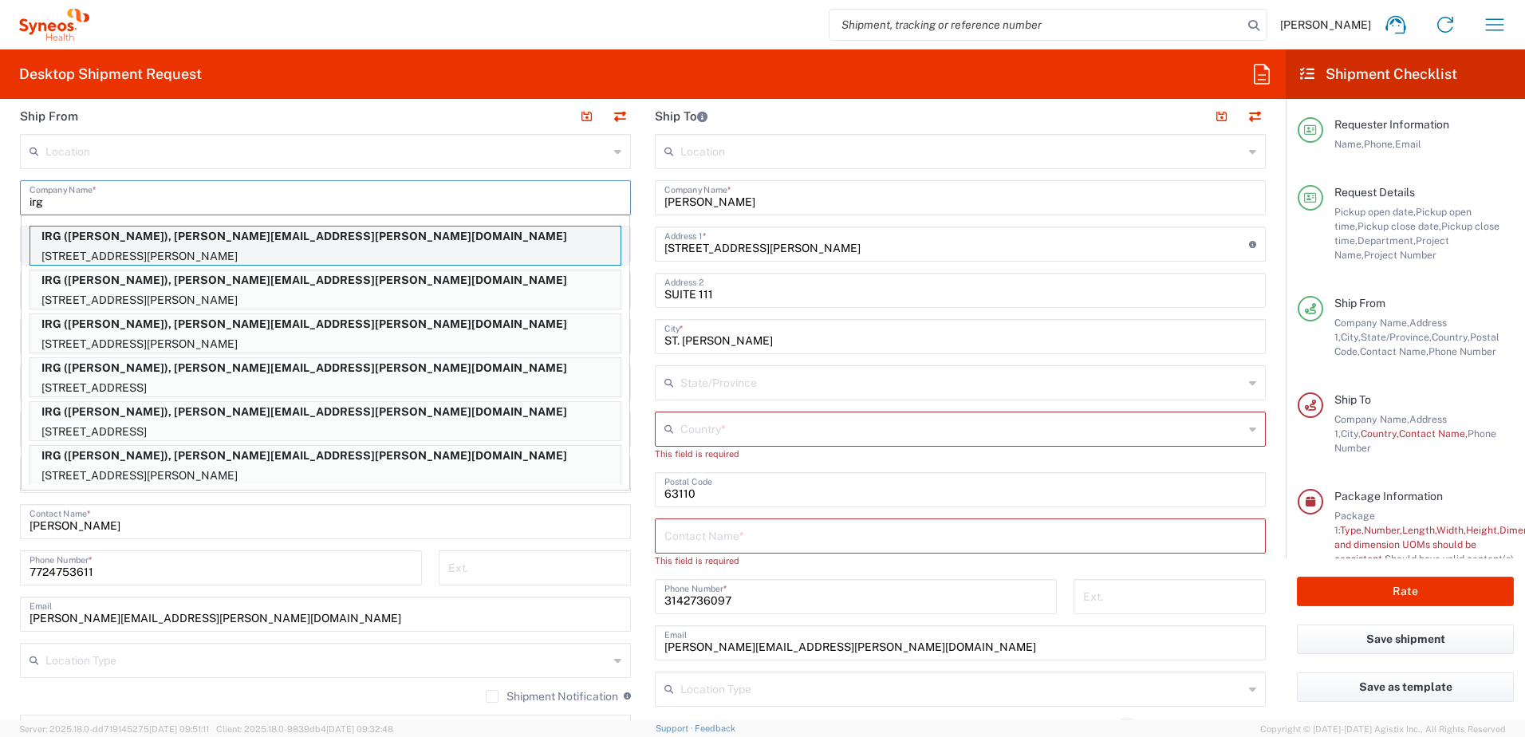
click at [219, 251] on p "[STREET_ADDRESS][PERSON_NAME]" at bounding box center [325, 256] width 590 height 20
type input "IRG"
type input "[STREET_ADDRESS][PERSON_NAME]"
type input "MINEOLA"
type input "[US_STATE]"
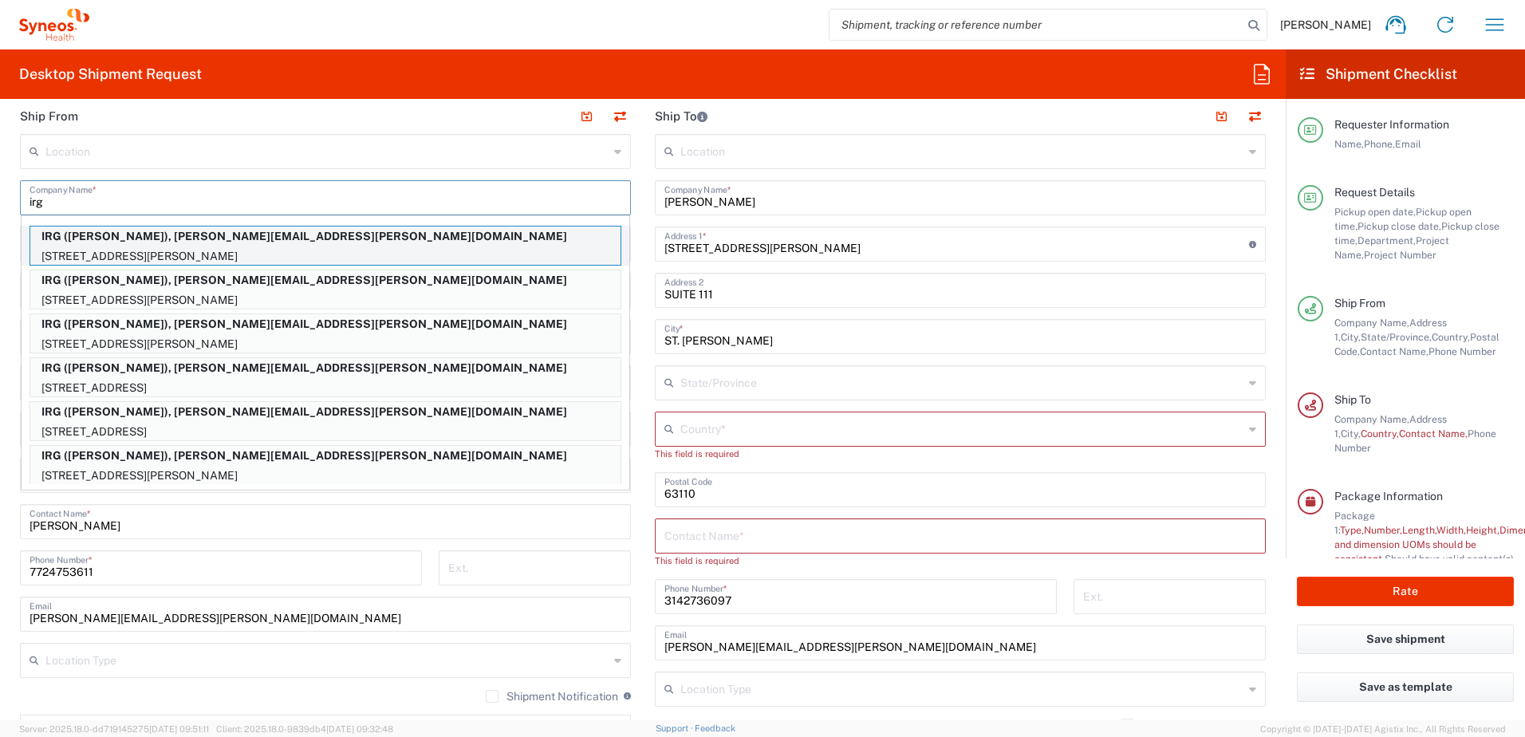
type input "11501"
type input "[PERSON_NAME]"
type input "2123052077"
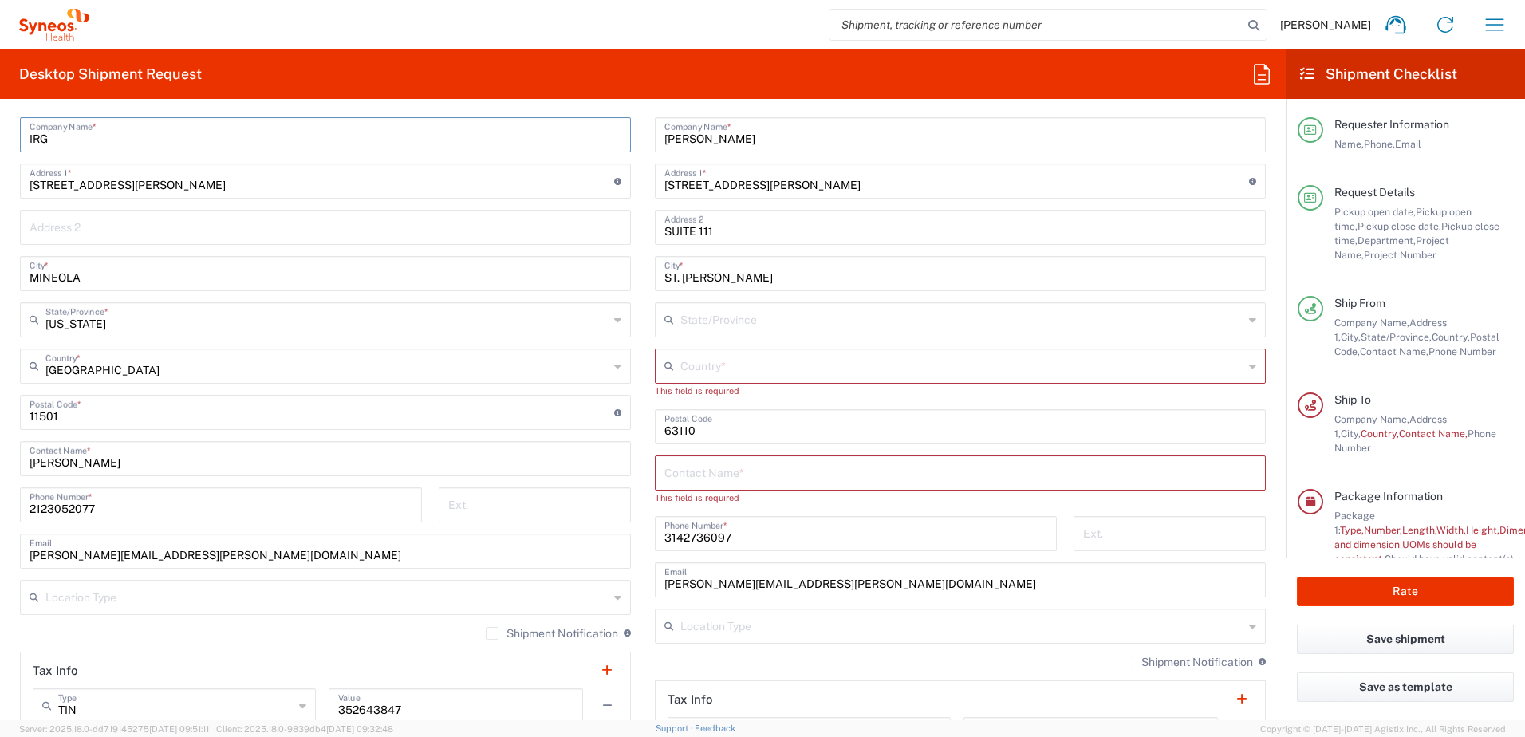
scroll to position [797, 0]
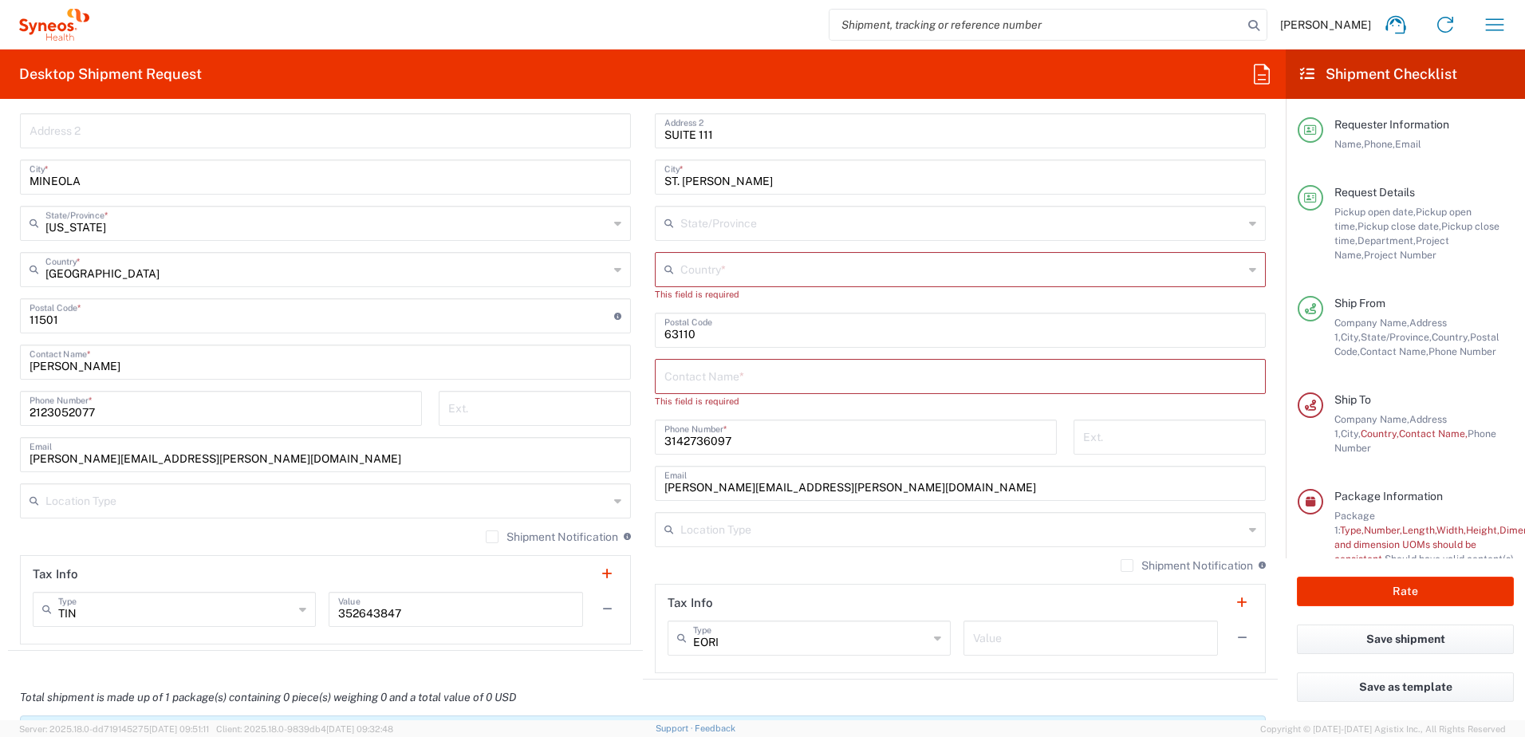
click at [719, 379] on input "text" at bounding box center [960, 375] width 592 height 28
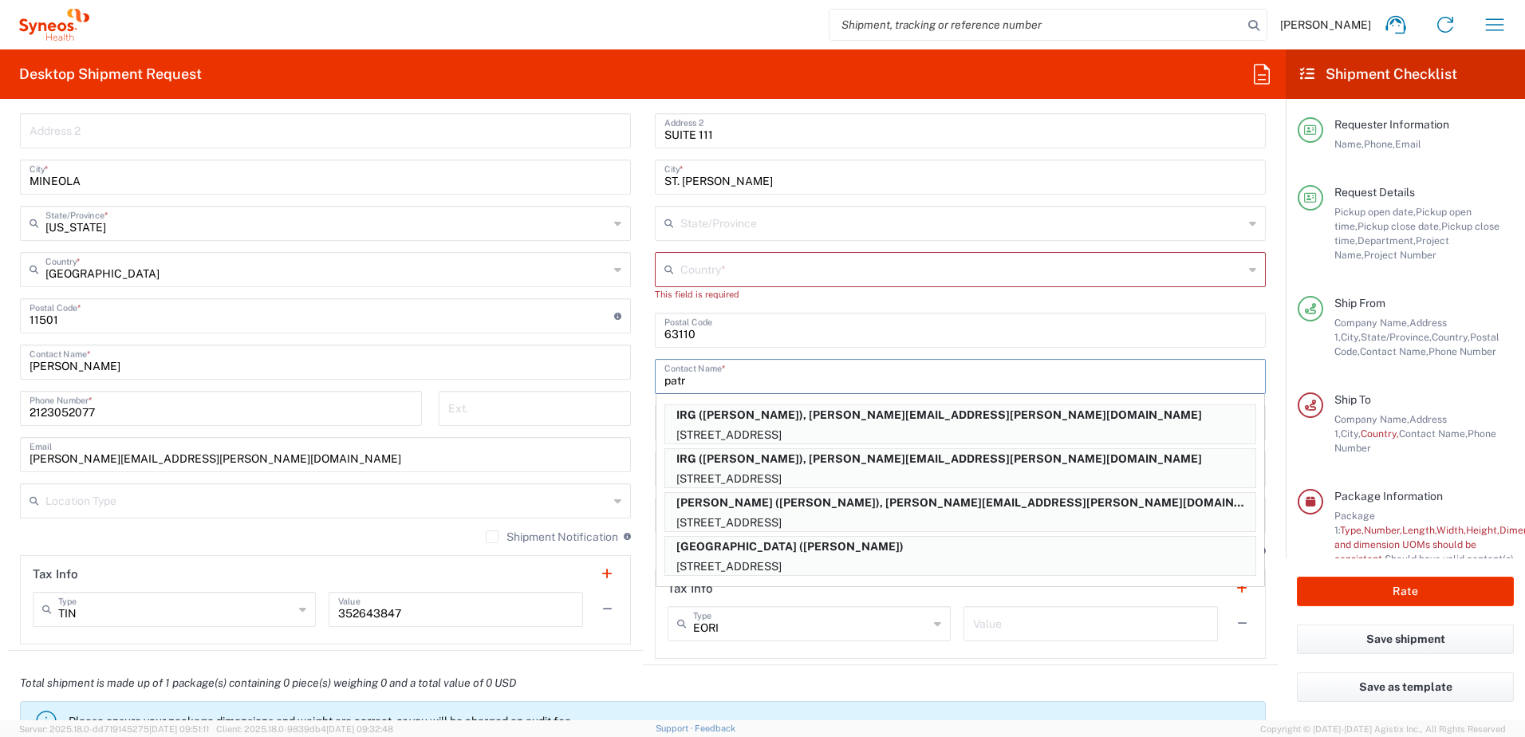
type input "patr"
click at [713, 558] on p "[STREET_ADDRESS]" at bounding box center [960, 567] width 590 height 20
type input "[GEOGRAPHIC_DATA]"
type input "[STREET_ADDRESS]"
type input "[GEOGRAPHIC_DATA]"
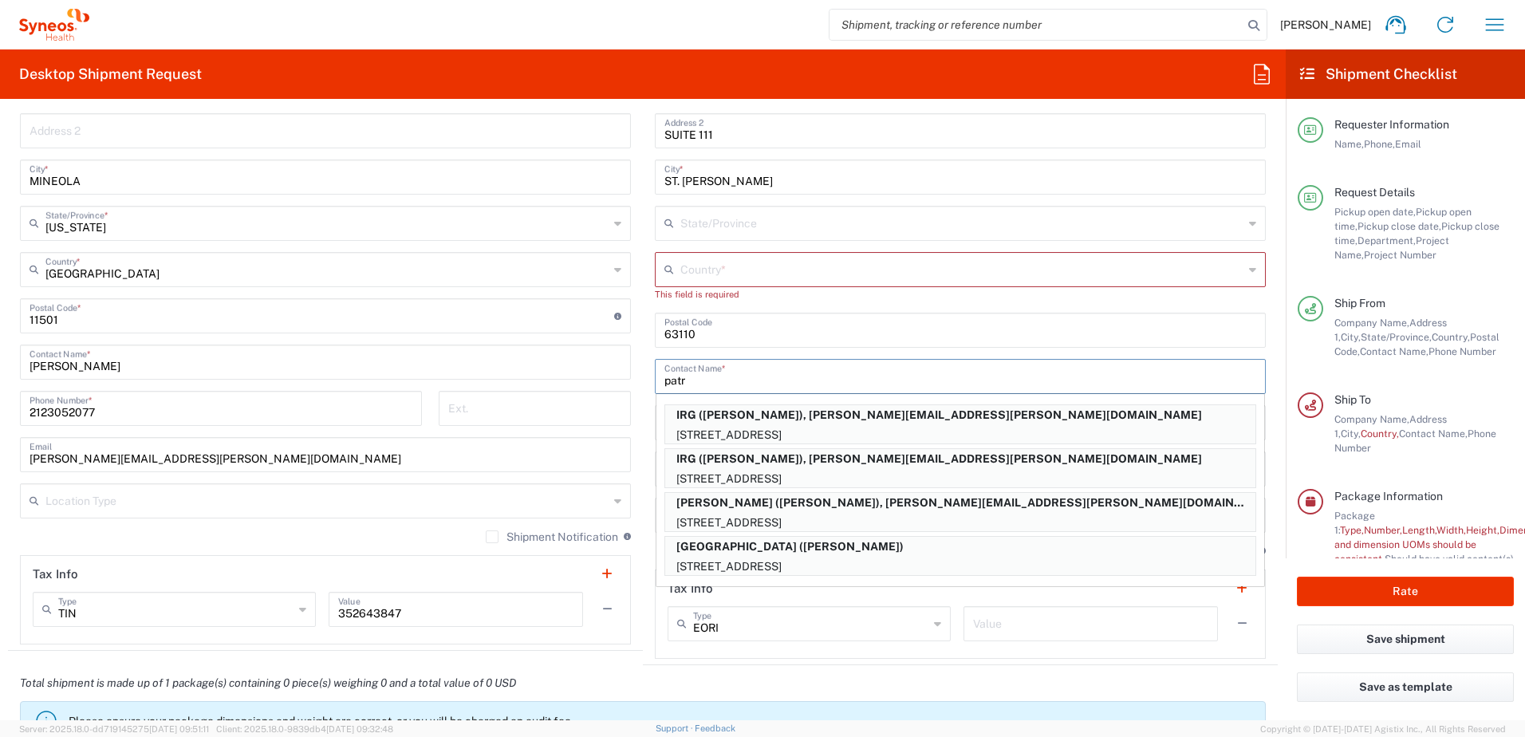
type input "[GEOGRAPHIC_DATA]"
type input "19104"
type input "[PERSON_NAME]"
type input "2156629000"
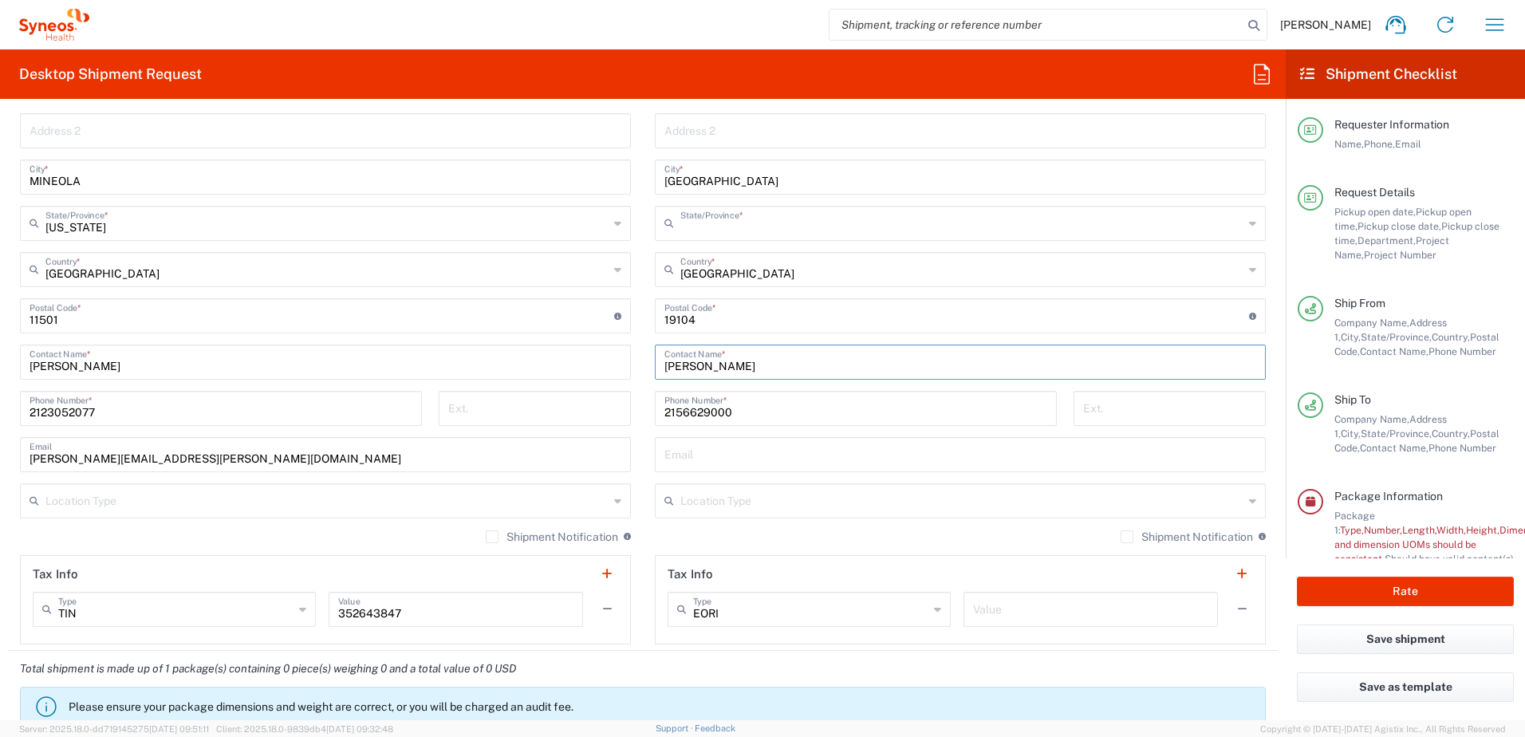
type input "[US_STATE]"
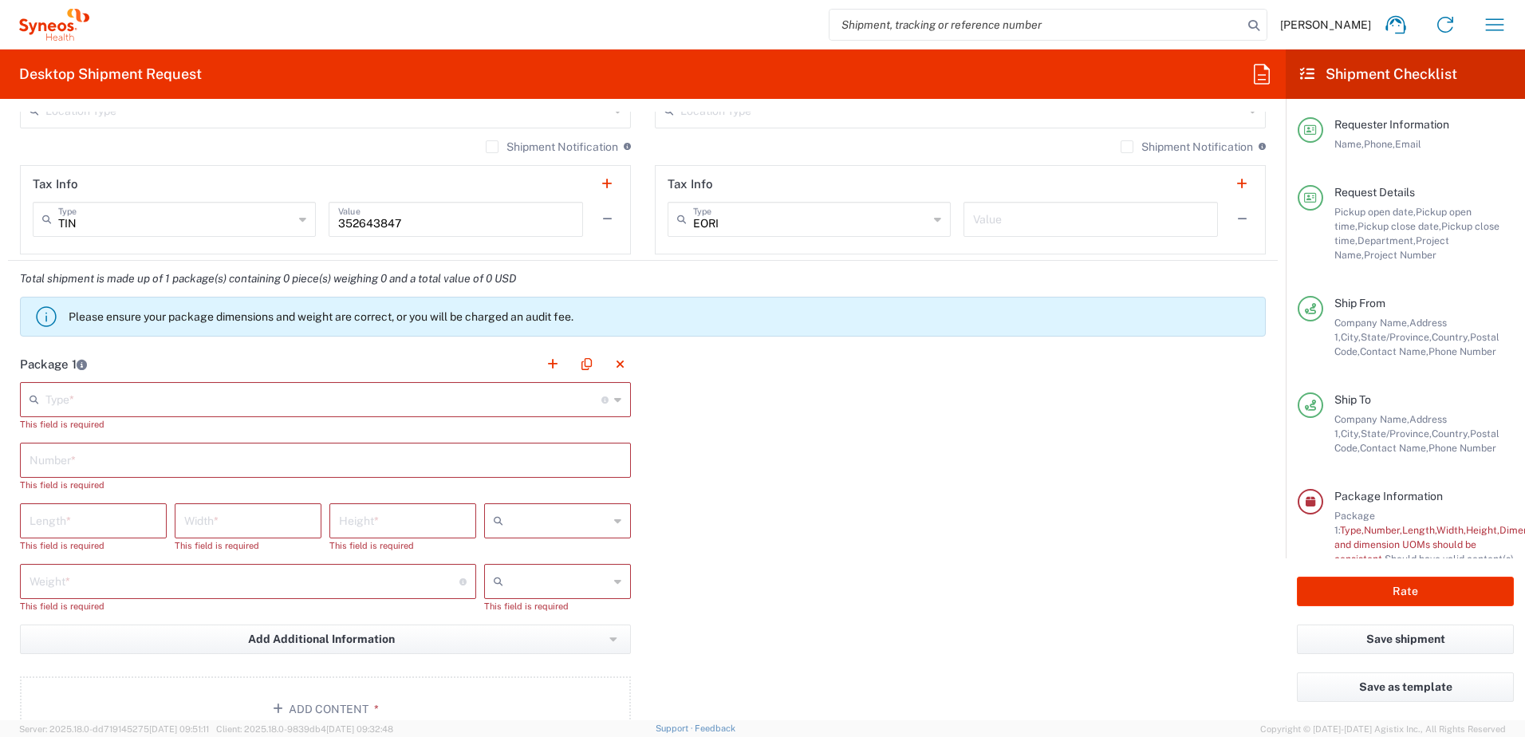
scroll to position [1196, 0]
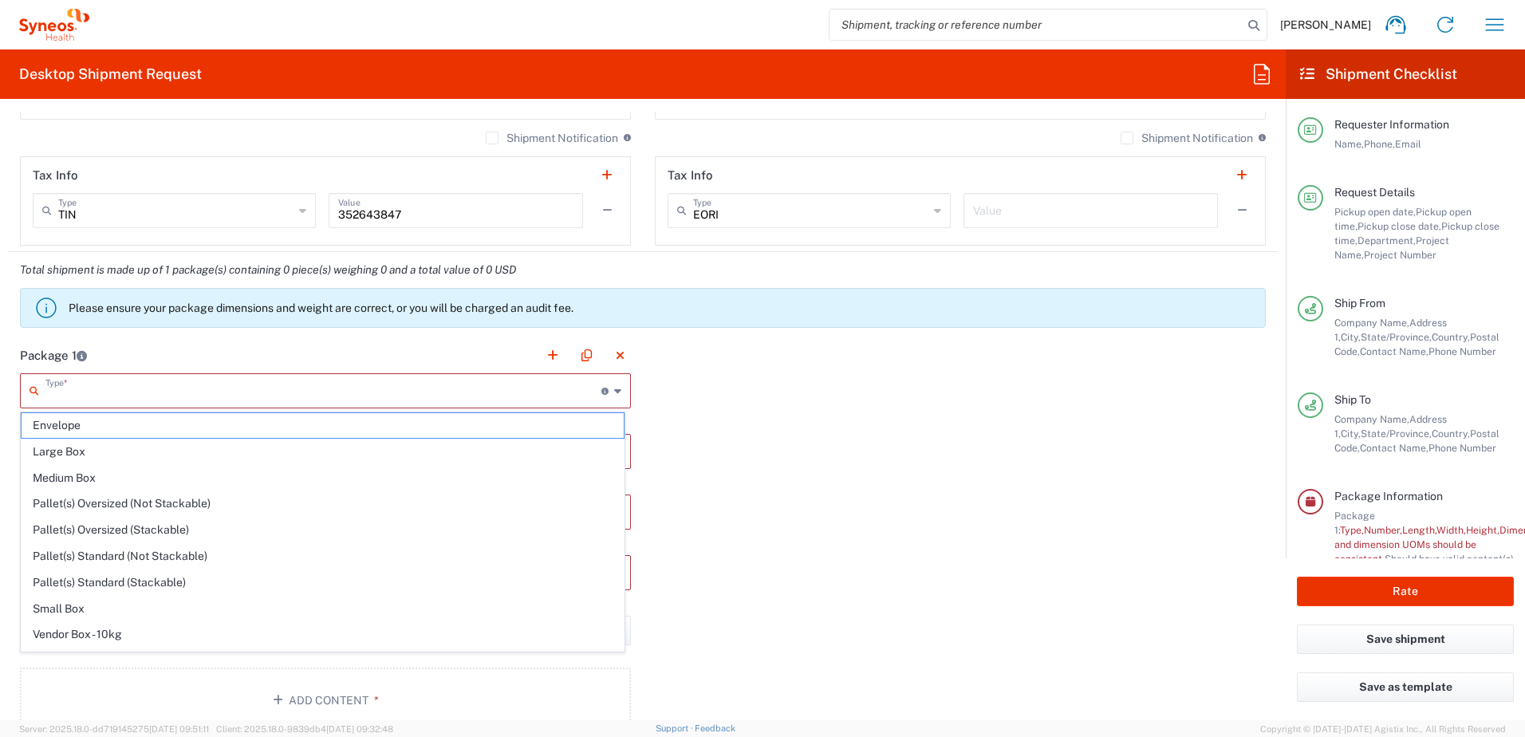
click at [77, 392] on input "text" at bounding box center [323, 390] width 556 height 28
click at [89, 427] on span "Envelope" at bounding box center [323, 425] width 602 height 25
type input "Envelope"
type input "1"
type input "9.5"
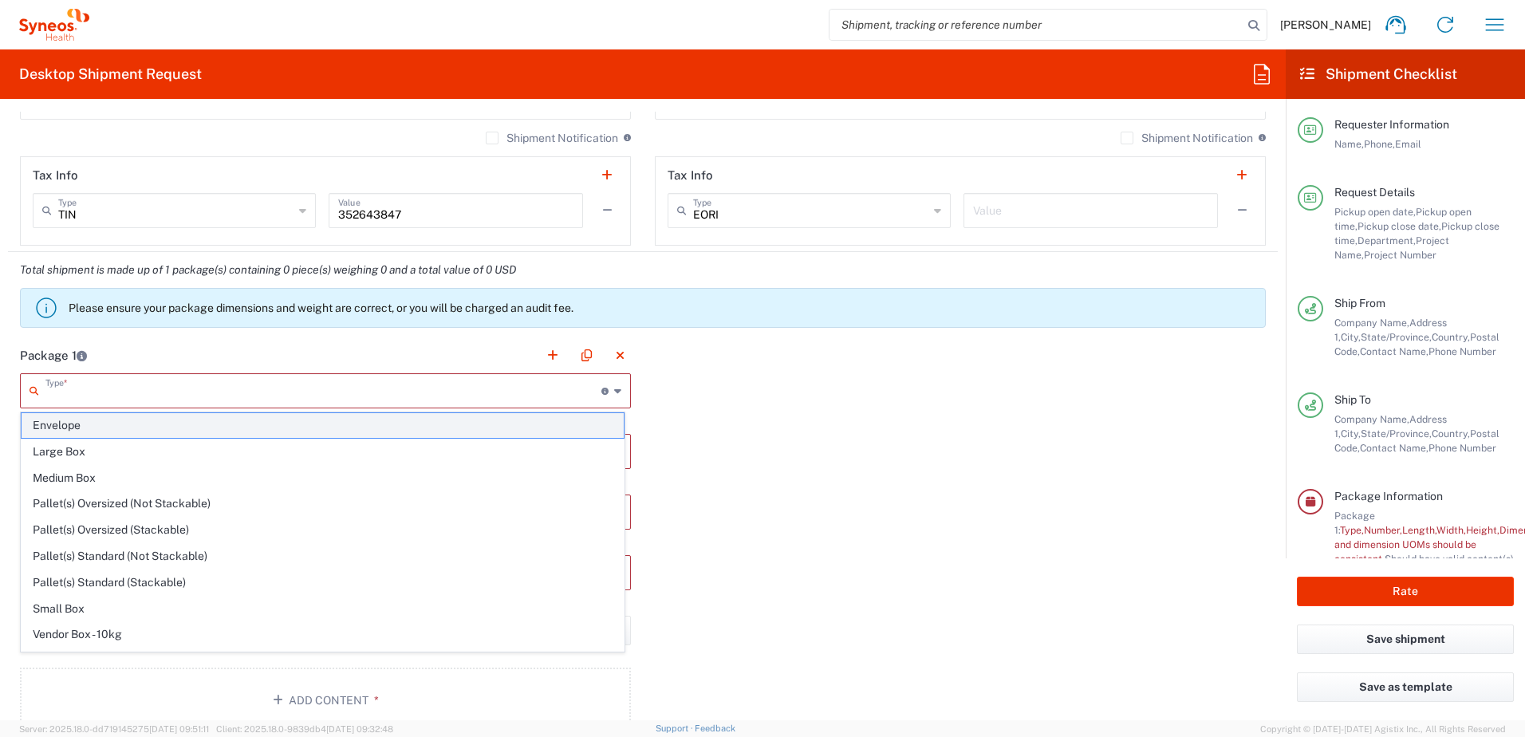
type input "12.5"
type input "0.25"
type input "in"
type input "0.45"
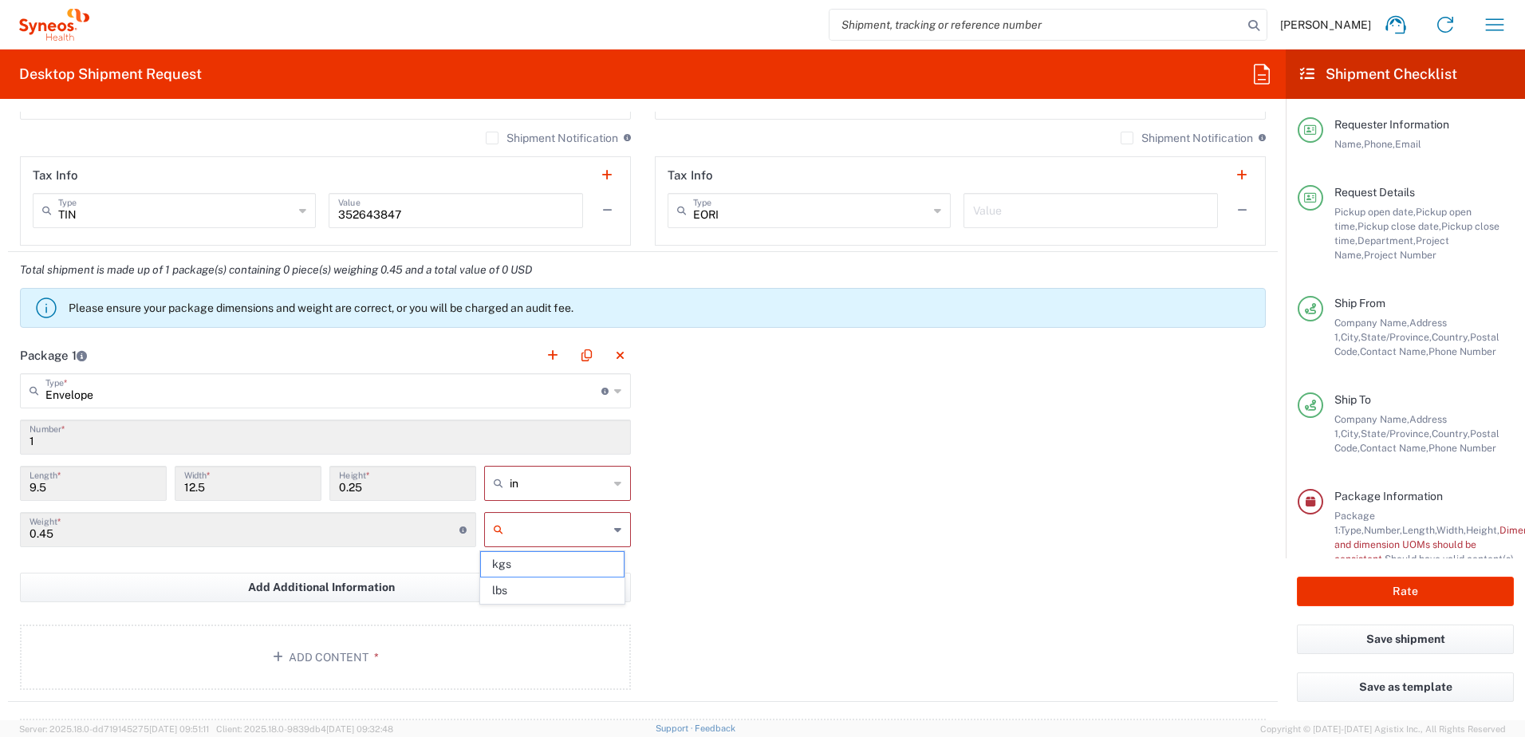
click at [576, 529] on input "text" at bounding box center [559, 530] width 99 height 26
click at [556, 589] on span "lbs" at bounding box center [552, 590] width 142 height 25
type input "lbs"
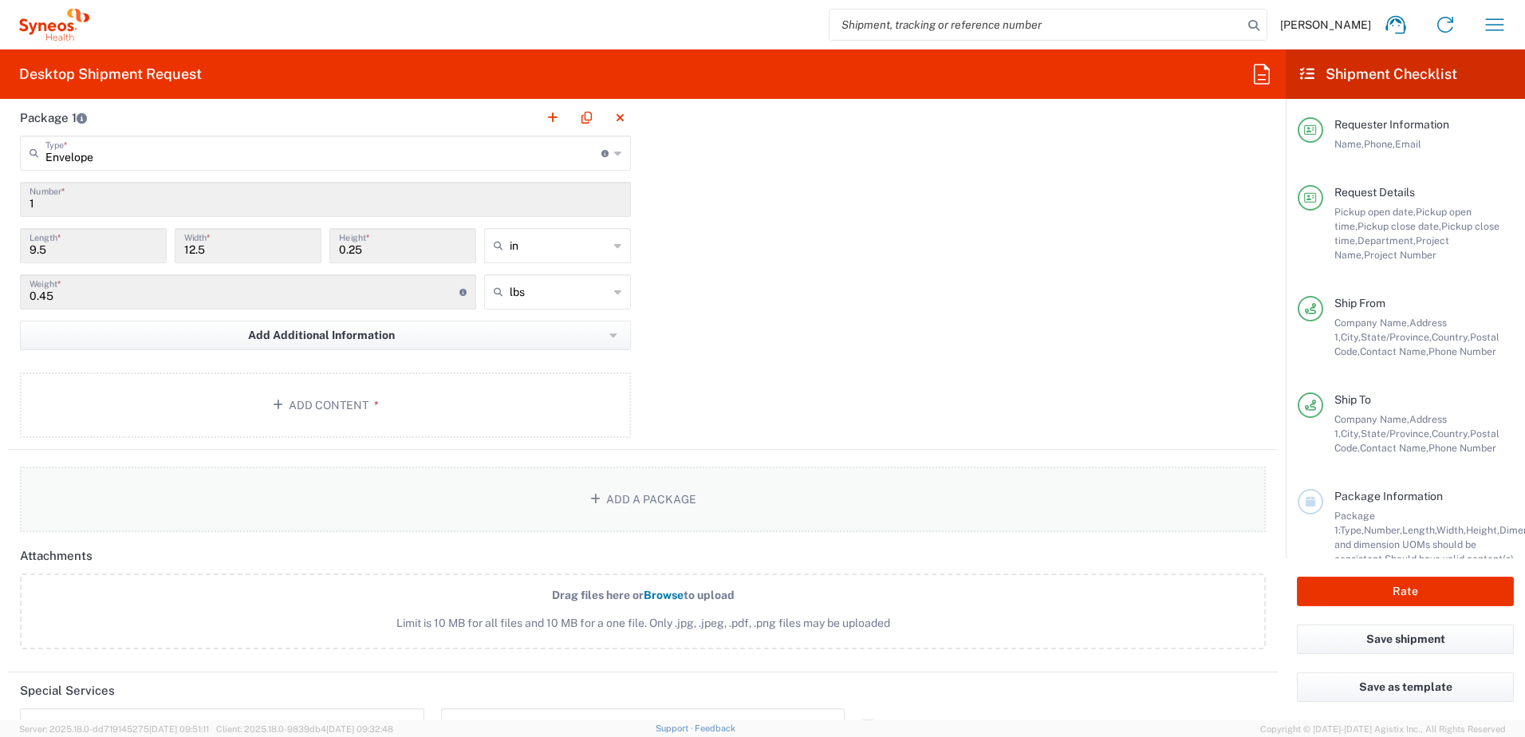
scroll to position [1435, 0]
click at [379, 388] on button "Add Content *" at bounding box center [325, 403] width 611 height 65
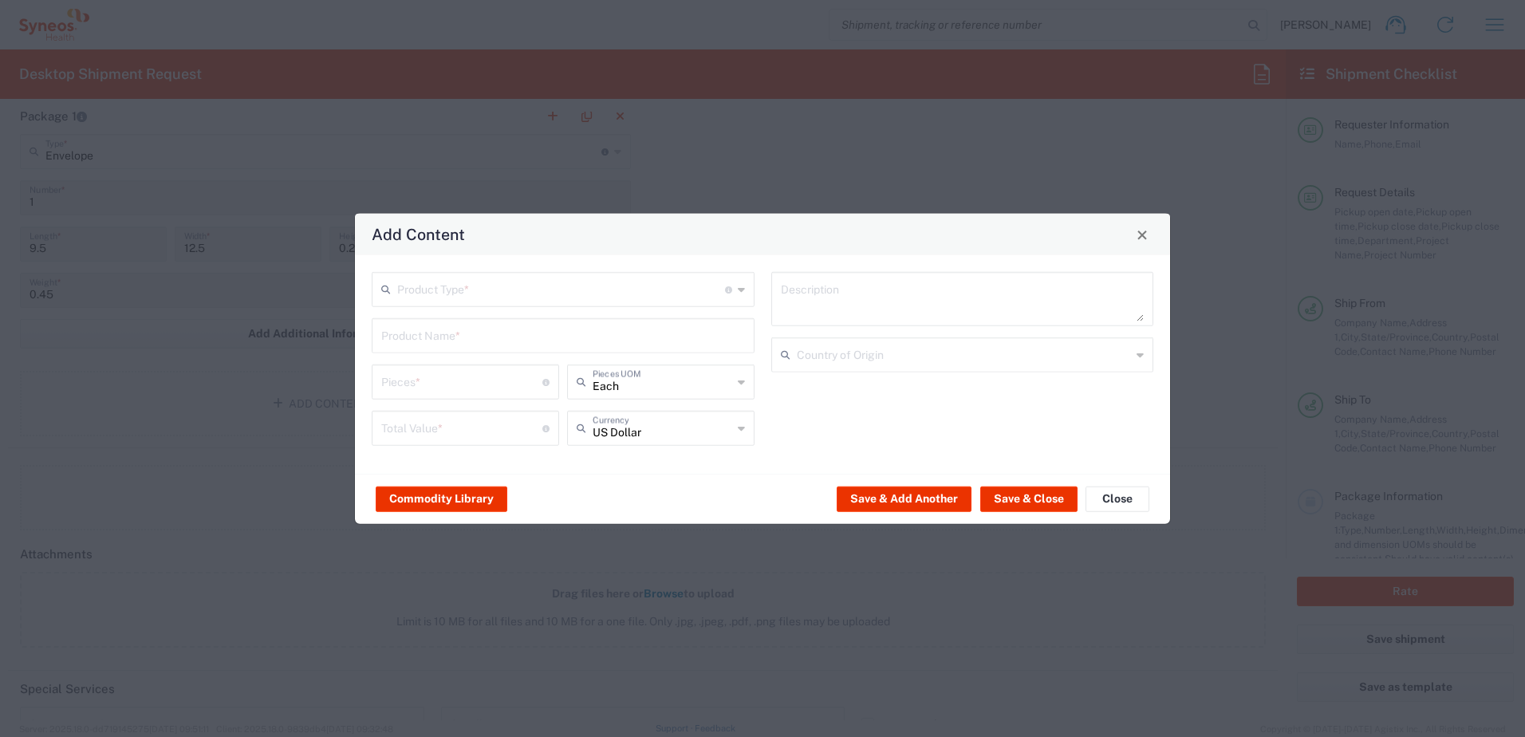
click at [497, 309] on div "Product Type * Document: Paper document generated internally by Syneos, a clien…" at bounding box center [564, 364] width 400 height 185
drag, startPoint x: 478, startPoint y: 295, endPoint x: 475, endPoint y: 318, distance: 23.3
click at [478, 298] on input "text" at bounding box center [561, 288] width 328 height 28
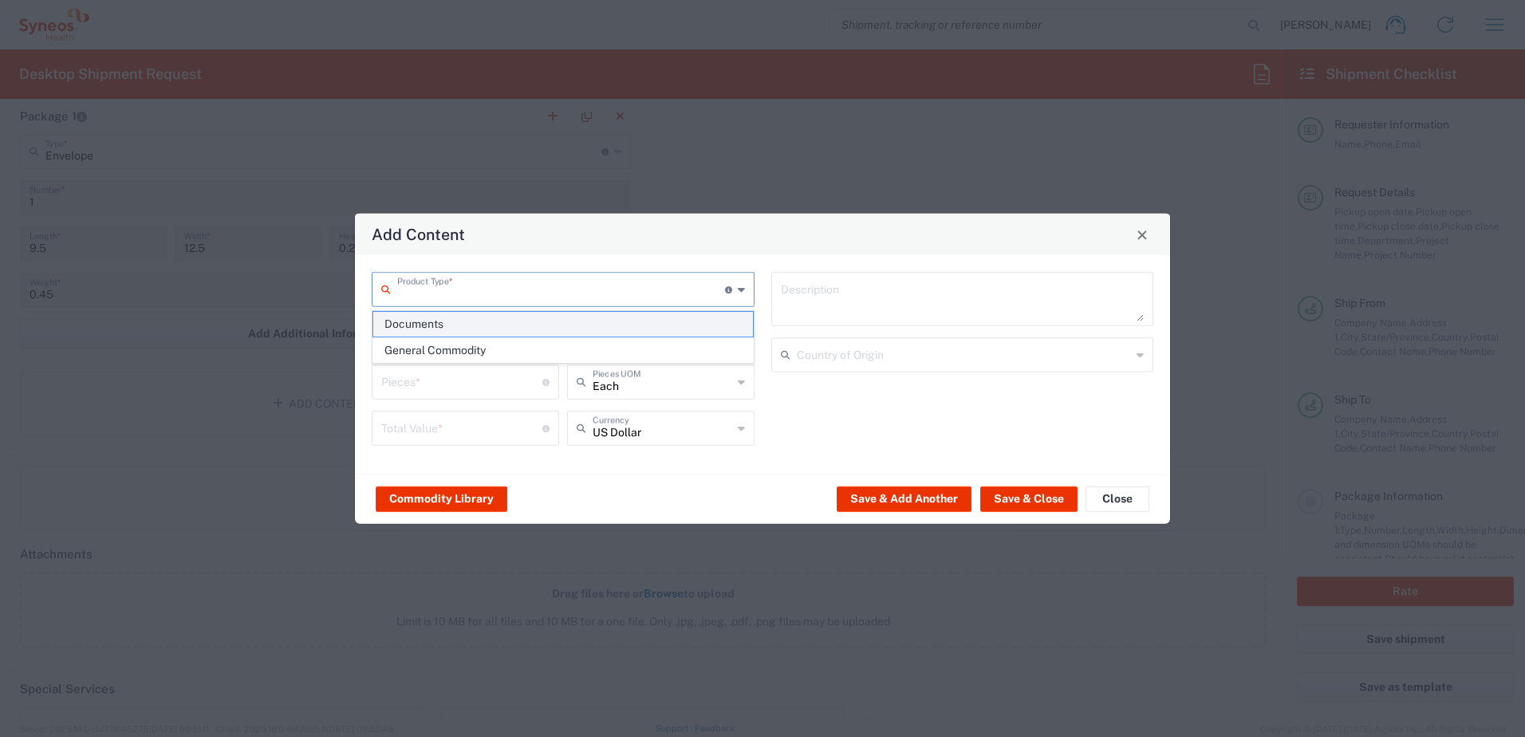
click at [471, 325] on span "Documents" at bounding box center [563, 324] width 380 height 25
type input "Documents"
type input "1"
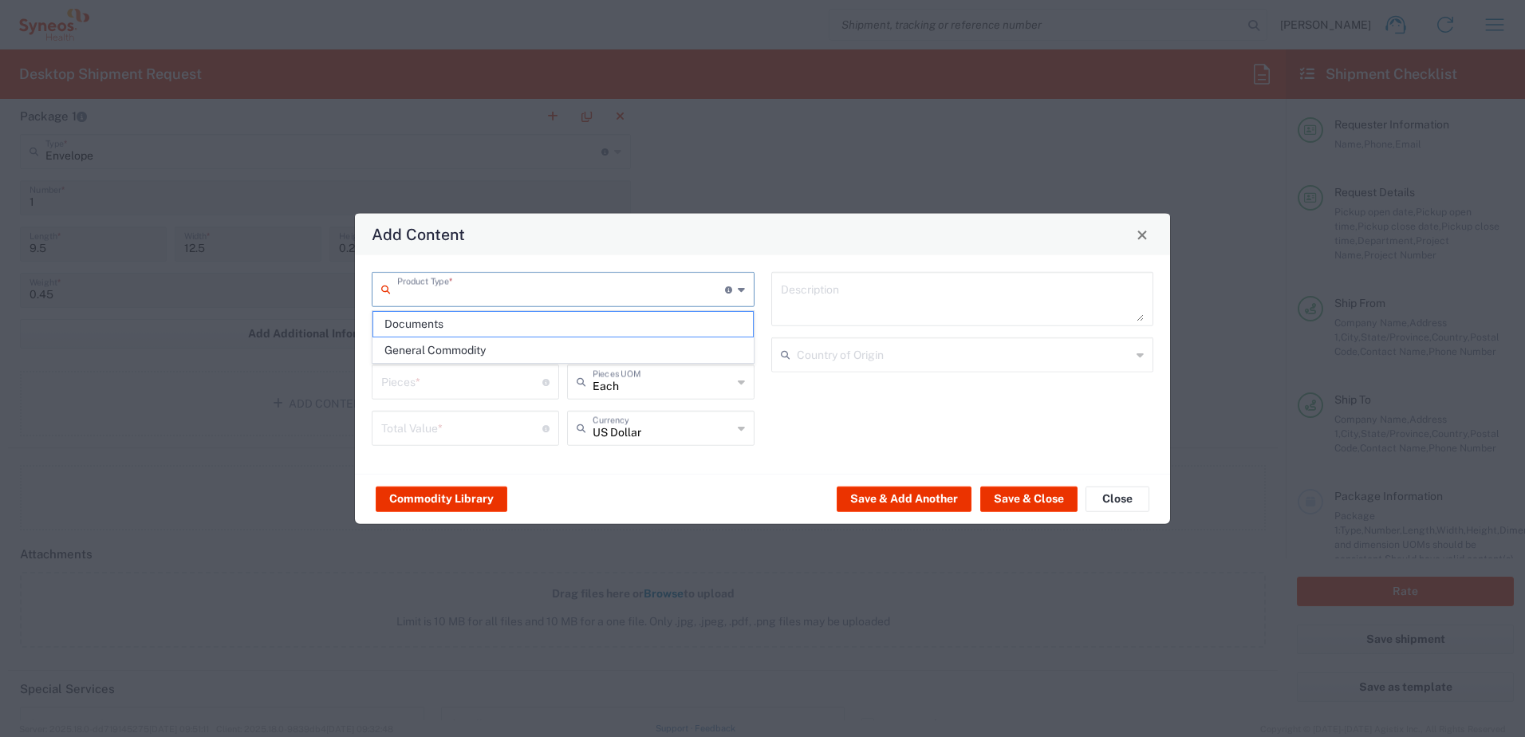
type textarea "Documents"
click at [1032, 506] on button "Save & Close" at bounding box center [1028, 499] width 97 height 26
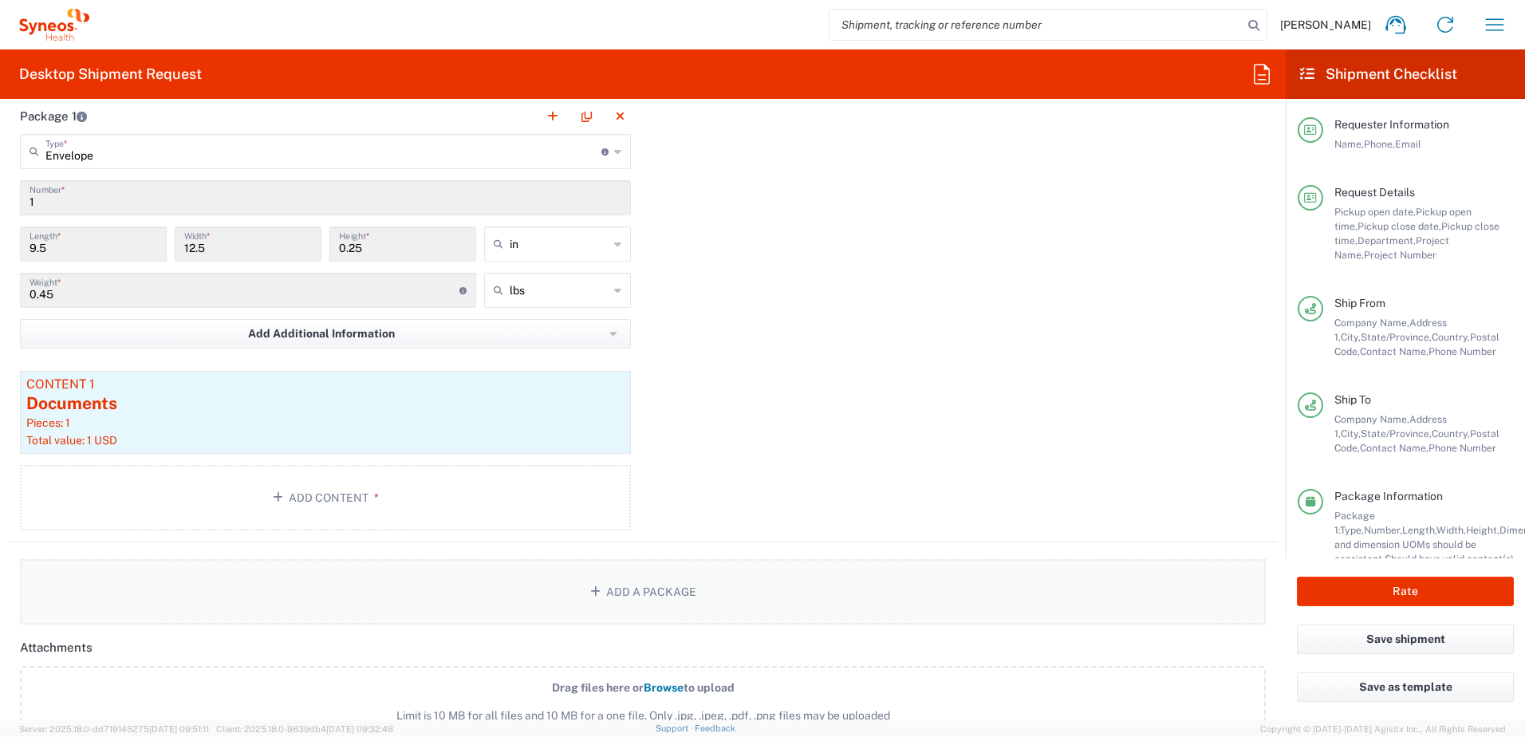
scroll to position [1356, 0]
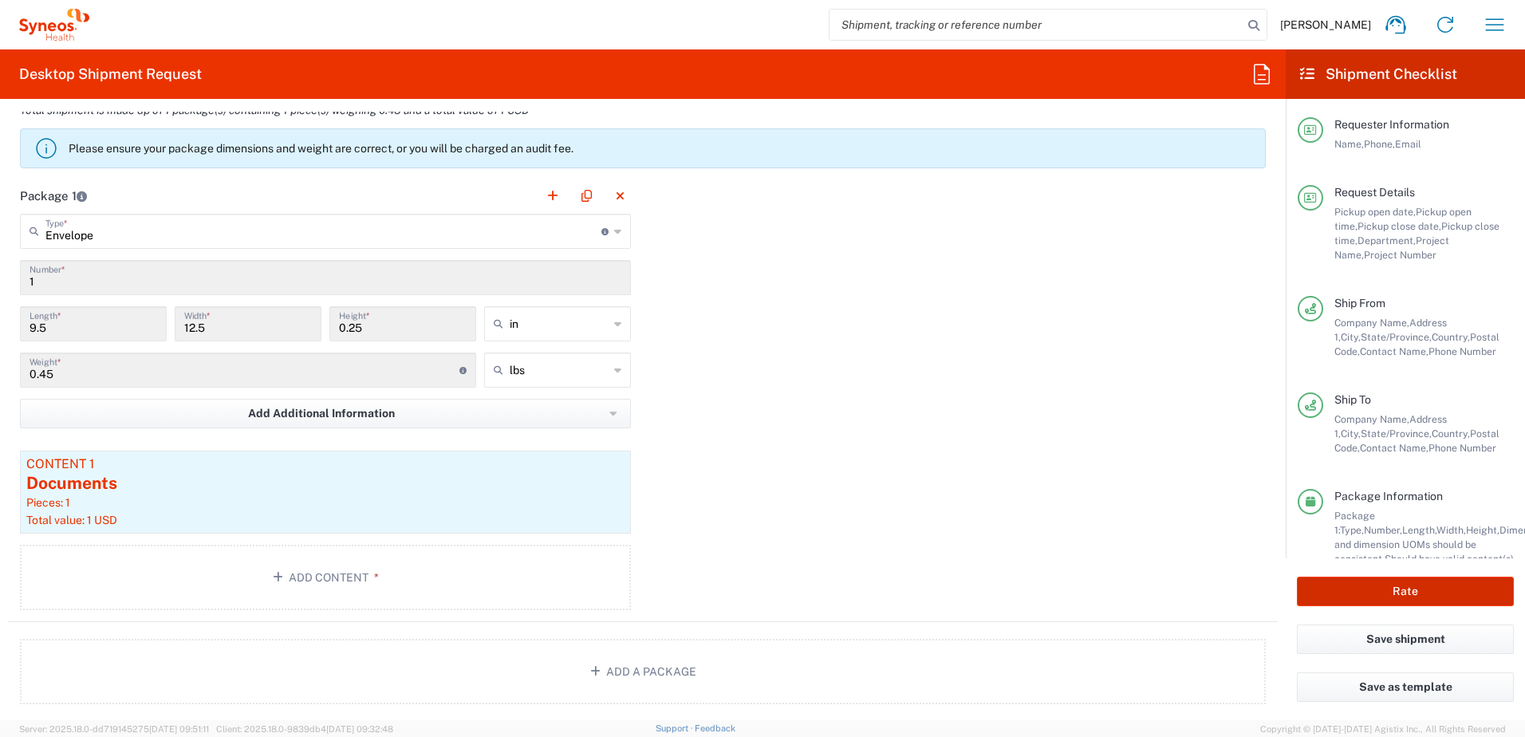
click at [1321, 603] on button "Rate" at bounding box center [1405, 592] width 217 height 30
type input "7061953"
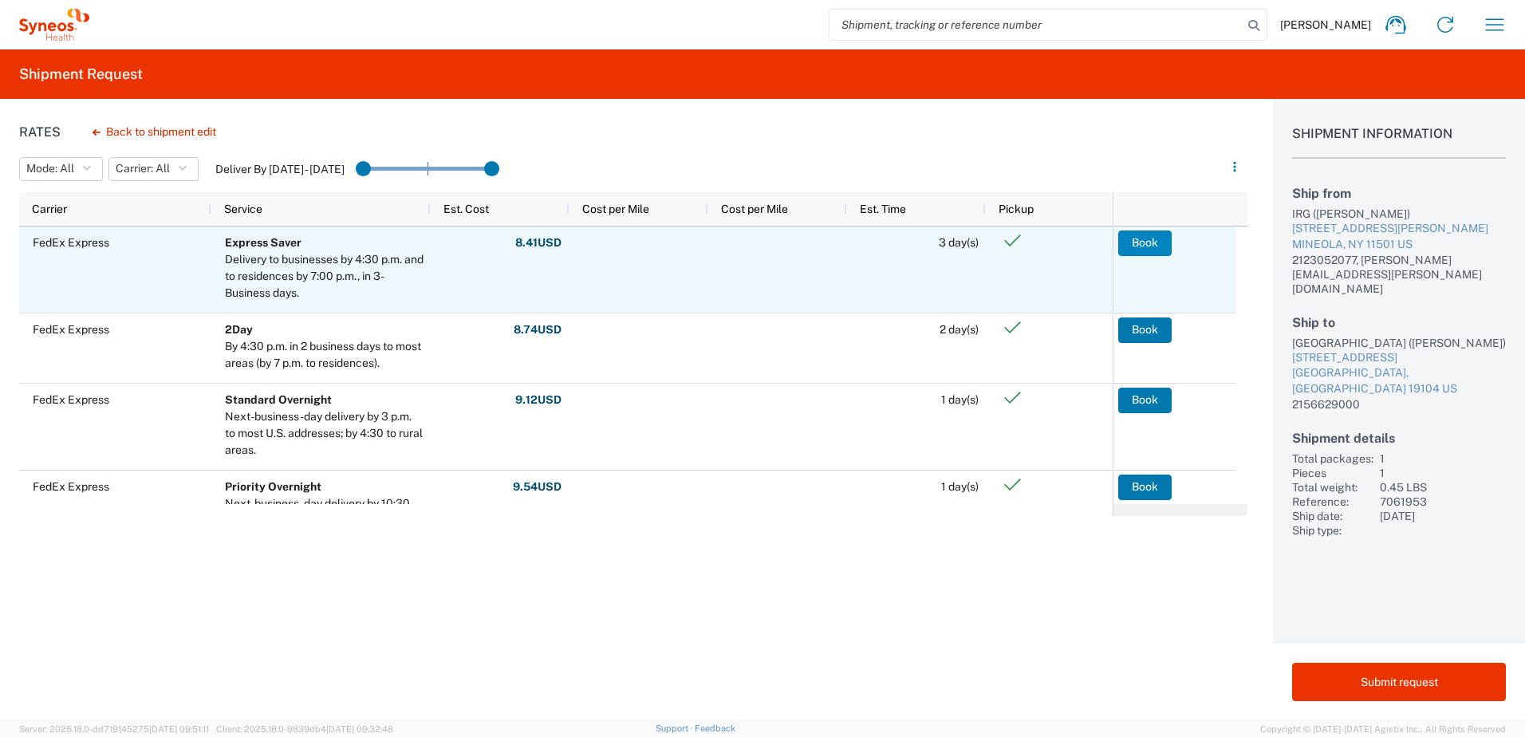
click at [1132, 246] on button "Book" at bounding box center [1144, 243] width 53 height 26
